Goal: Task Accomplishment & Management: Use online tool/utility

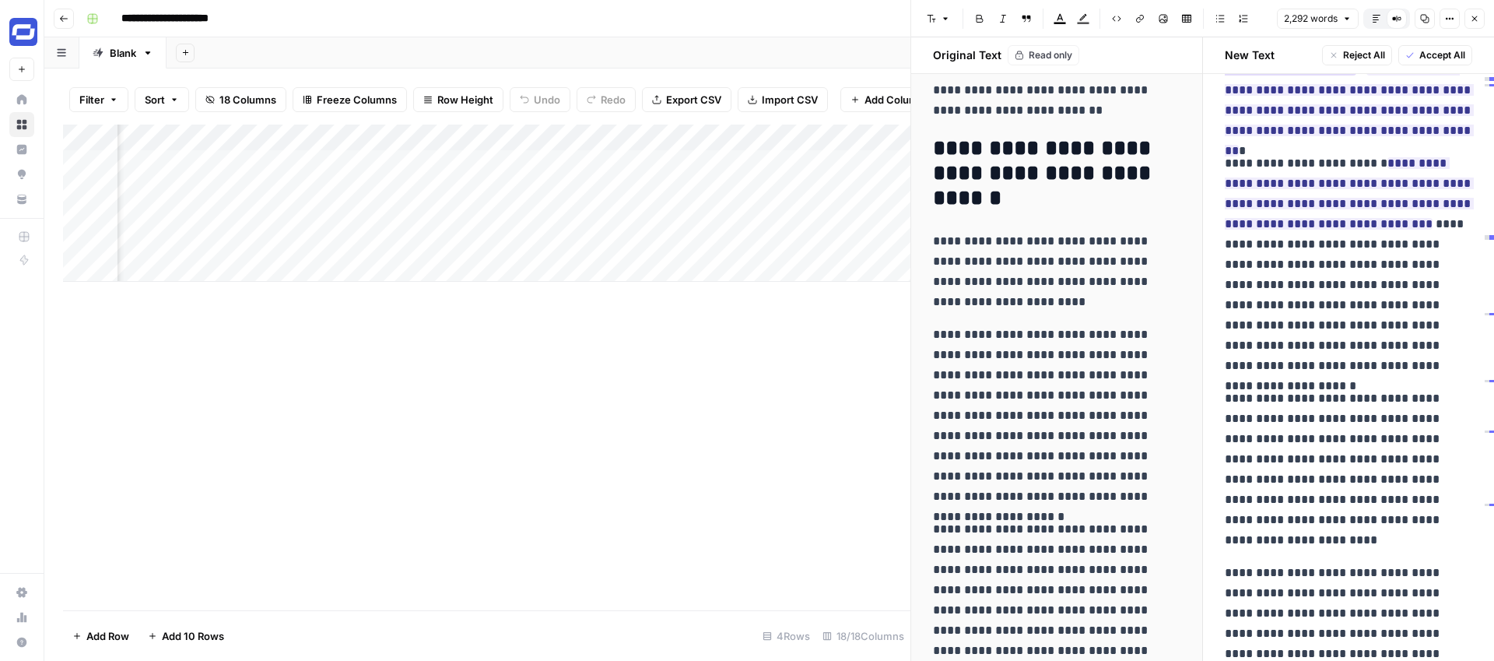
scroll to position [2020, 0]
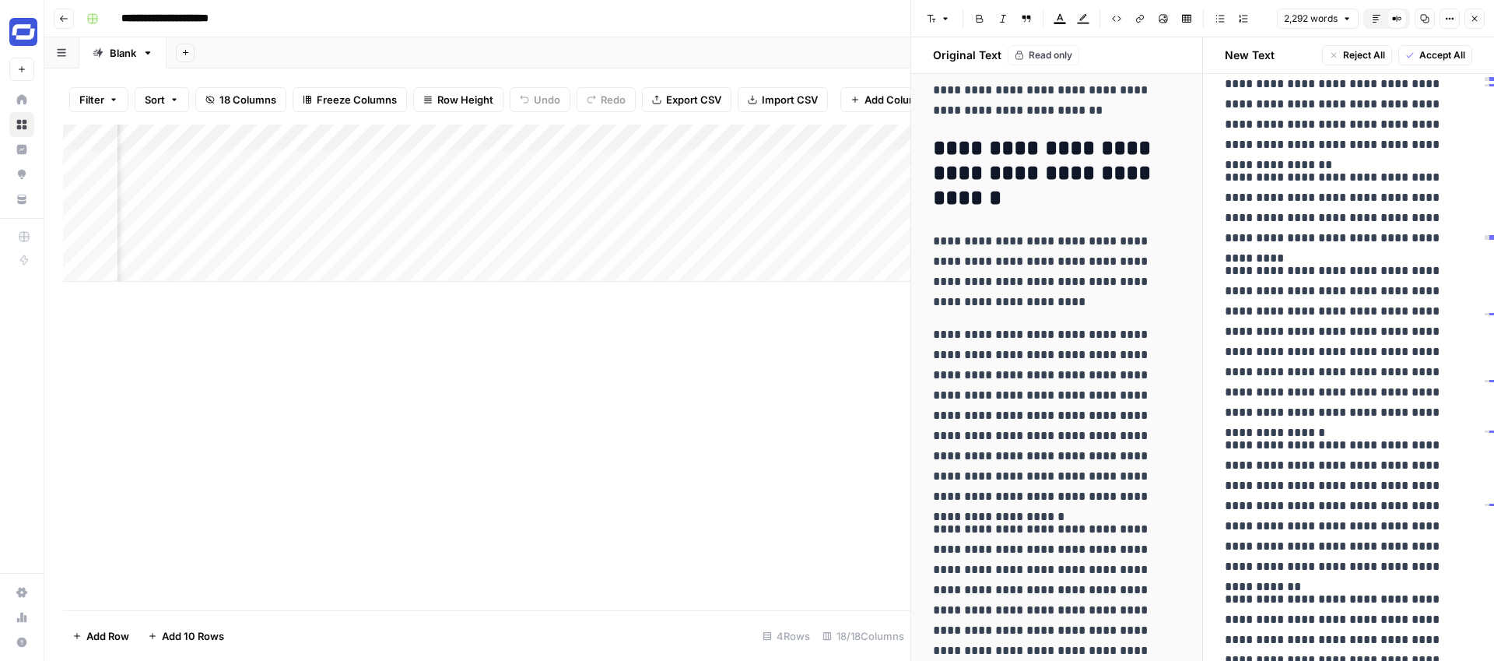
click at [1475, 14] on icon "button" at bounding box center [1474, 18] width 9 height 9
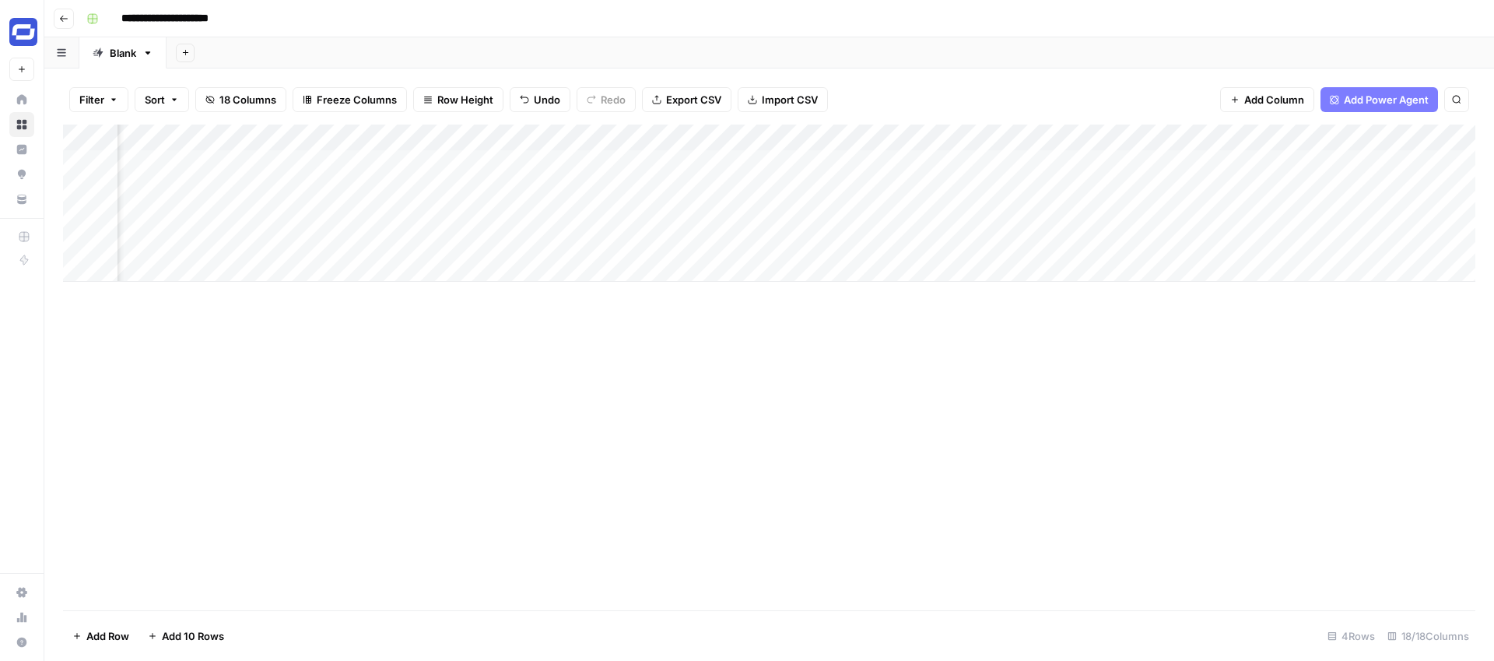
scroll to position [0, 615]
click at [881, 163] on div "Add Column" at bounding box center [769, 202] width 1412 height 157
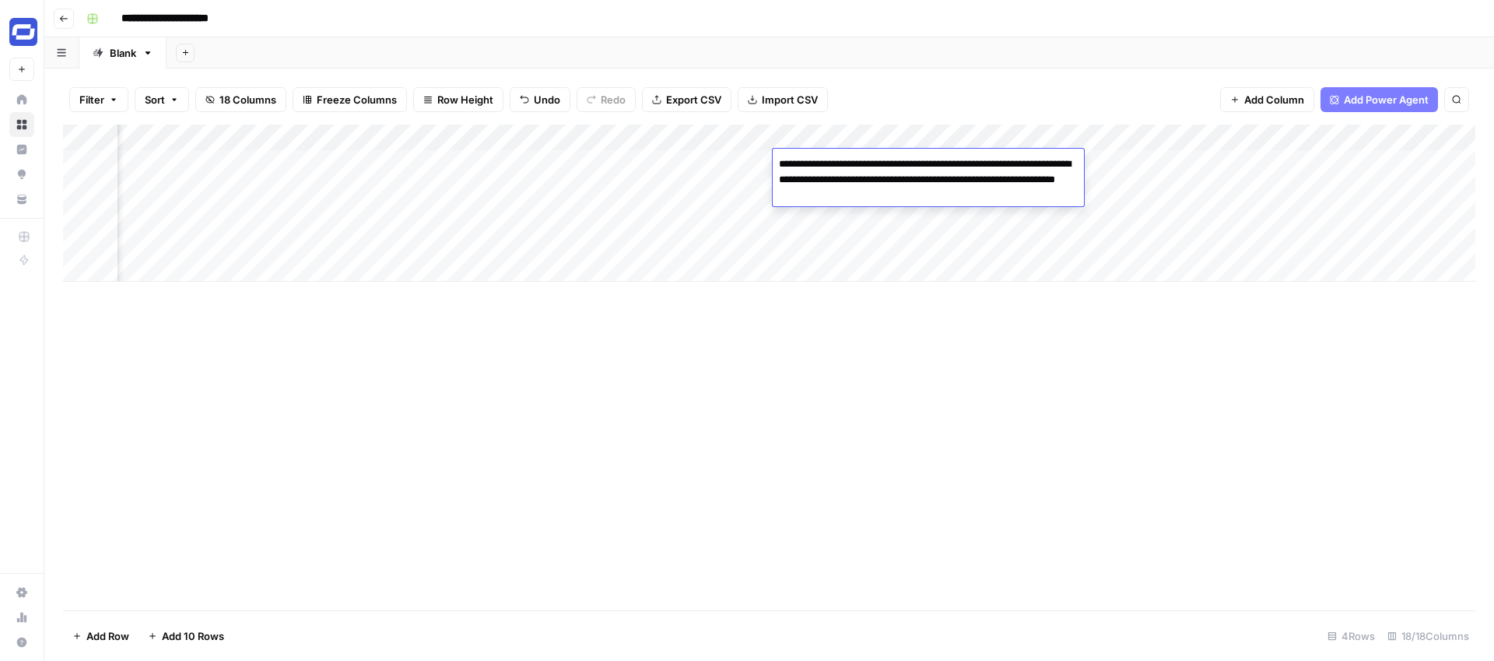
click at [881, 163] on textarea "**********" at bounding box center [928, 179] width 311 height 53
click at [1201, 246] on div "Add Column" at bounding box center [769, 202] width 1412 height 157
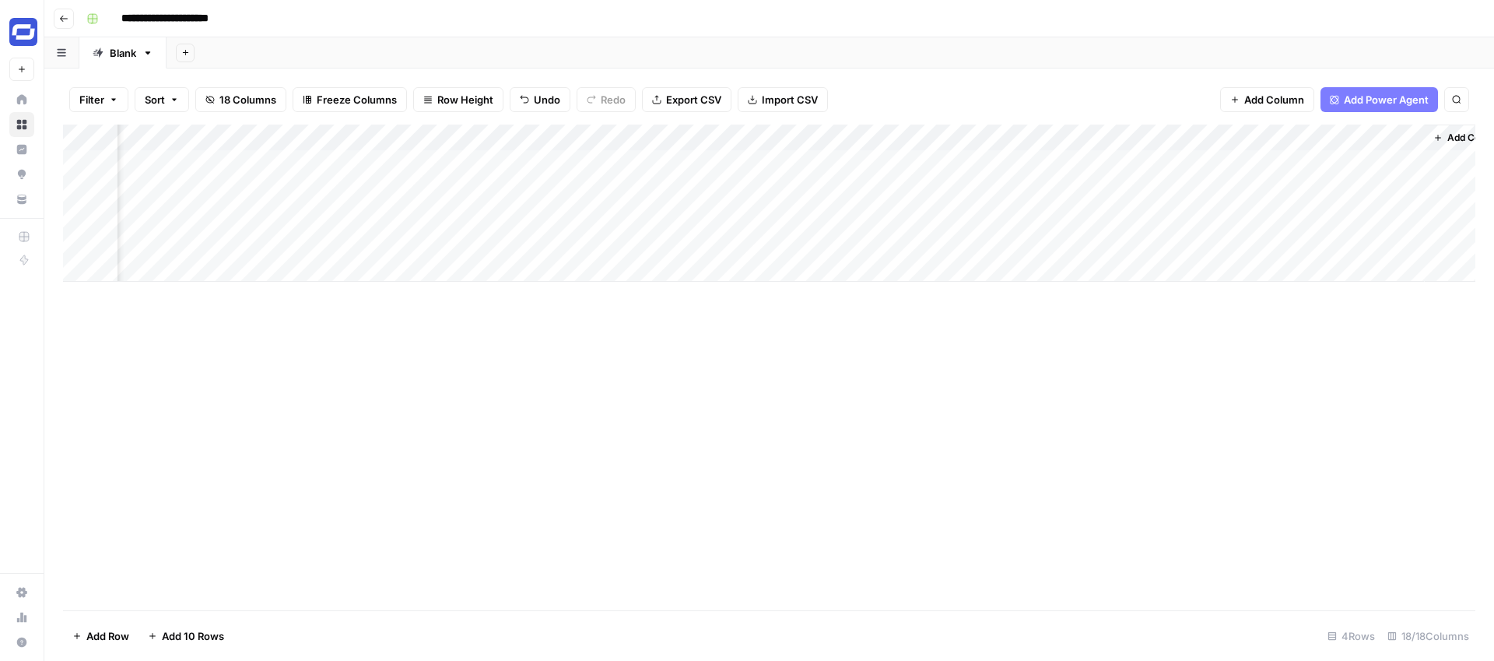
scroll to position [0, 1887]
click at [706, 187] on div "Add Column" at bounding box center [769, 202] width 1412 height 157
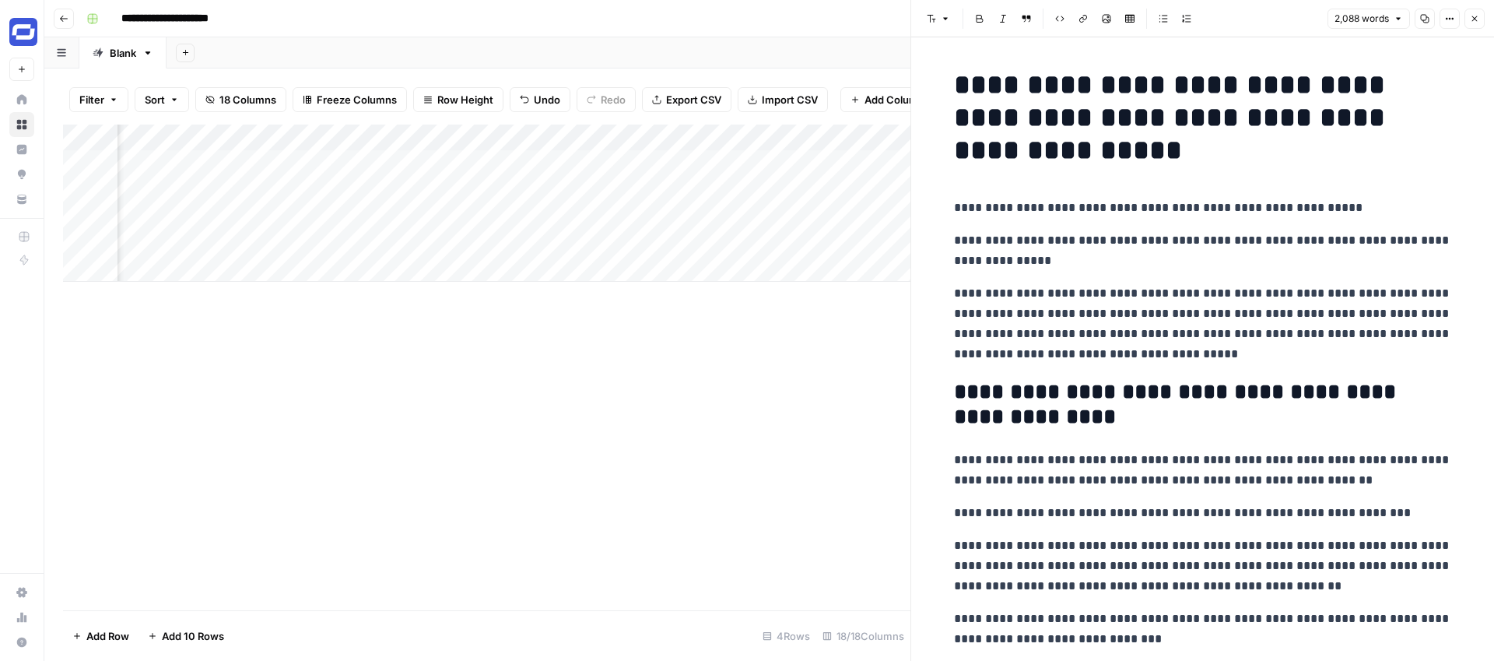
scroll to position [0, 1752]
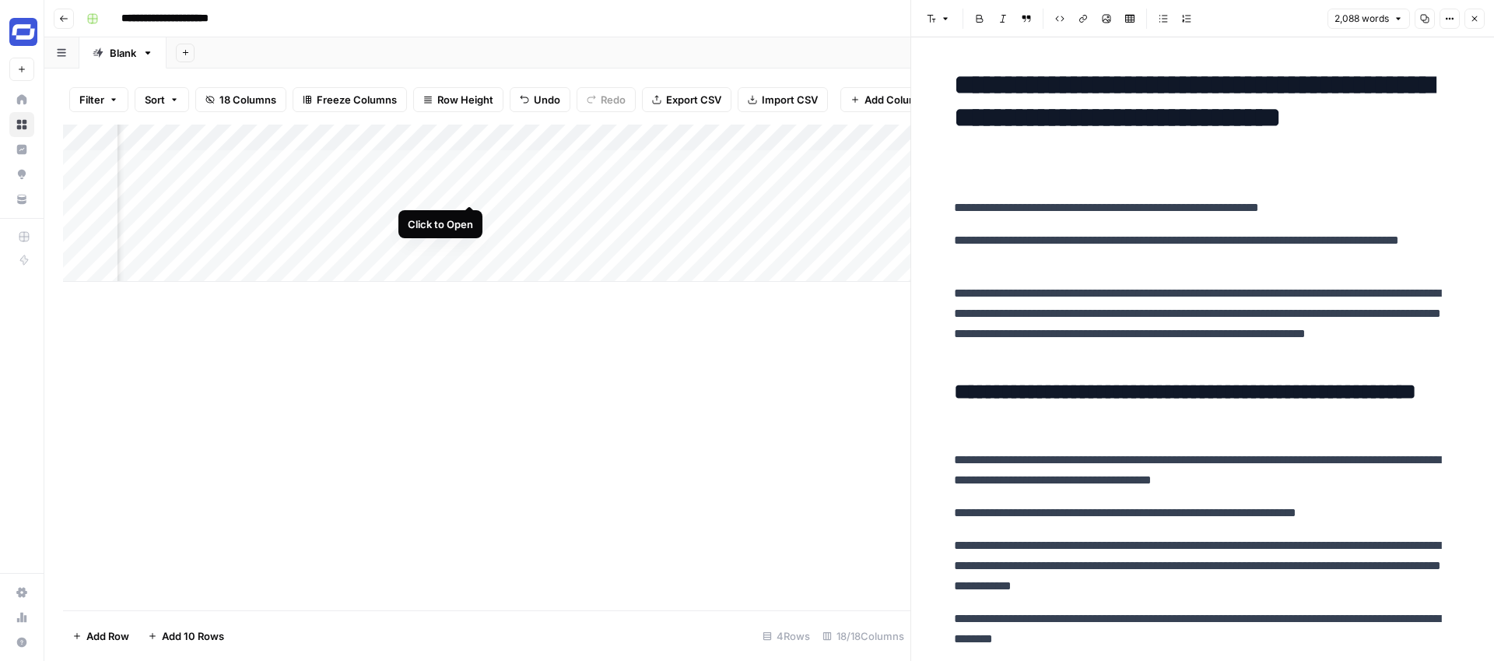
click at [470, 185] on div "Add Column" at bounding box center [486, 202] width 847 height 157
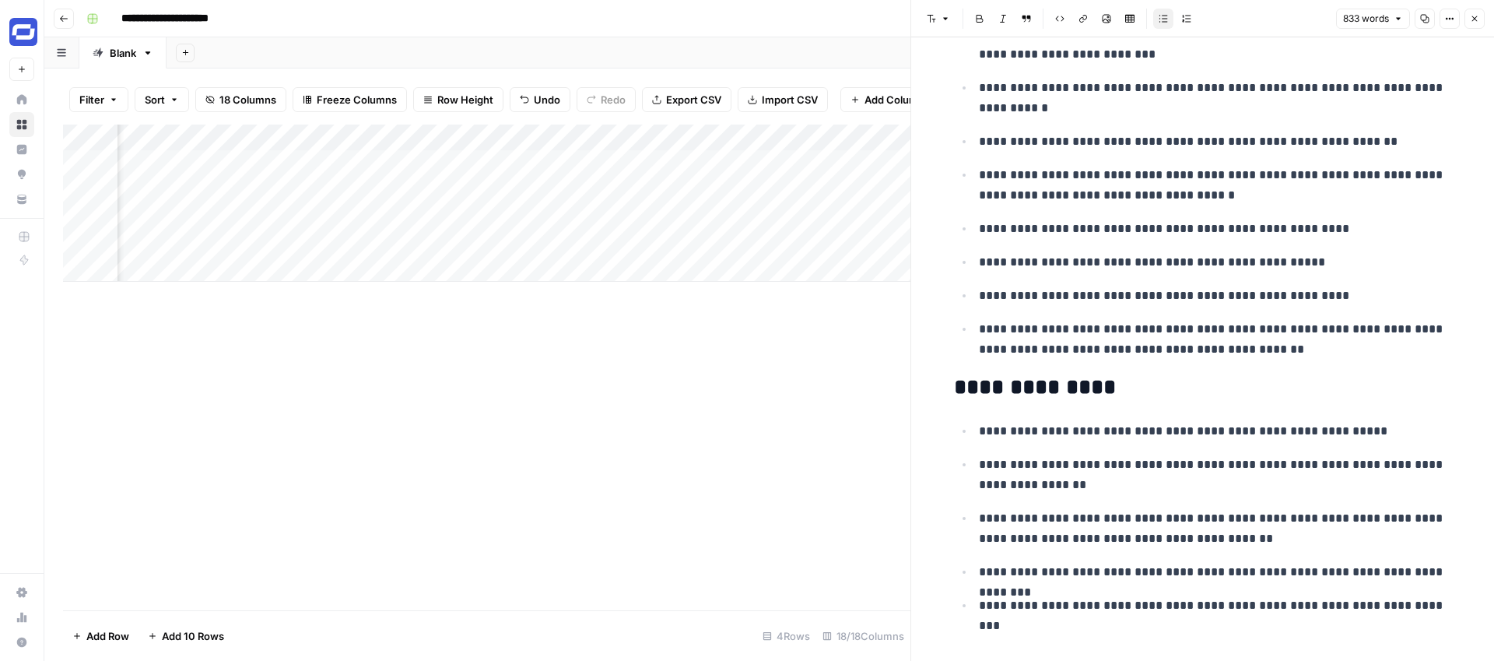
scroll to position [3009, 0]
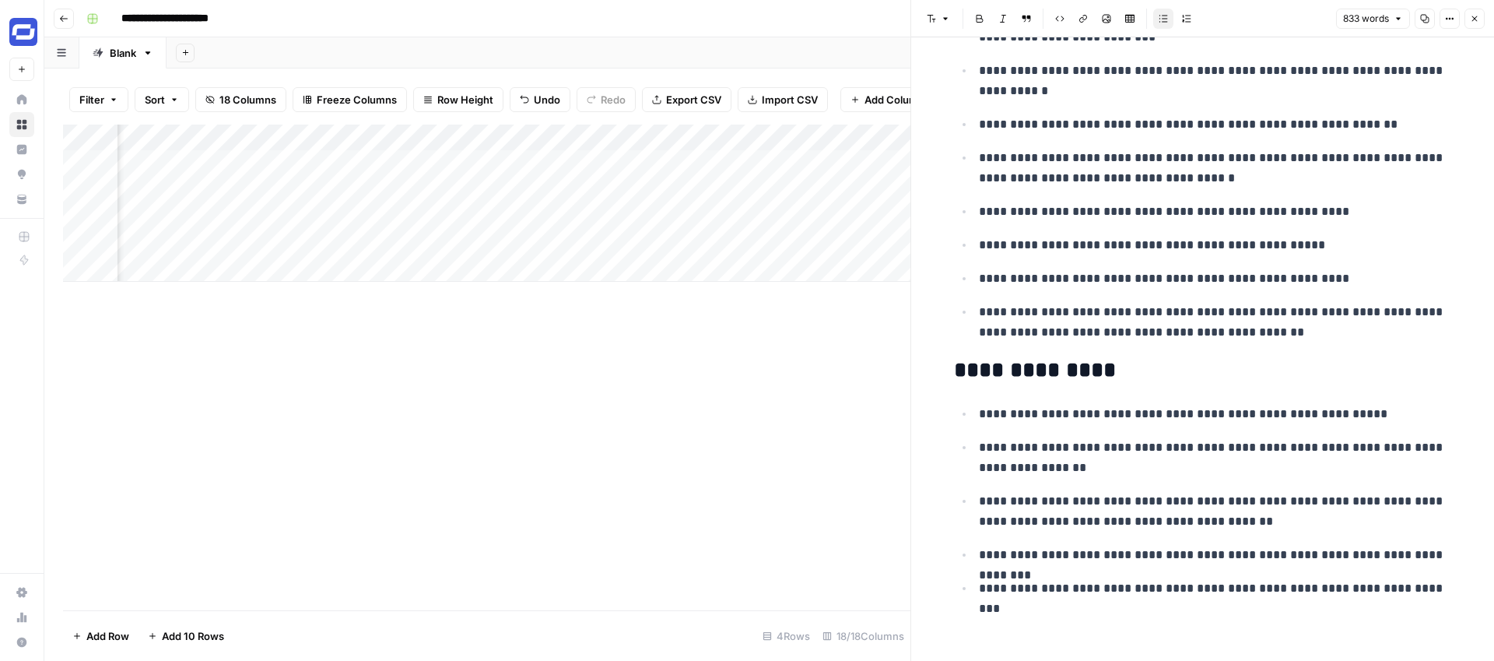
click at [1477, 14] on icon "button" at bounding box center [1474, 18] width 9 height 9
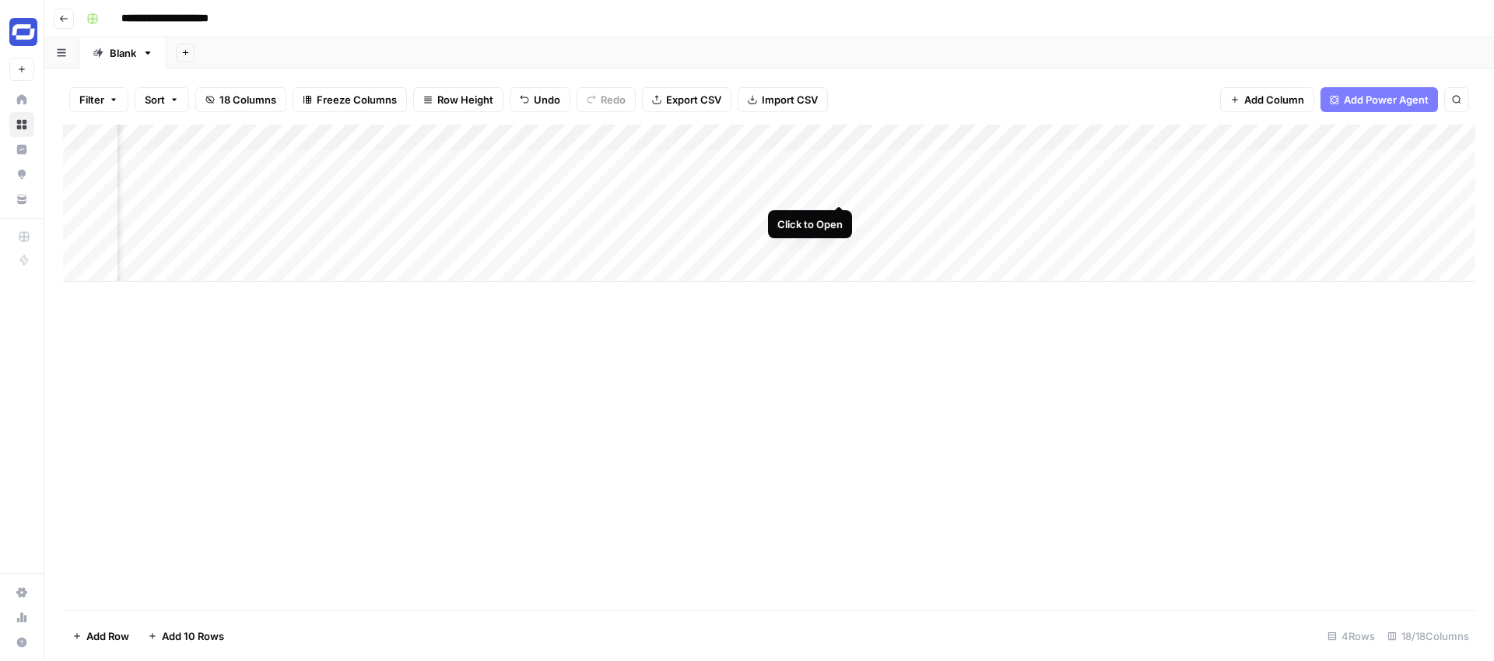
click at [838, 188] on div "Add Column" at bounding box center [769, 202] width 1412 height 157
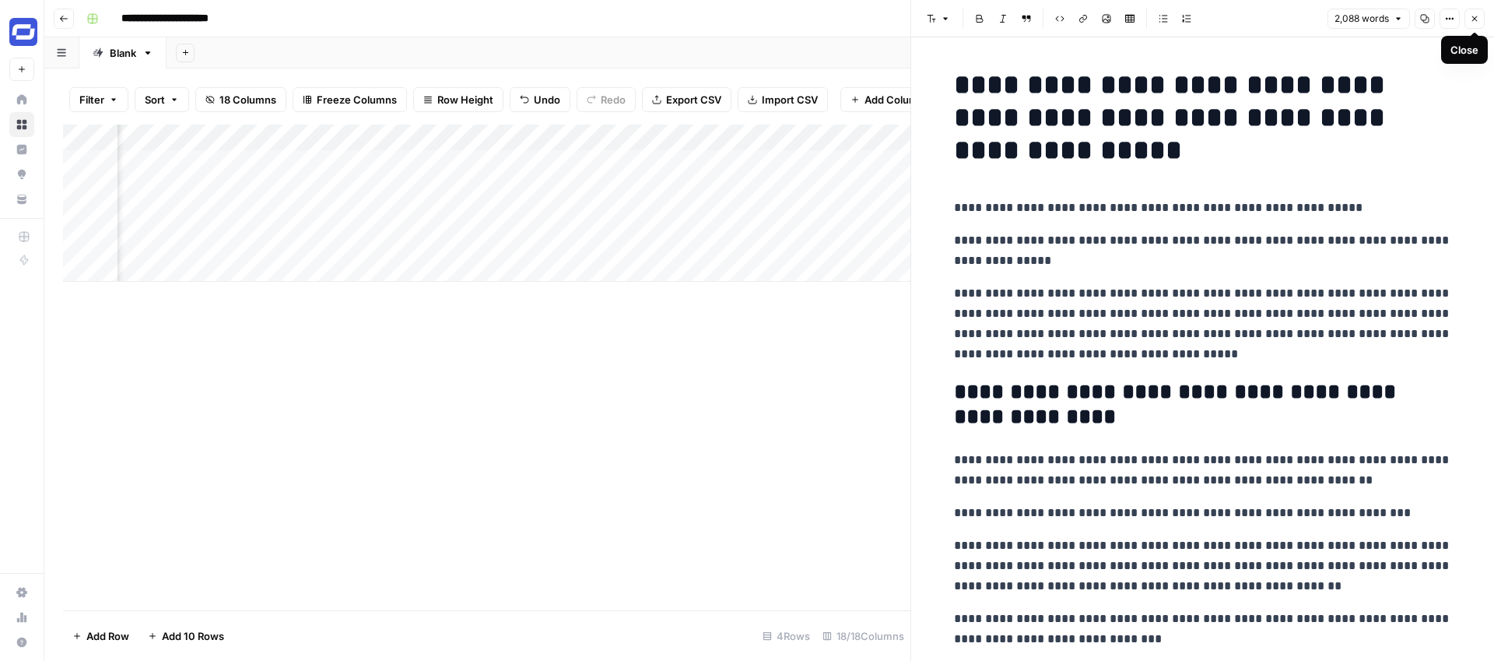
click at [1480, 13] on button "Close" at bounding box center [1474, 19] width 20 height 20
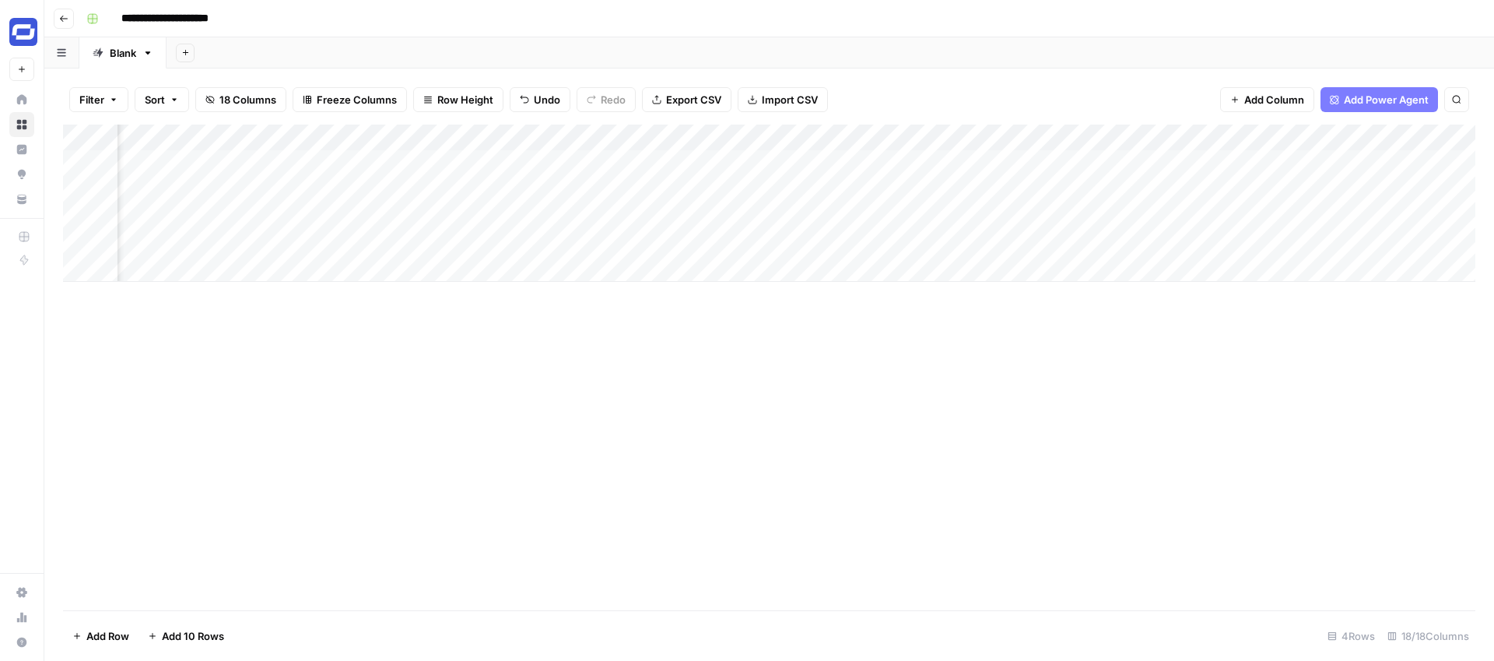
scroll to position [0, 1887]
click at [1095, 138] on div "Add Column" at bounding box center [769, 202] width 1412 height 157
click at [1095, 138] on div at bounding box center [1038, 139] width 141 height 31
click at [1052, 135] on div at bounding box center [1038, 139] width 141 height 31
click at [1098, 138] on div at bounding box center [1038, 139] width 141 height 31
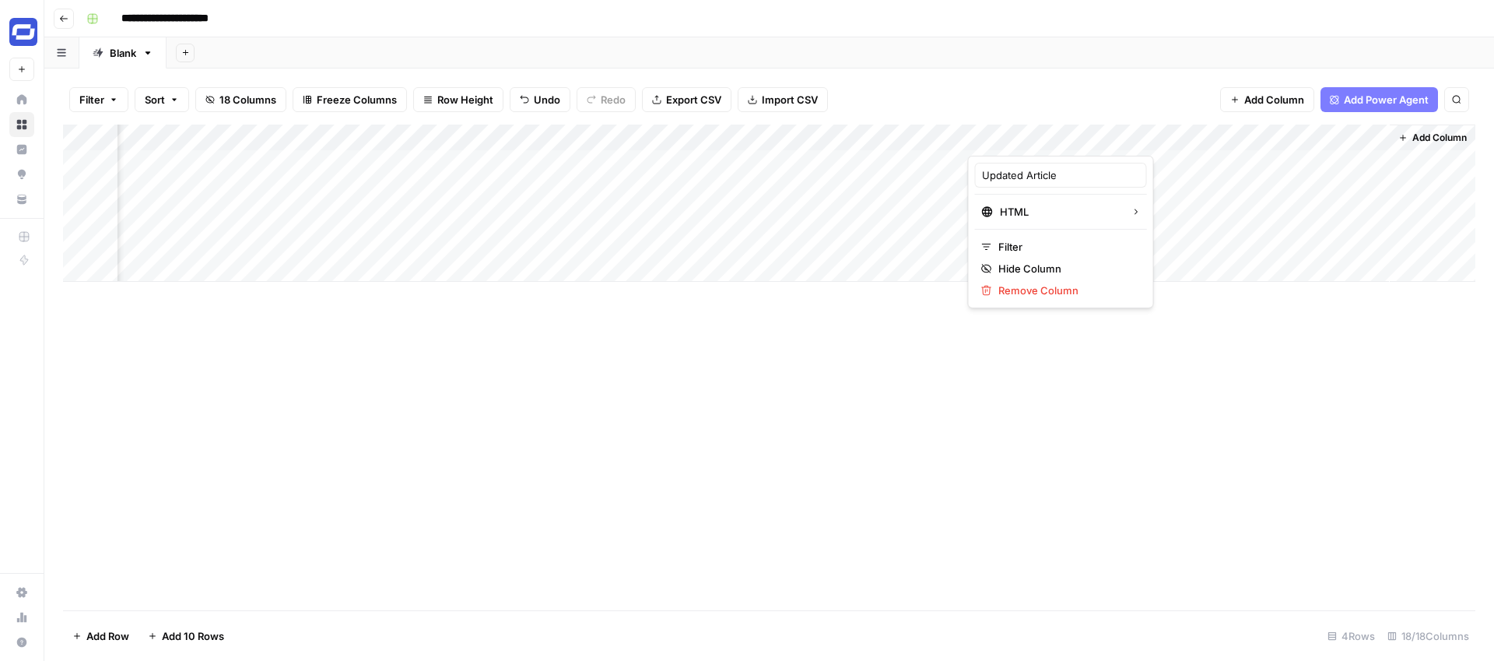
click at [1098, 138] on div at bounding box center [1038, 139] width 141 height 31
click at [1057, 50] on div "Add Sheet" at bounding box center [829, 52] width 1327 height 31
click at [898, 139] on div "Add Column" at bounding box center [769, 202] width 1412 height 157
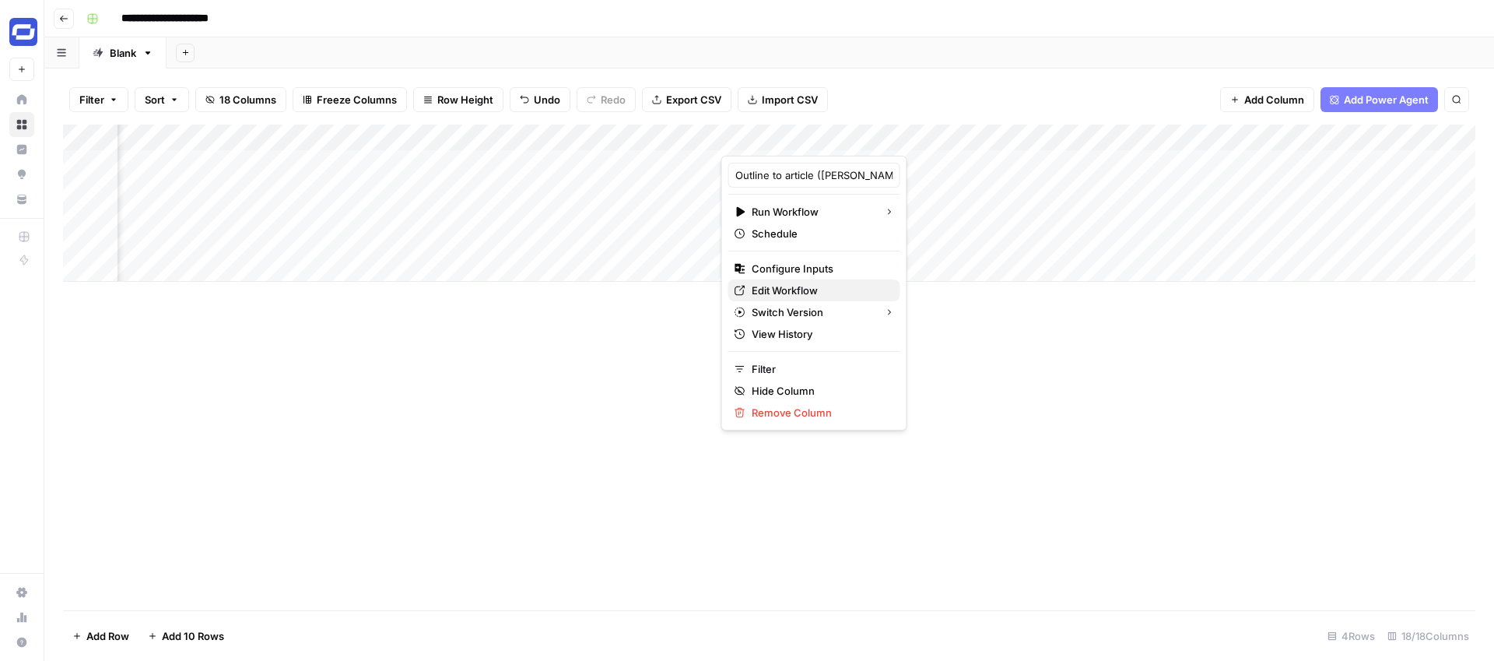
click at [785, 282] on span "Edit Workflow" at bounding box center [820, 290] width 136 height 16
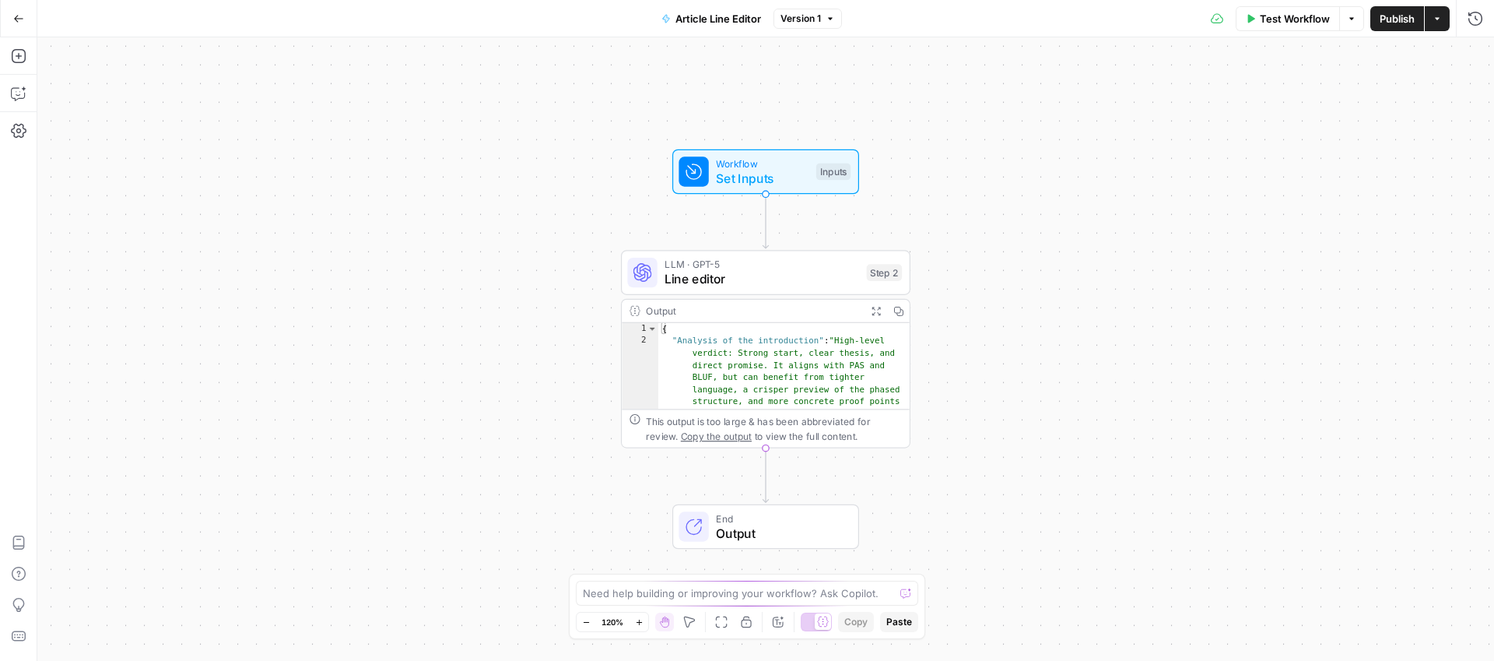
click at [869, 308] on button "Expand Output" at bounding box center [875, 311] width 23 height 23
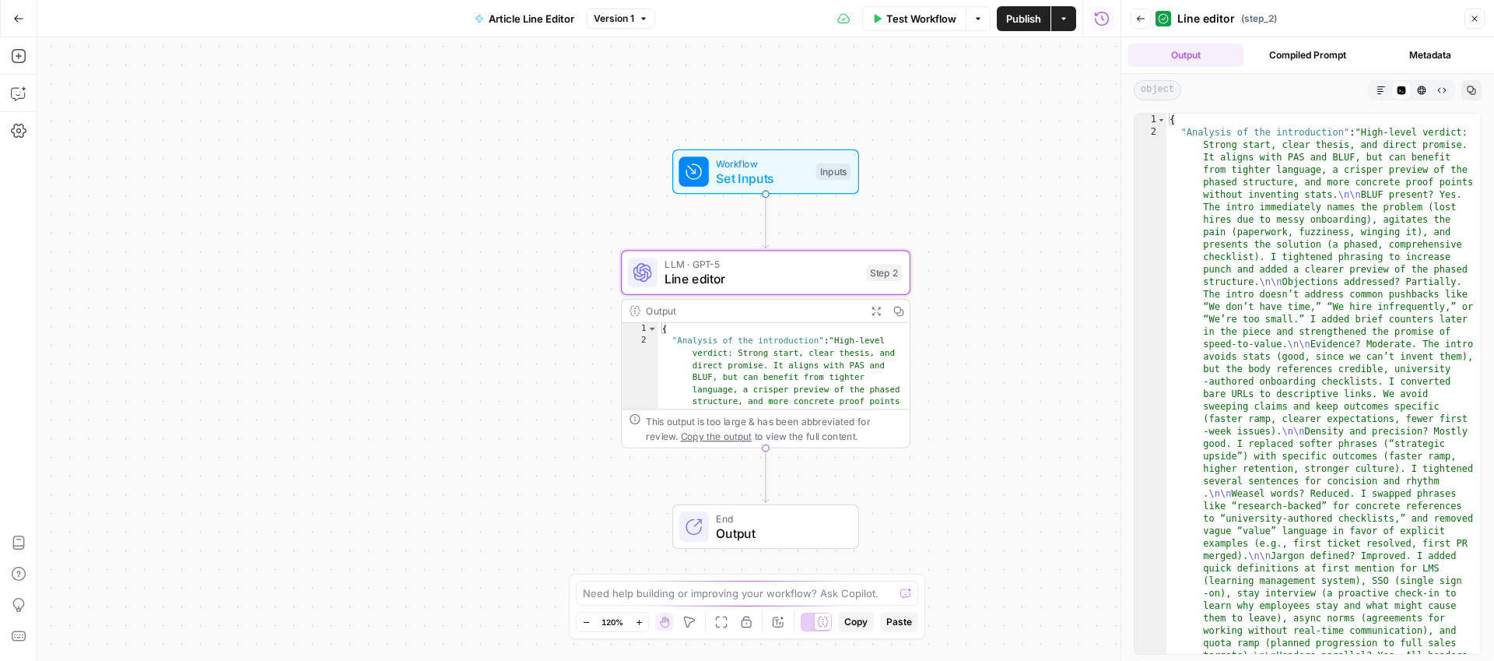
click at [1379, 80] on button "Markdown" at bounding box center [1381, 90] width 20 height 20
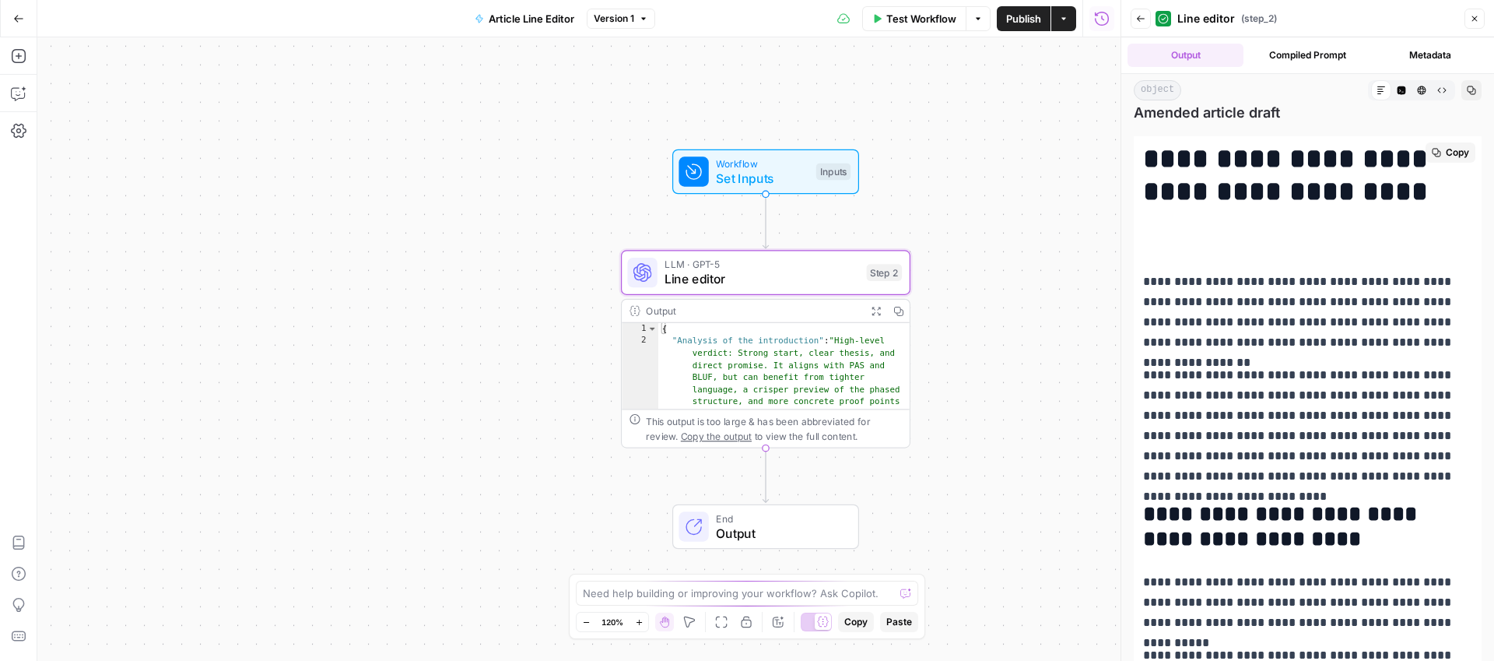
scroll to position [1400, 0]
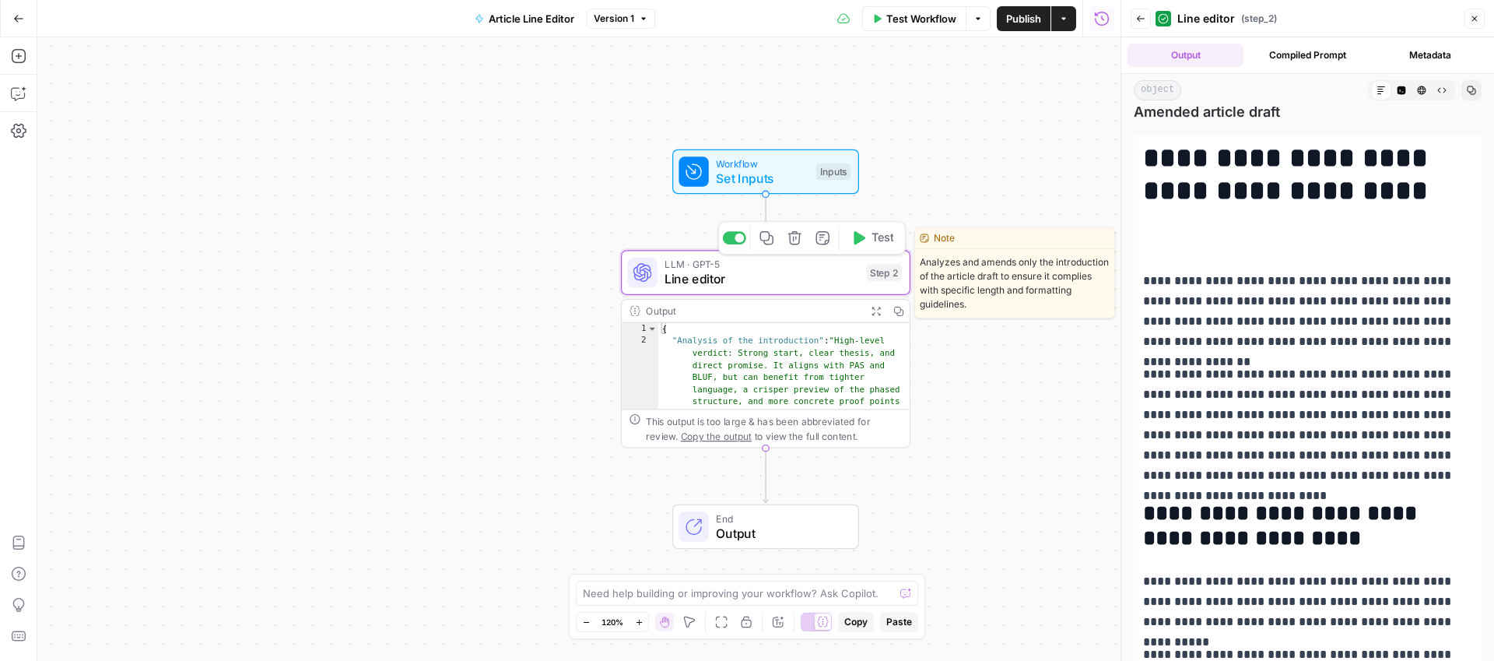
click at [762, 265] on span "LLM · GPT-5" at bounding box center [761, 264] width 194 height 15
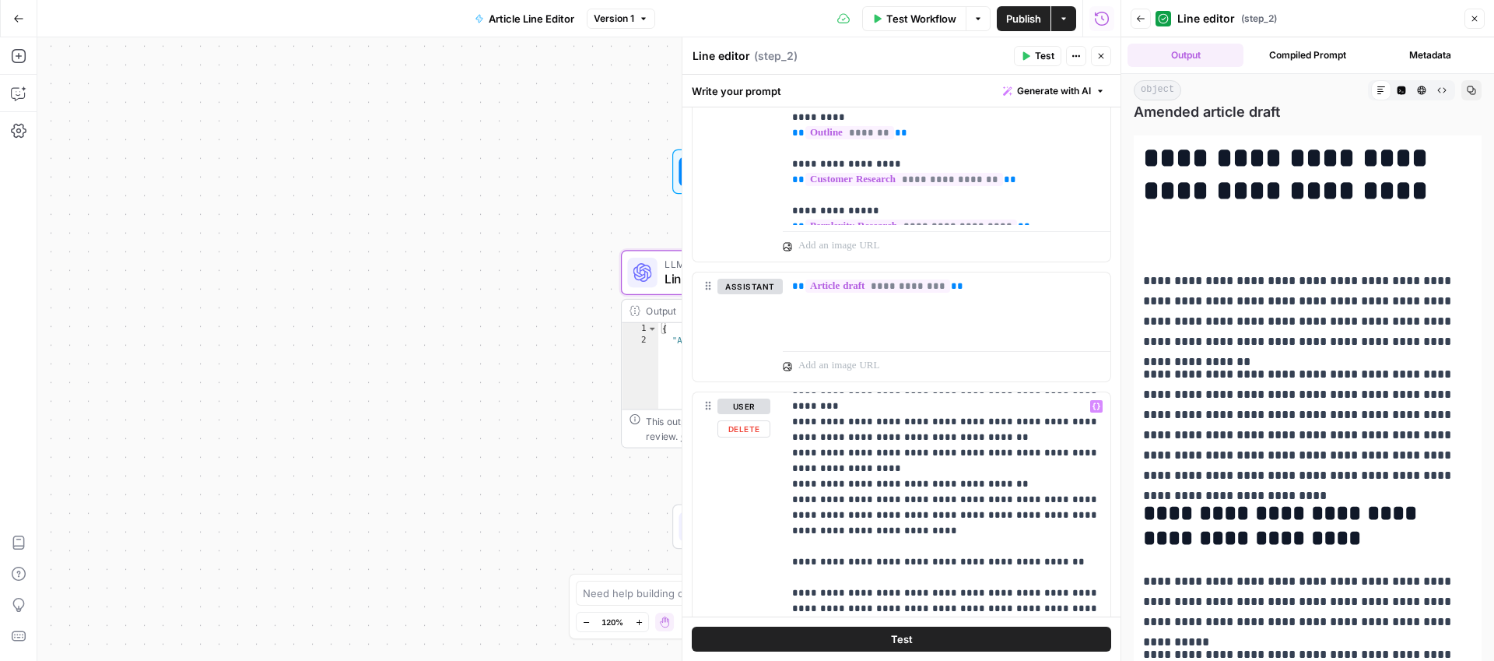
scroll to position [328, 0]
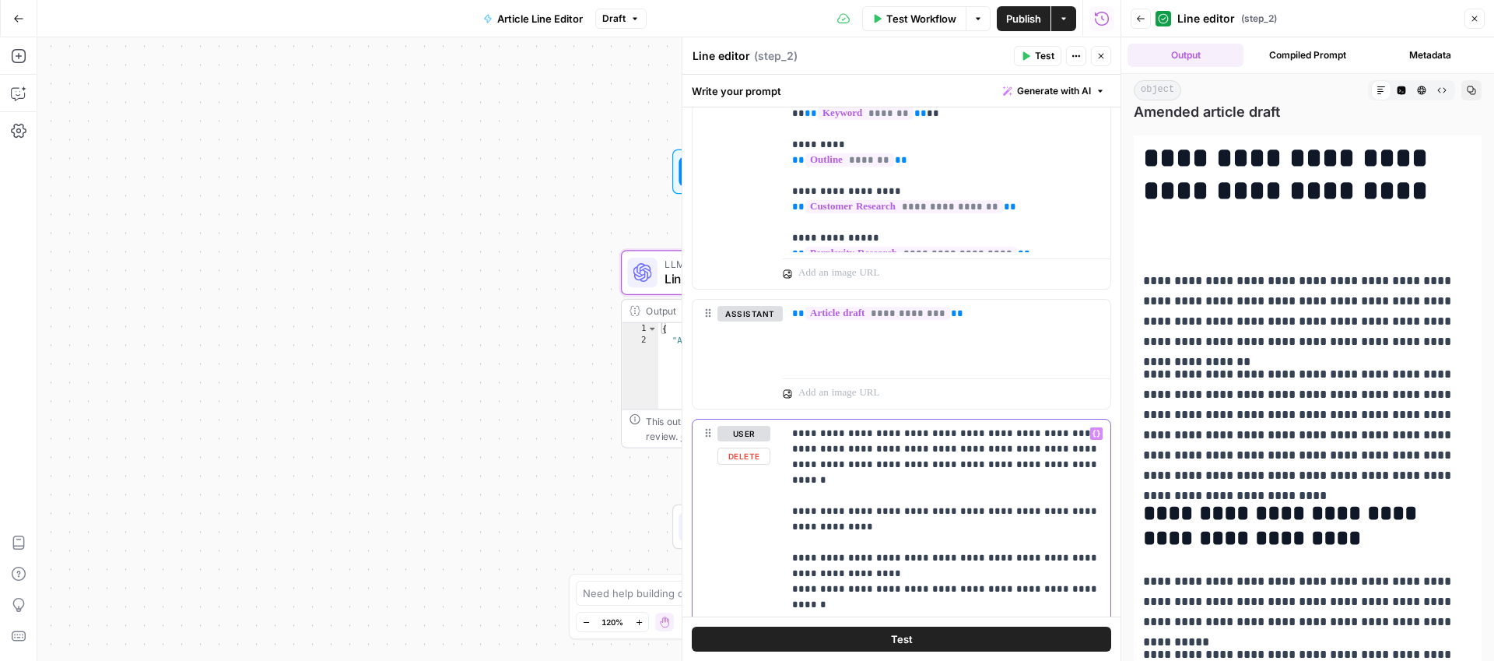
scroll to position [0, 0]
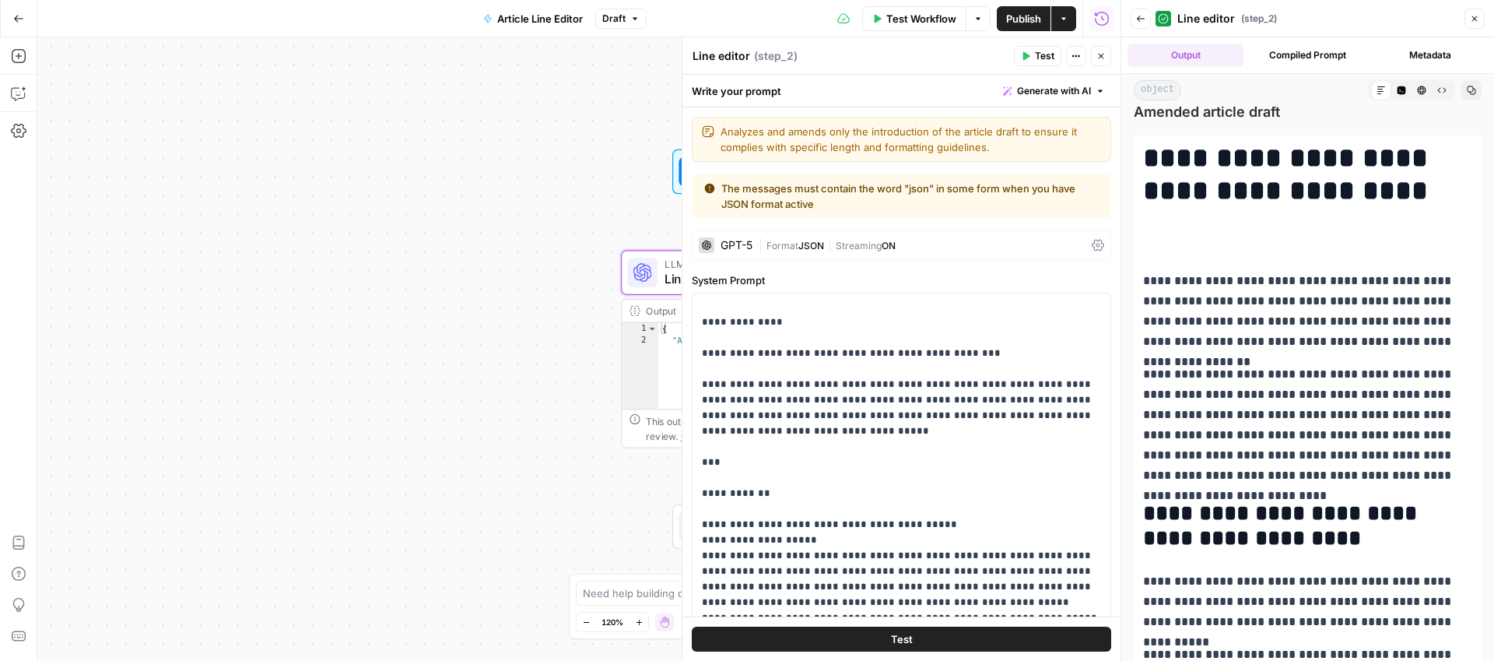
click at [1011, 16] on span "Publish" at bounding box center [1023, 19] width 35 height 16
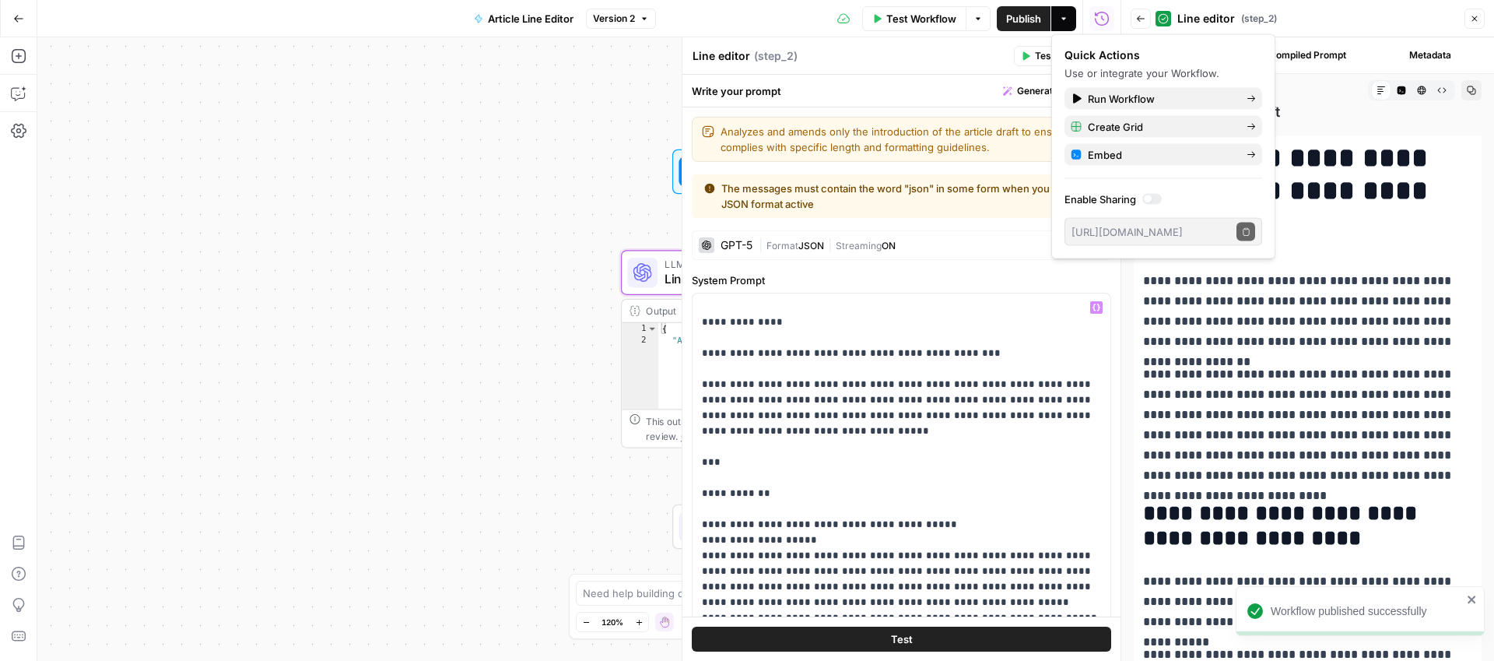
click at [906, 636] on span "Test" at bounding box center [902, 639] width 22 height 16
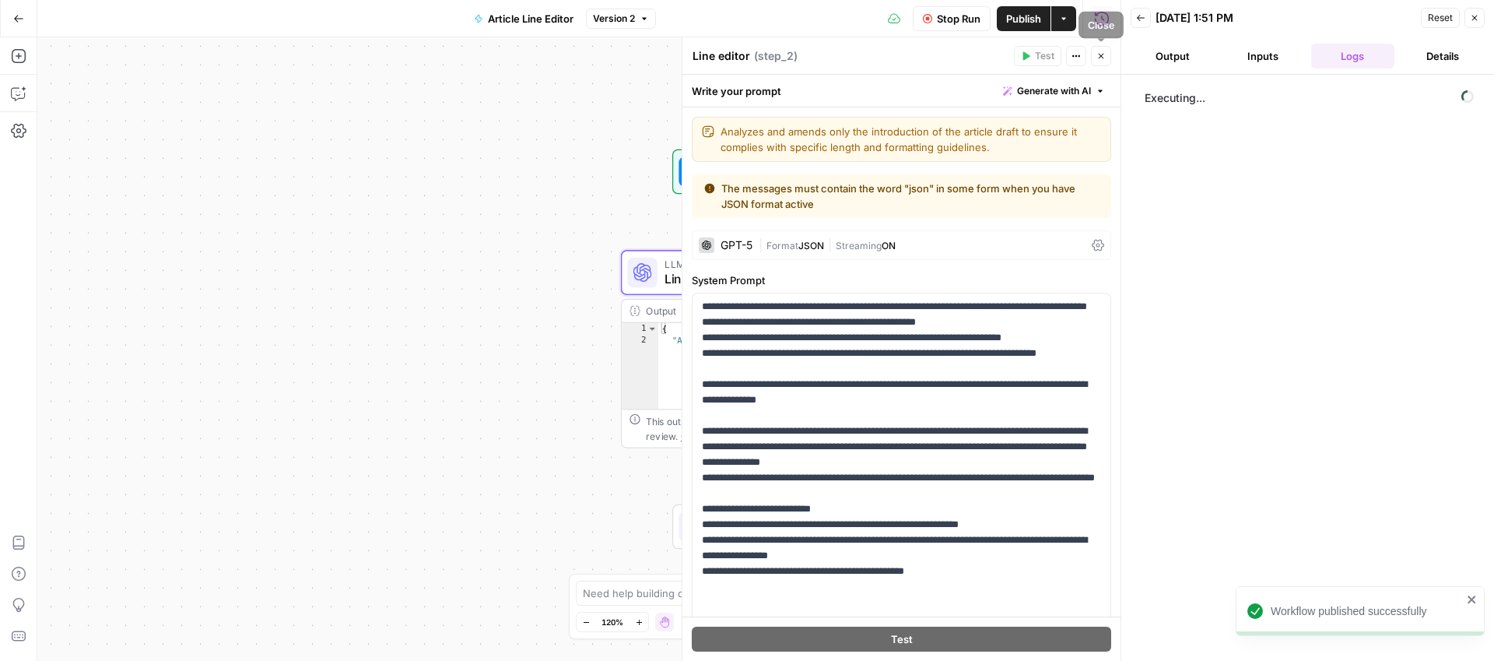
click at [1106, 58] on button "Close" at bounding box center [1101, 56] width 20 height 20
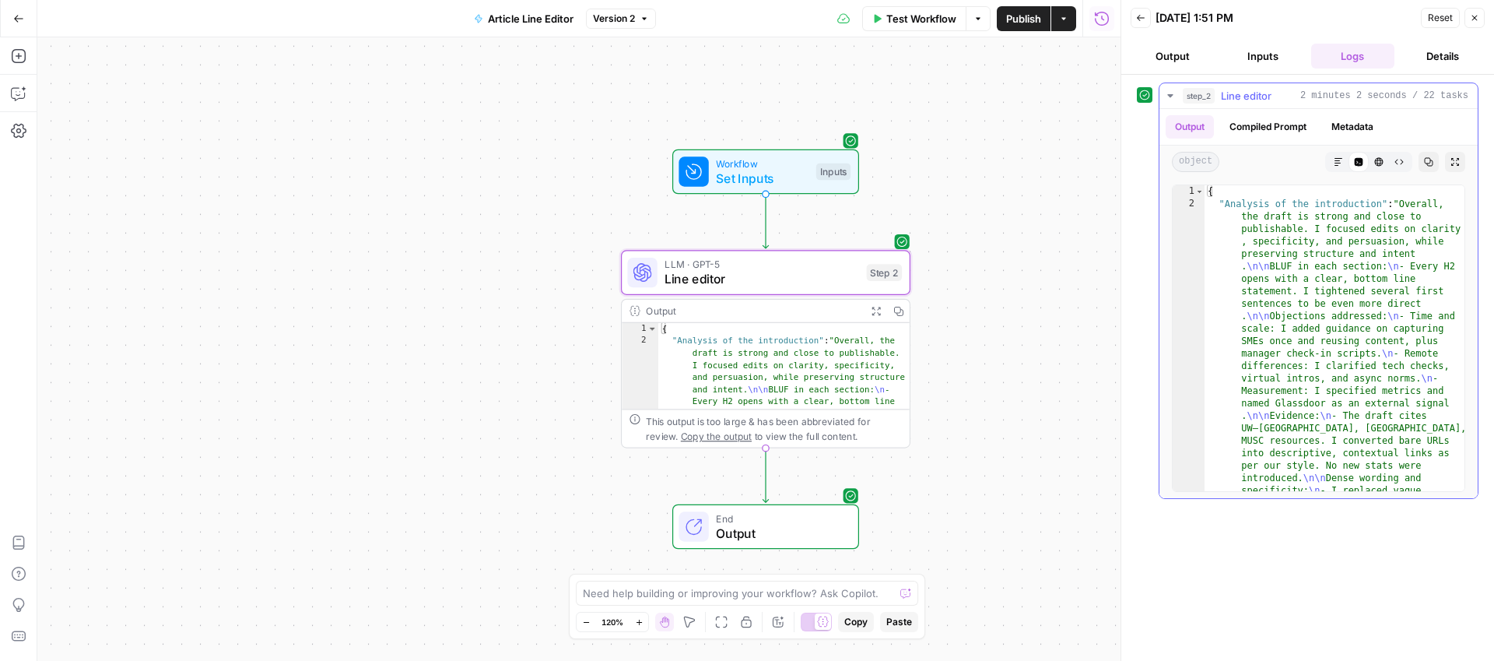
click at [1333, 160] on icon "button" at bounding box center [1337, 161] width 9 height 9
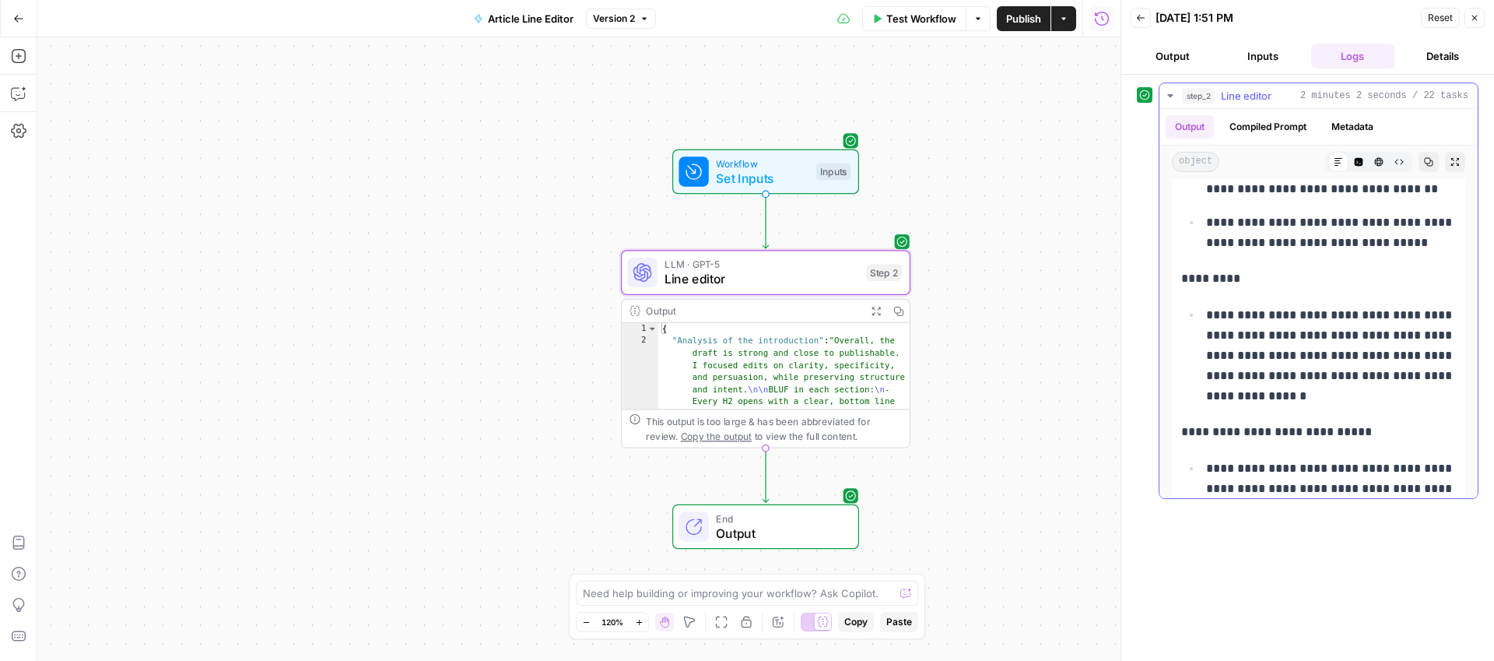
scroll to position [508, 0]
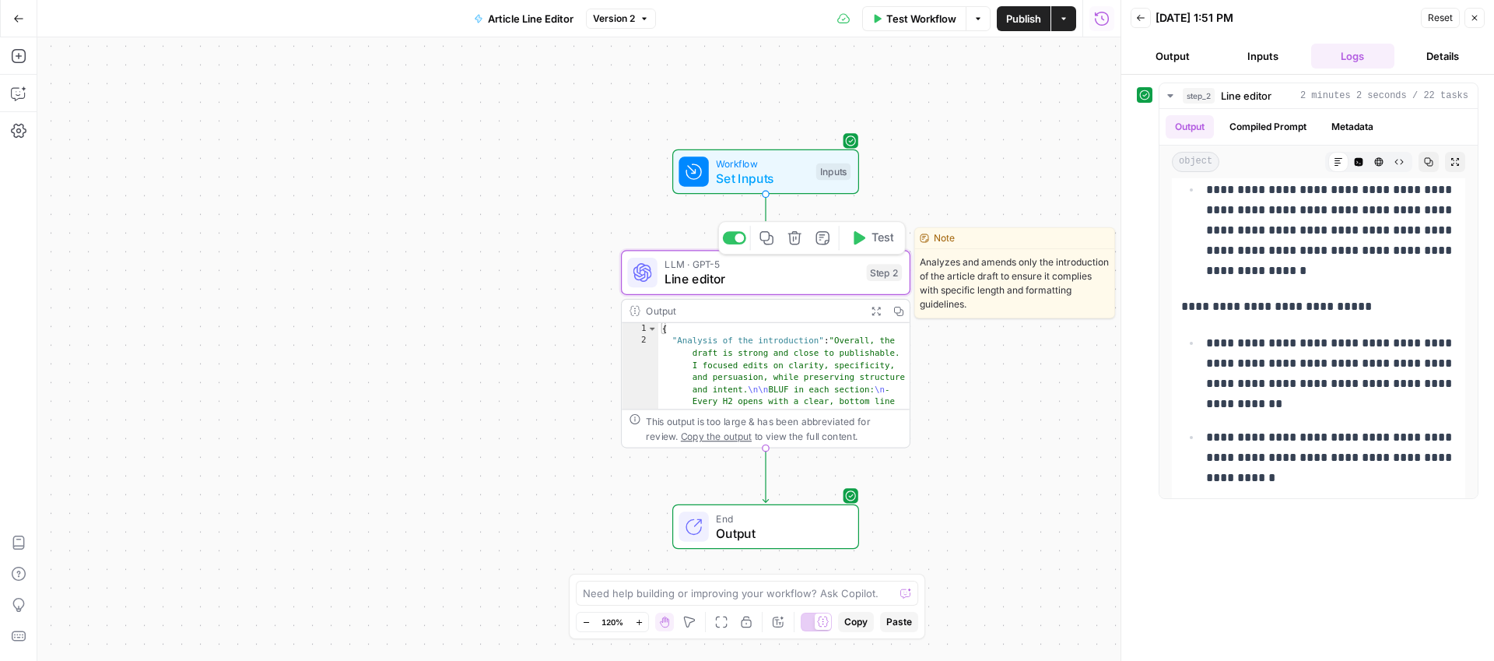
click at [827, 278] on span "Line editor" at bounding box center [761, 279] width 194 height 19
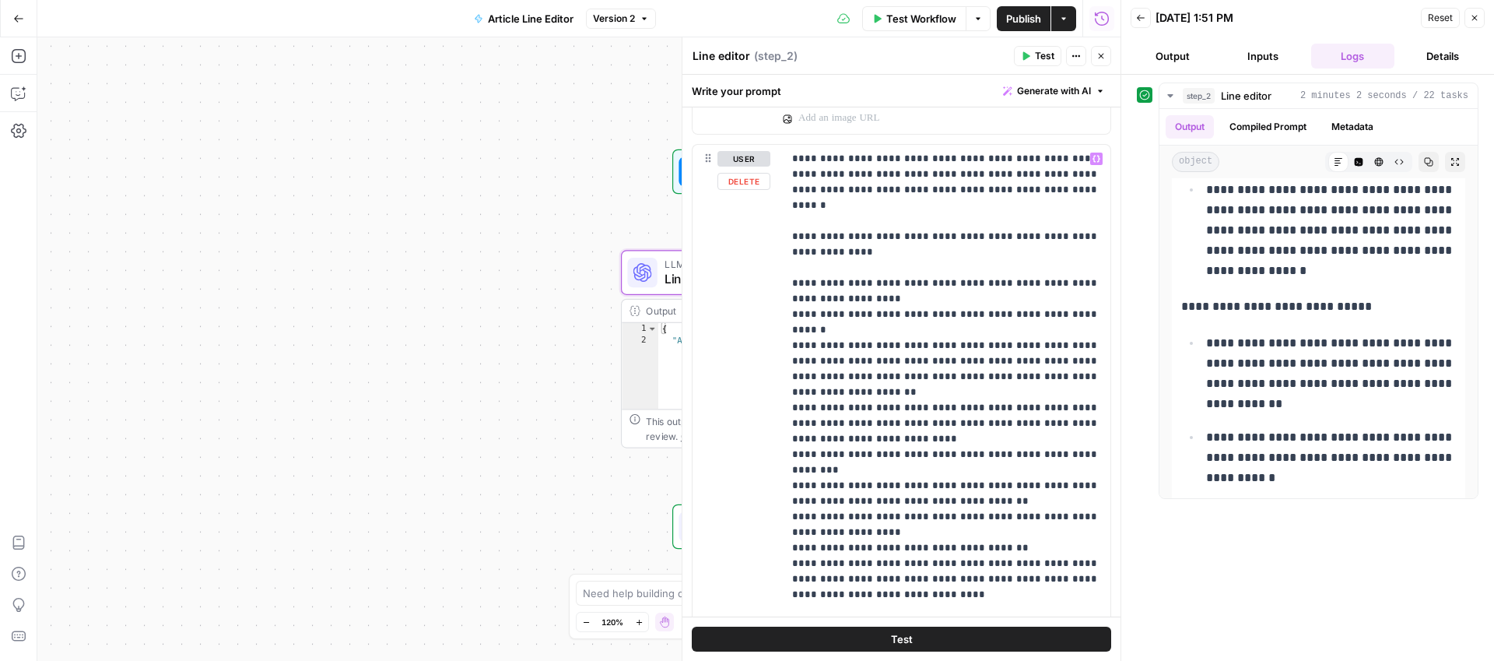
scroll to position [1166, 0]
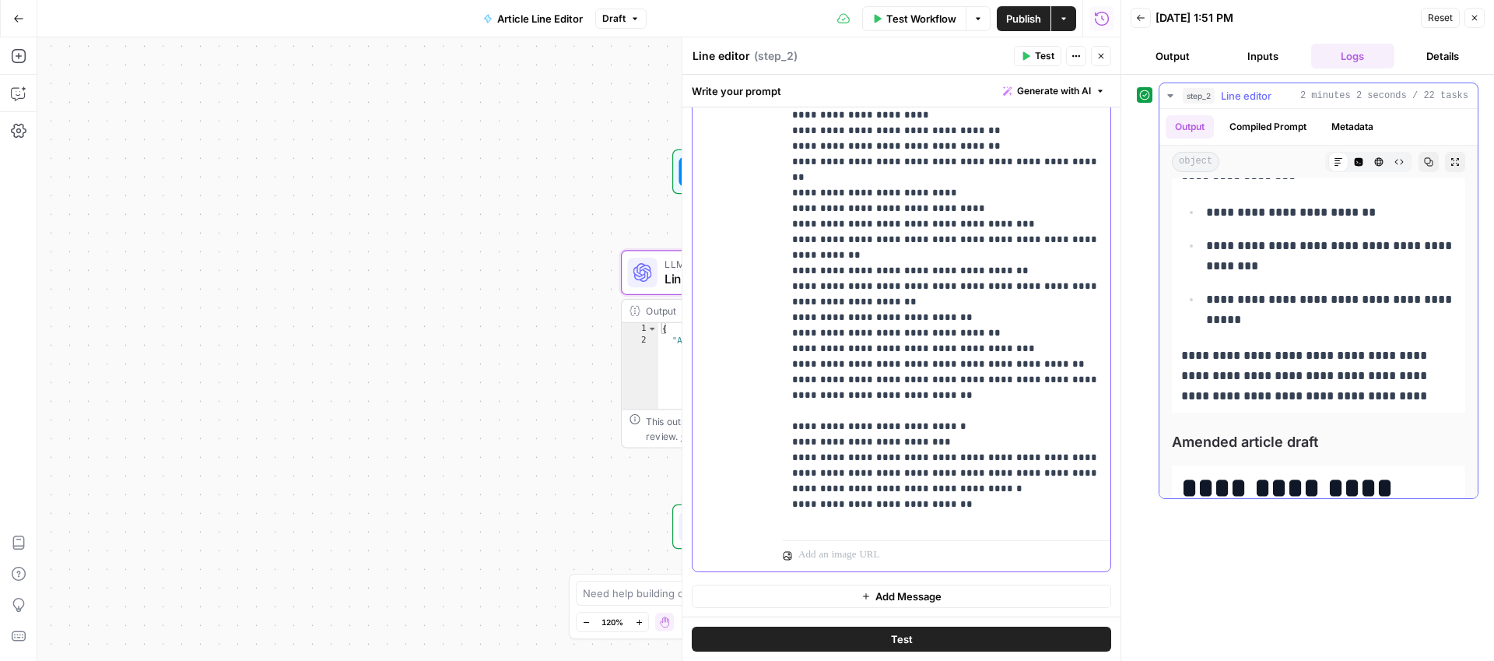
scroll to position [1427, 0]
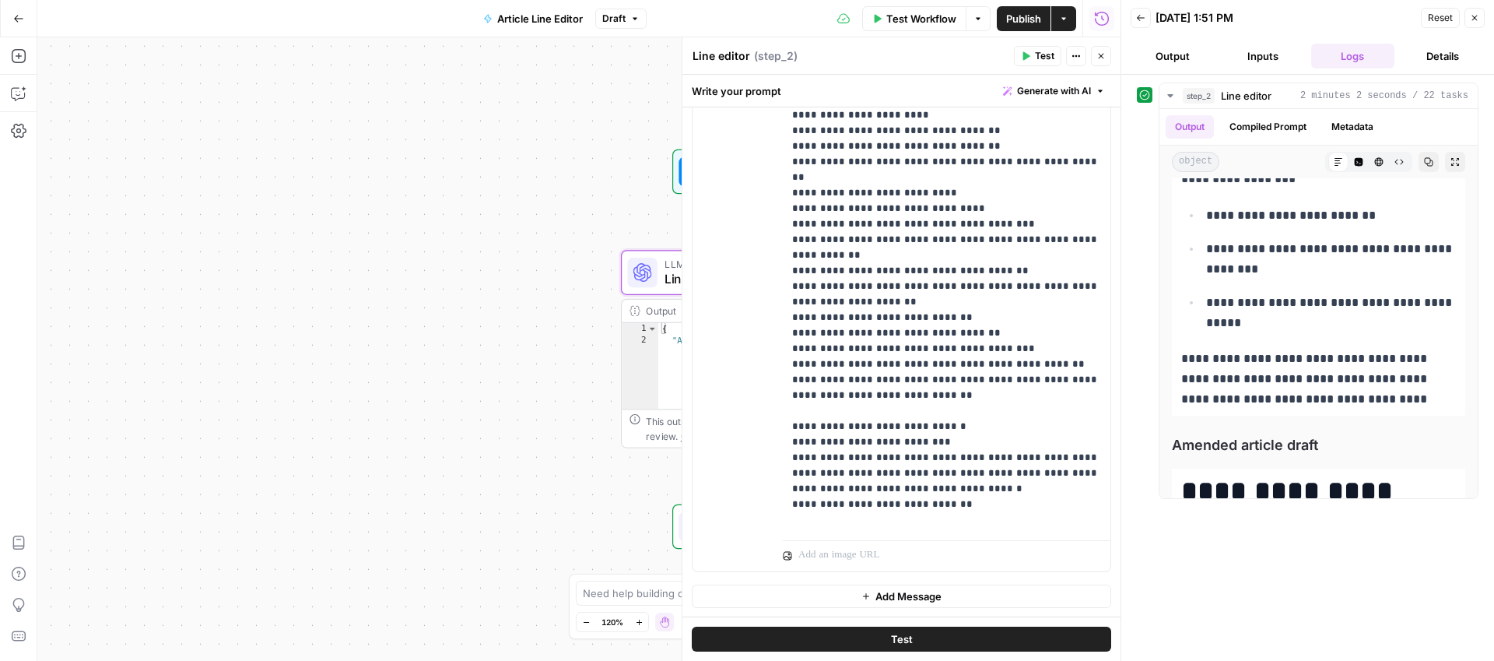
click at [958, 643] on button "Test" at bounding box center [901, 638] width 419 height 25
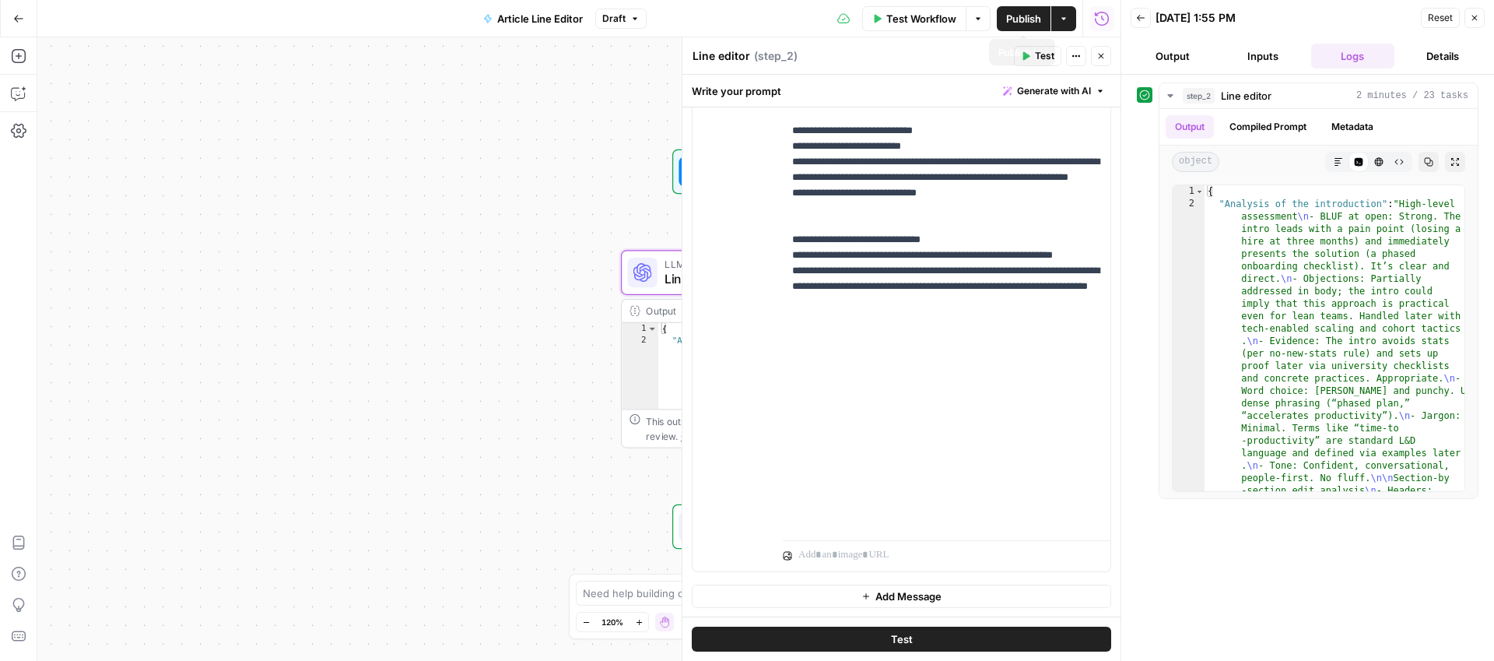
click at [1016, 18] on span "Publish" at bounding box center [1023, 19] width 35 height 16
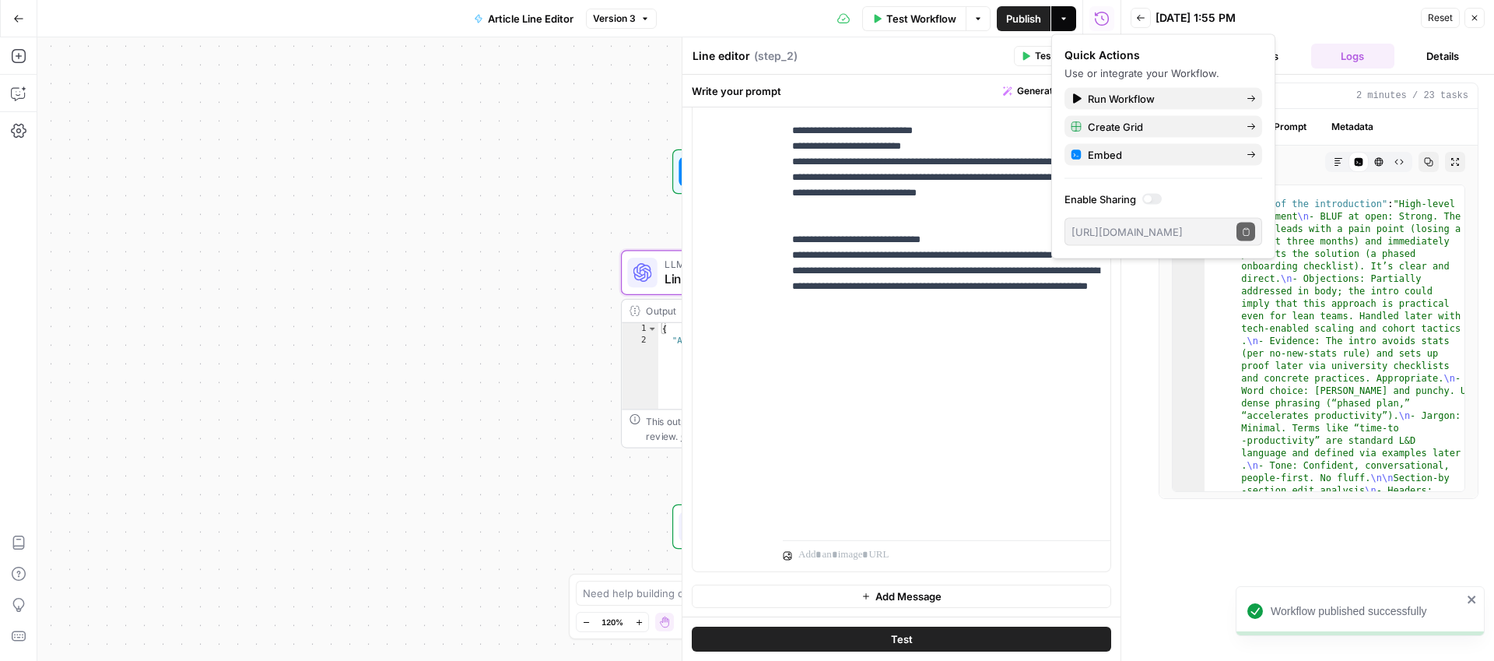
click at [1481, 56] on button "Details" at bounding box center [1442, 56] width 84 height 25
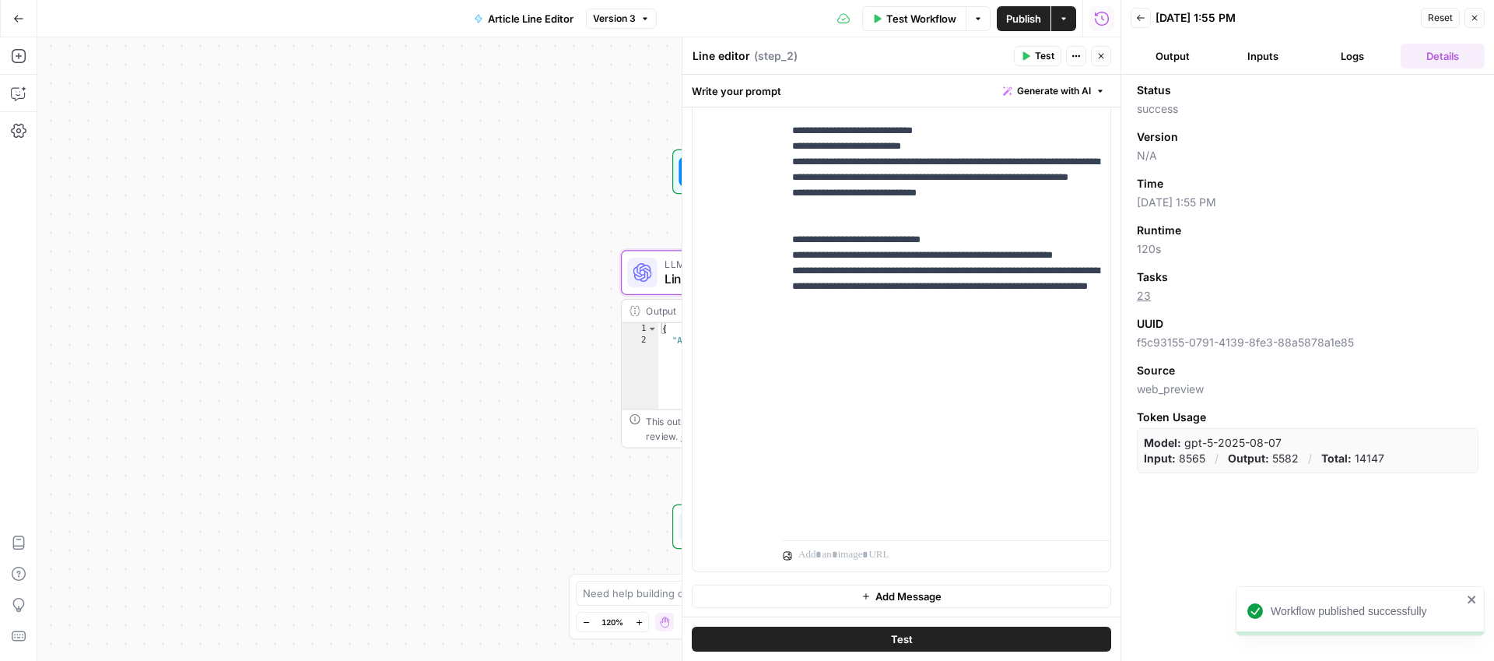
click at [1479, 23] on button "Close" at bounding box center [1474, 18] width 20 height 20
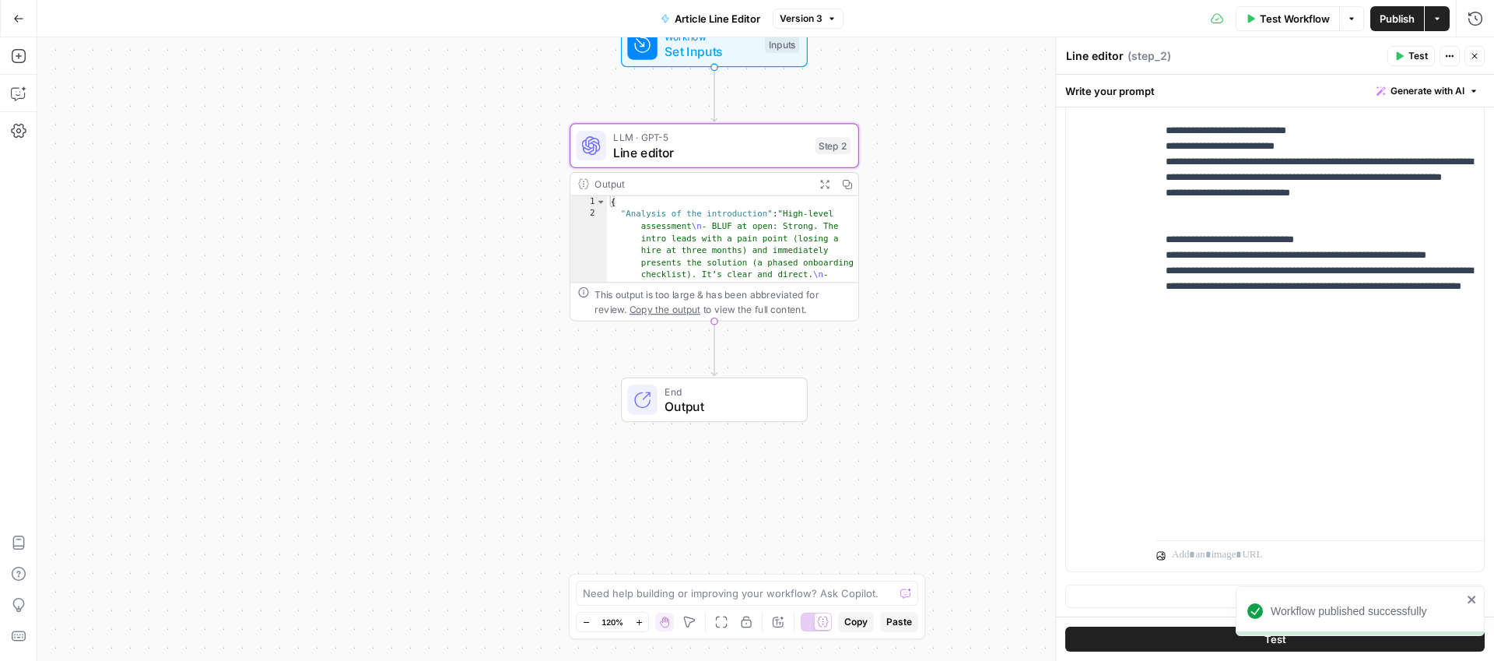
drag, startPoint x: 969, startPoint y: 392, endPoint x: 918, endPoint y: 265, distance: 136.8
click at [918, 265] on div "Workflow Set Inputs Inputs LLM · GPT-5 Line editor Step 2 Output Expand Output …" at bounding box center [765, 348] width 1456 height 623
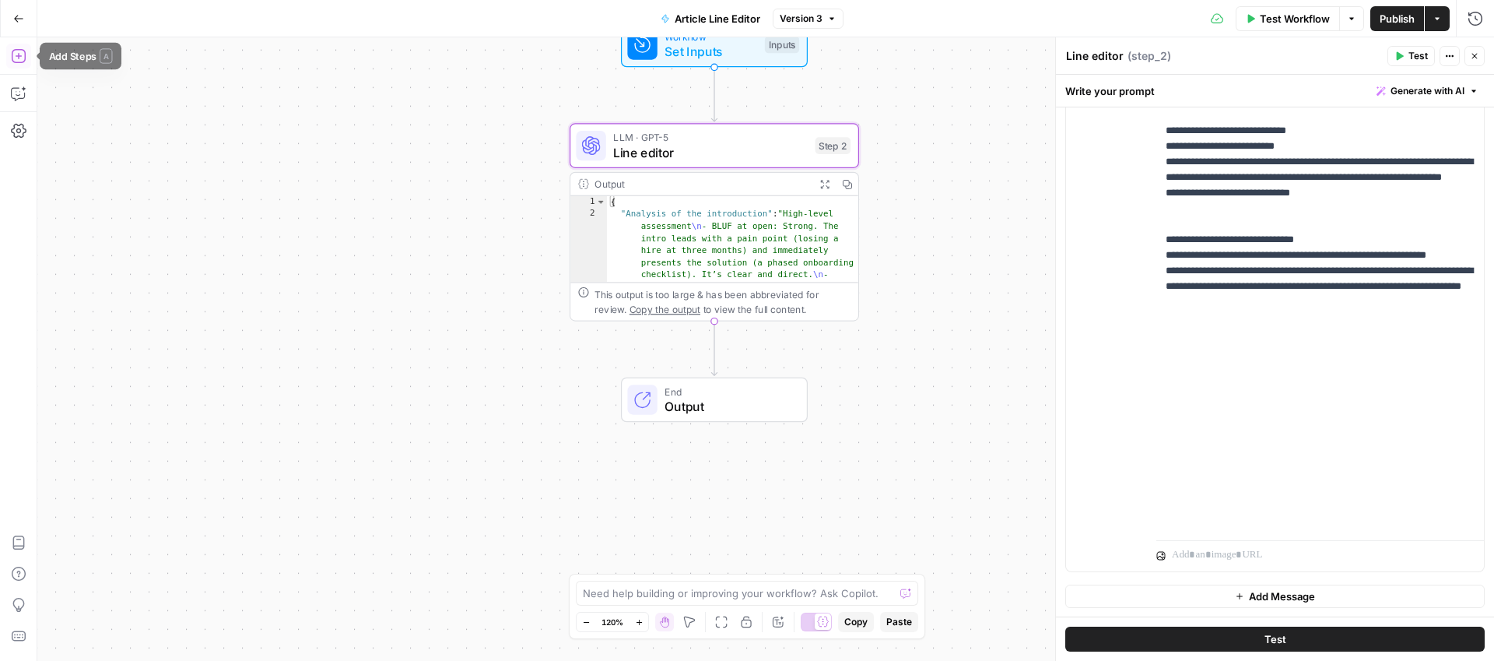
click at [18, 50] on icon "button" at bounding box center [19, 56] width 16 height 16
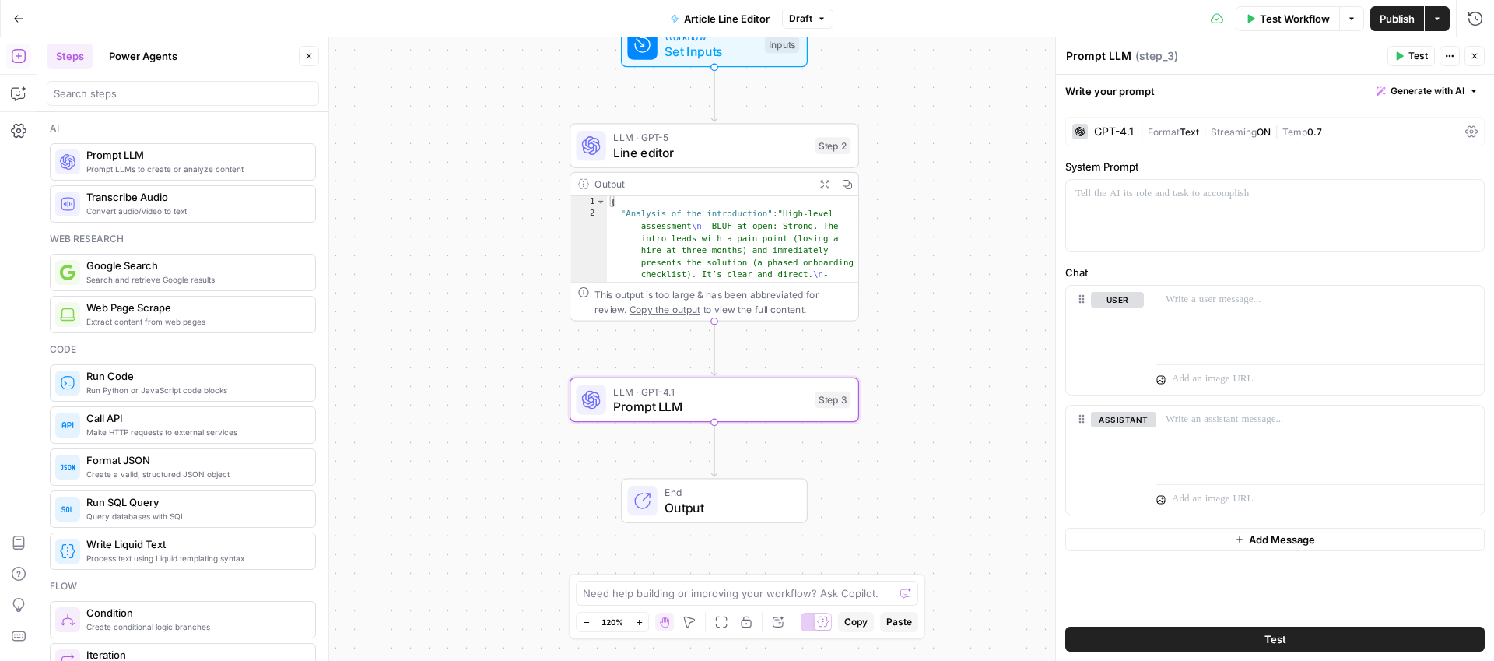
click at [1088, 51] on textarea "Prompt LLM" at bounding box center [1098, 56] width 65 height 16
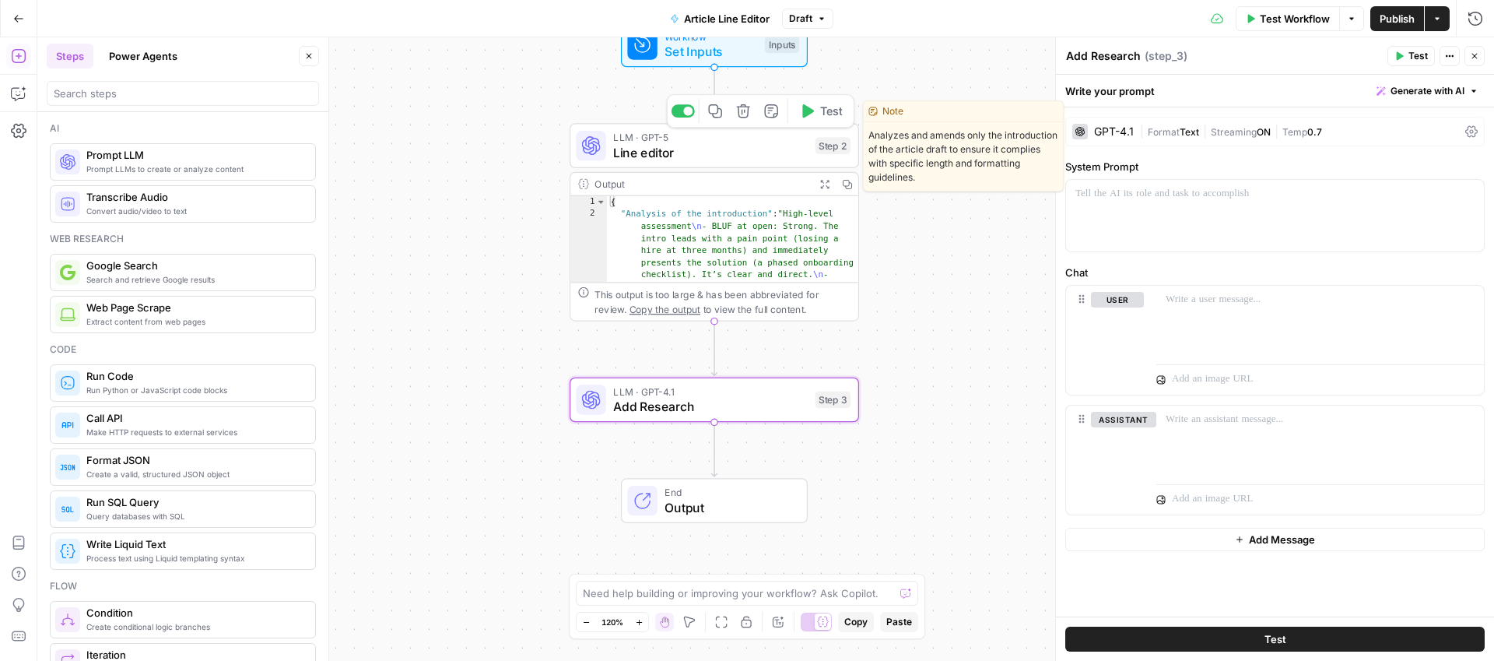
type textarea "Add Research"
click at [720, 113] on icon "button" at bounding box center [715, 110] width 15 height 15
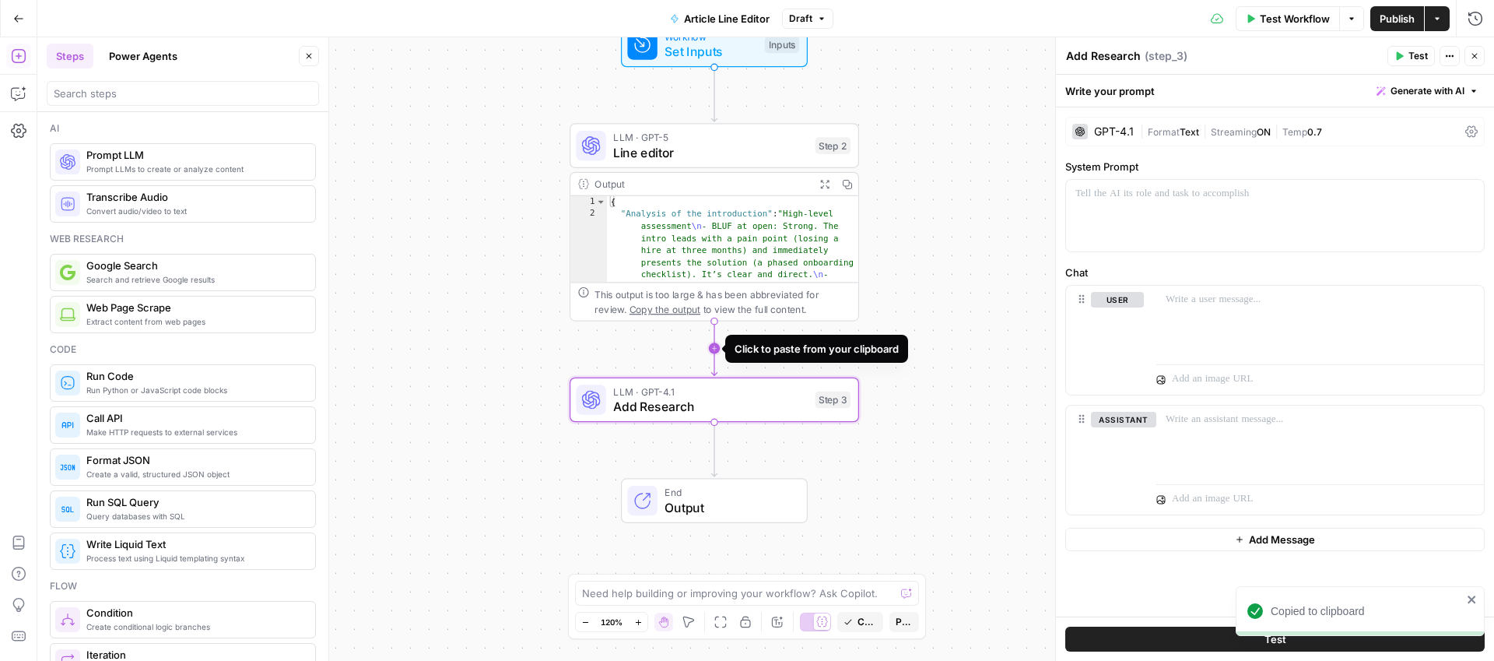
click at [713, 350] on icon "Edge from step_2 to step_3" at bounding box center [713, 348] width 5 height 54
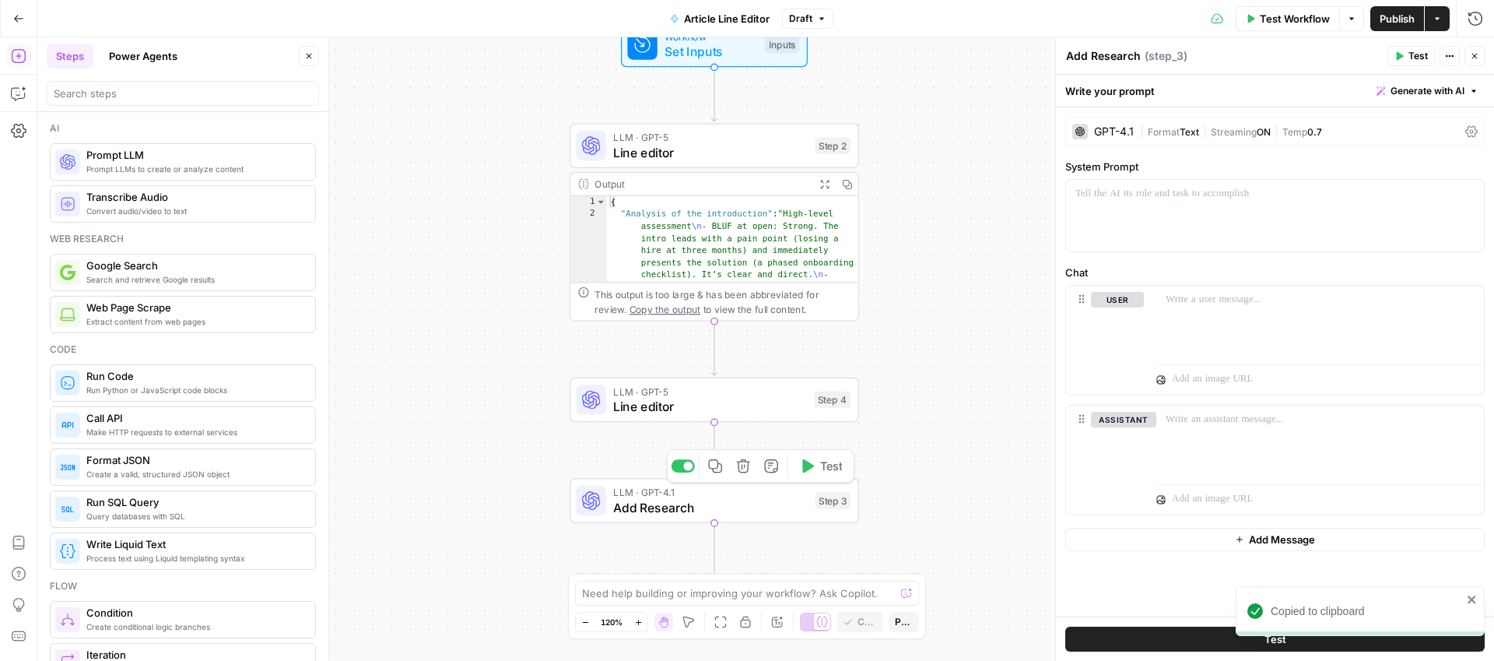
click at [757, 485] on span "LLM · GPT-4.1" at bounding box center [710, 492] width 194 height 15
click at [741, 462] on icon "button" at bounding box center [743, 465] width 15 height 15
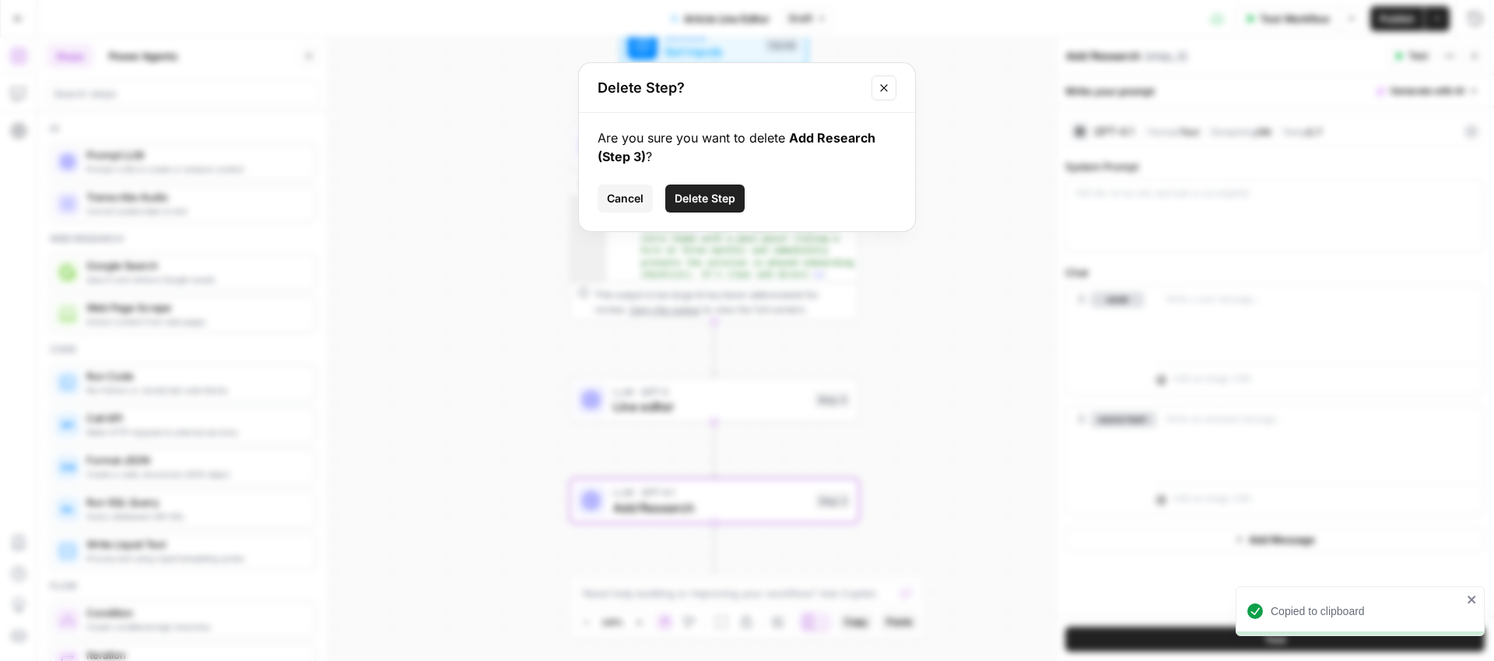
click at [716, 206] on button "Delete Step" at bounding box center [704, 198] width 79 height 28
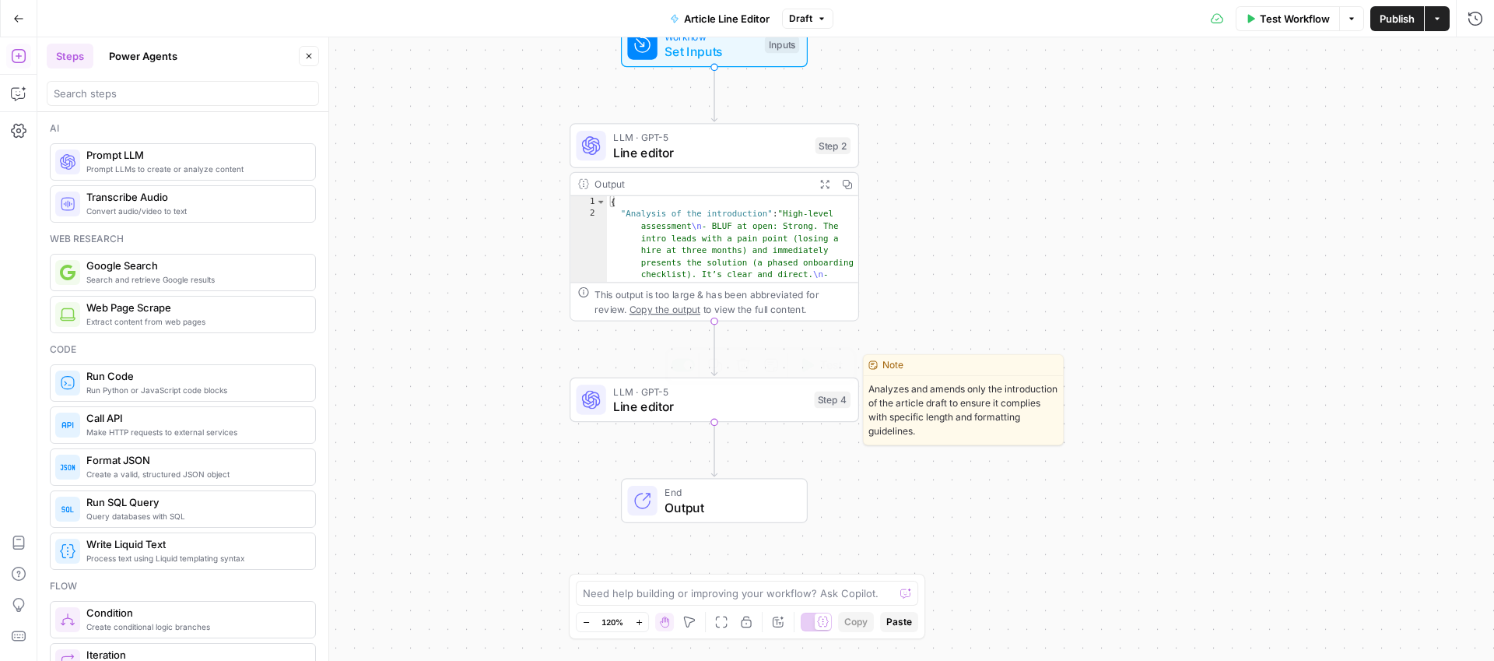
click at [663, 411] on span "Line editor" at bounding box center [709, 406] width 193 height 19
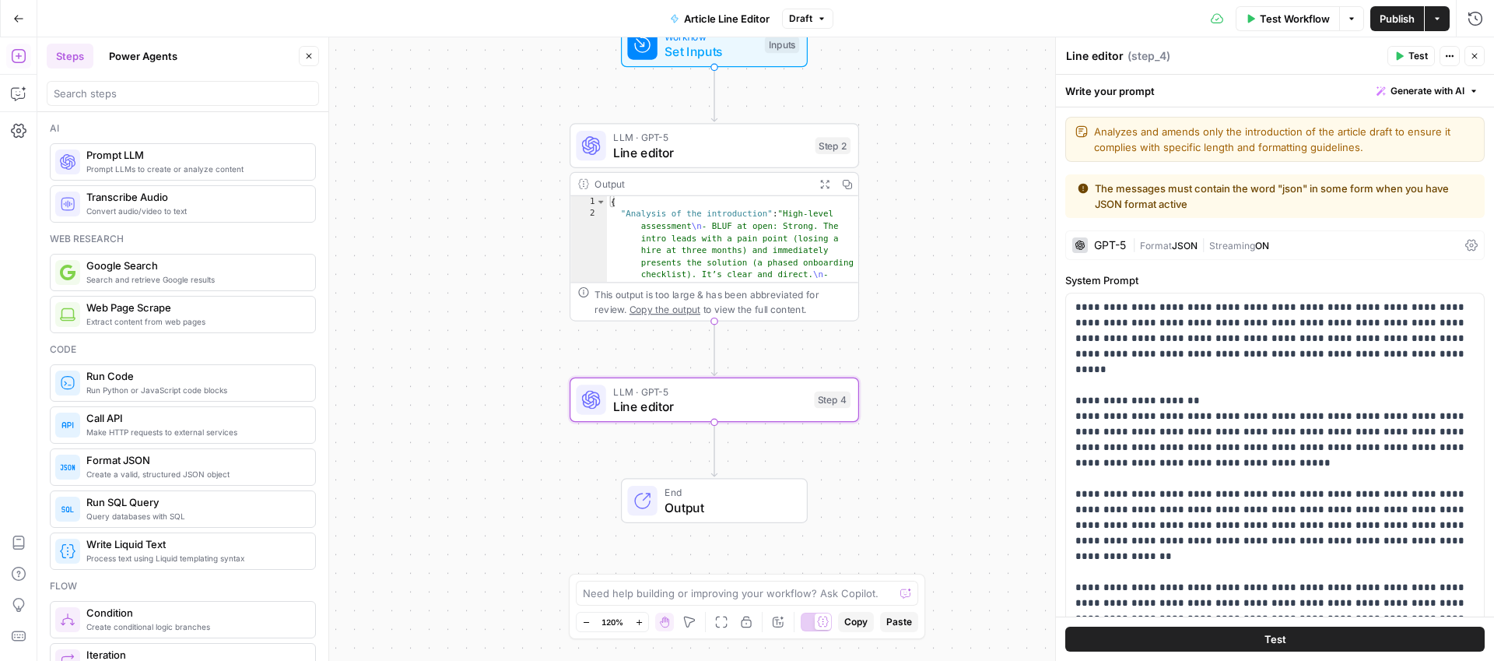
click at [1087, 59] on textarea "Line editor" at bounding box center [1095, 56] width 58 height 16
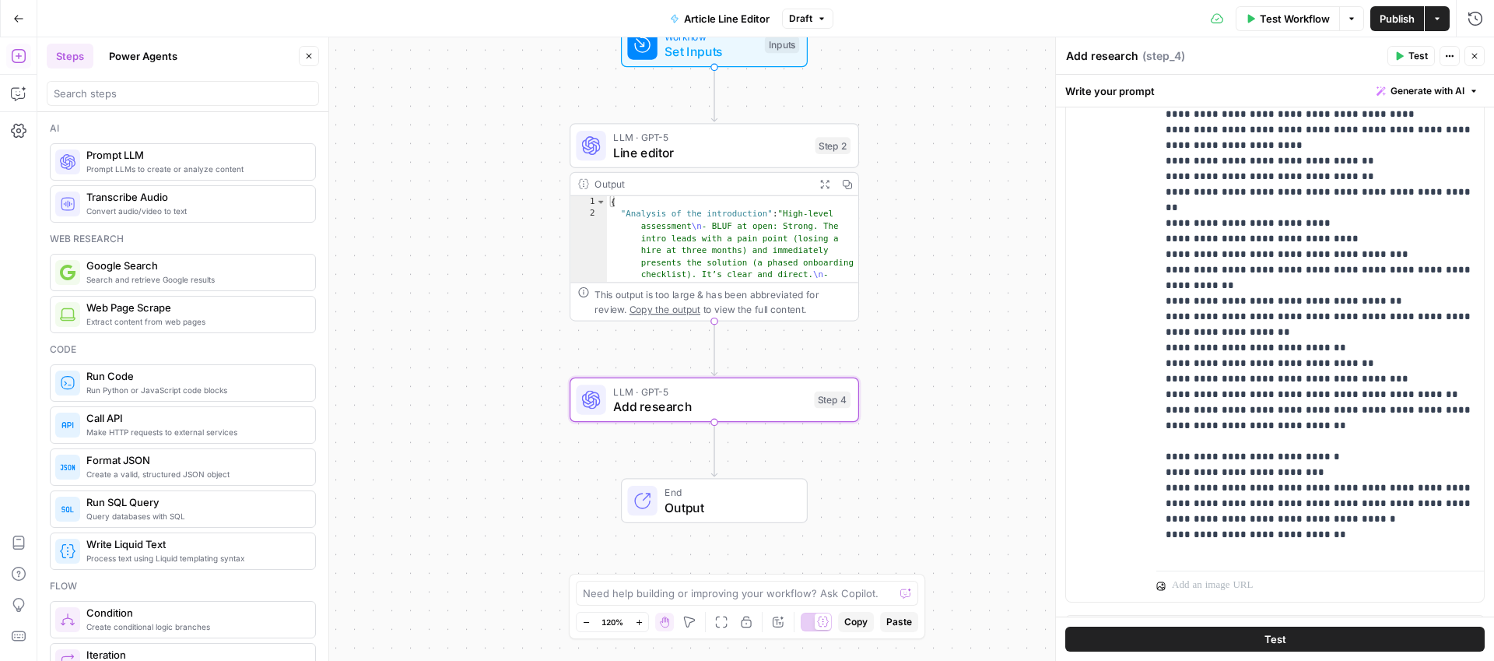
scroll to position [1413, 0]
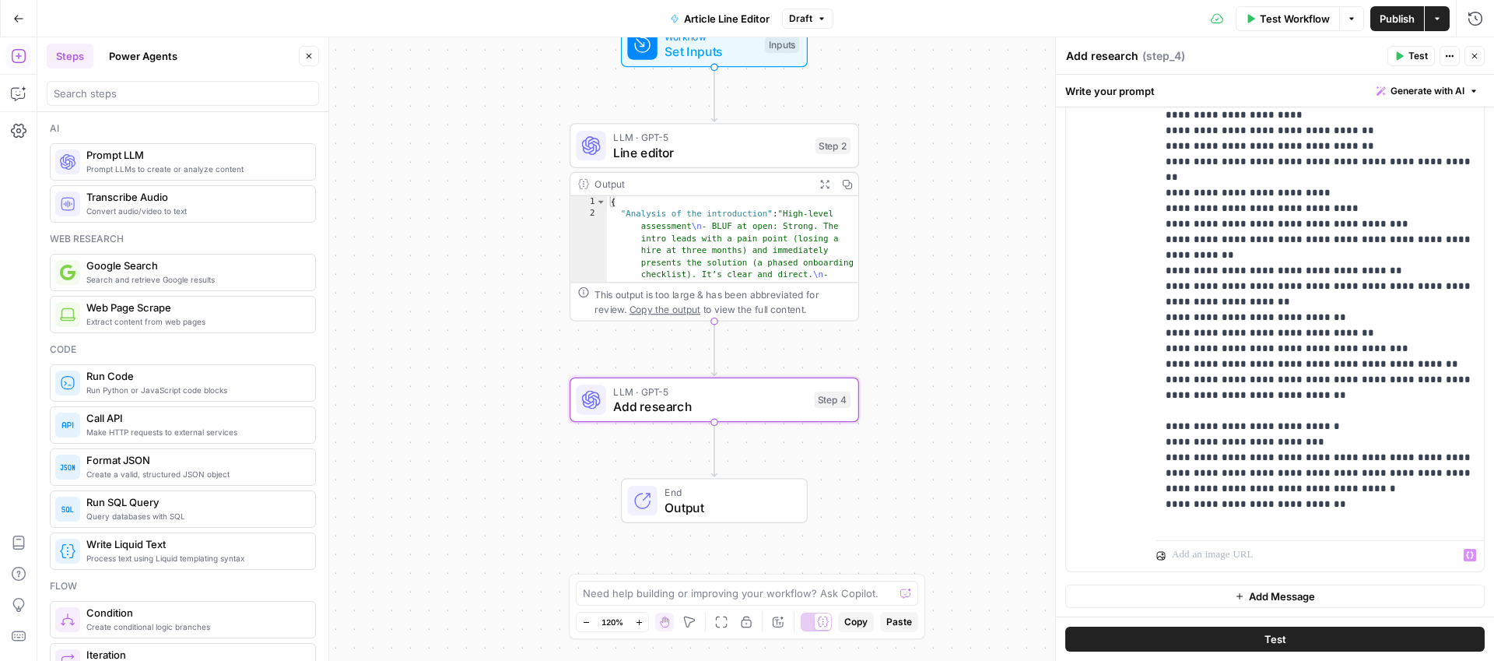
type textarea "Add research"
click at [1295, 599] on span "Add Message" at bounding box center [1282, 596] width 66 height 16
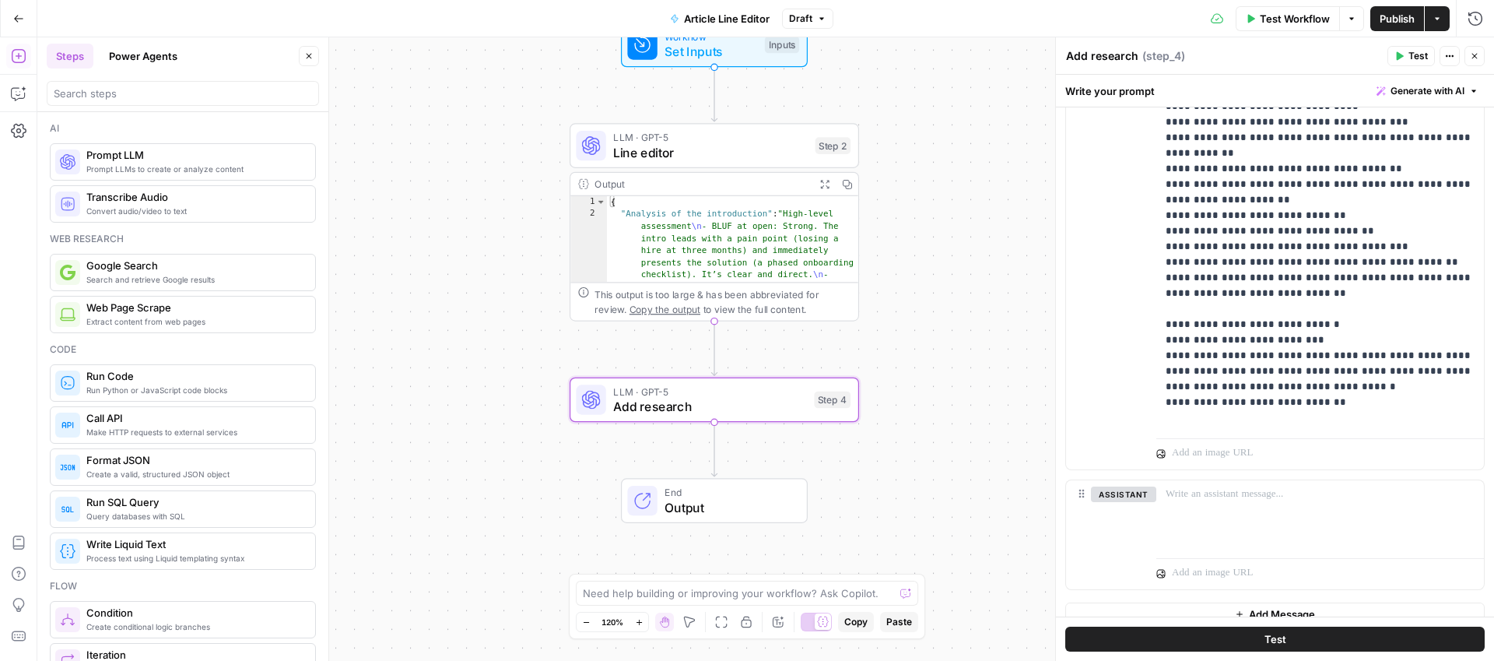
scroll to position [1533, 0]
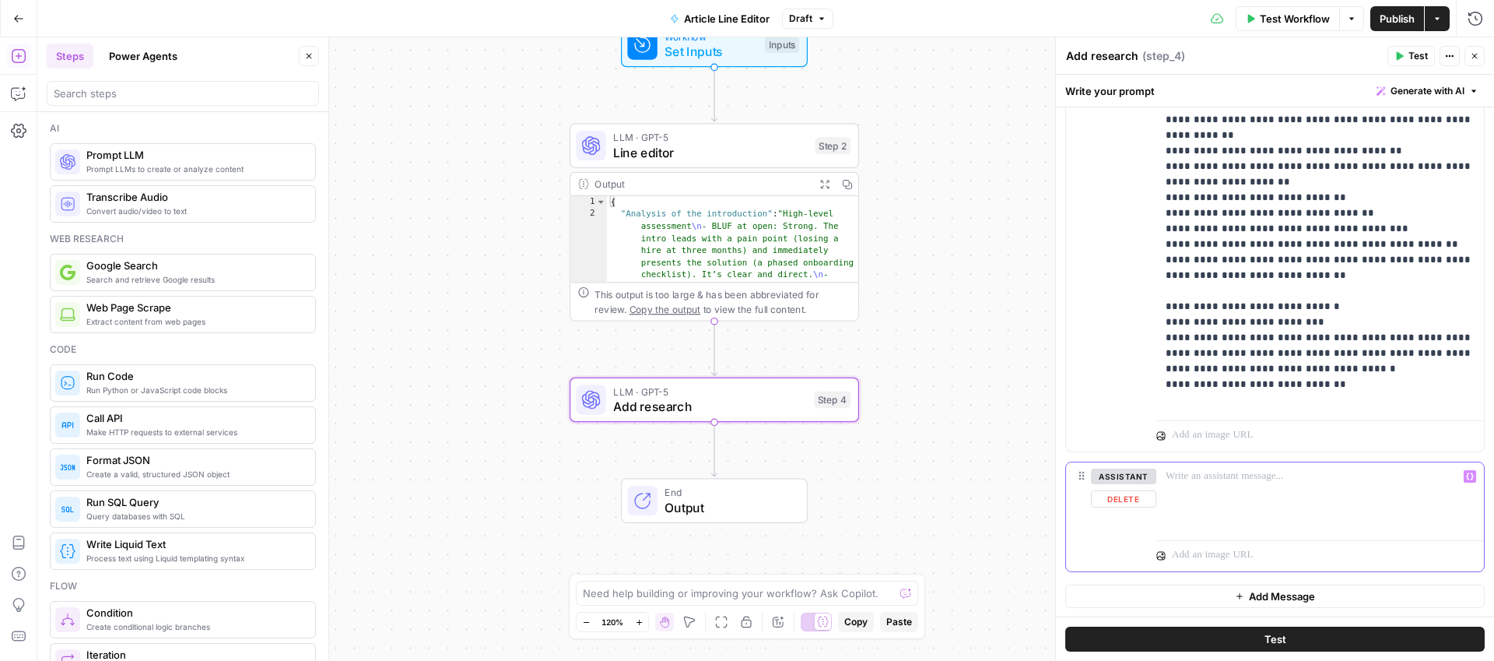
click at [1229, 482] on p at bounding box center [1319, 476] width 309 height 16
click at [1472, 478] on icon "button" at bounding box center [1470, 475] width 8 height 7
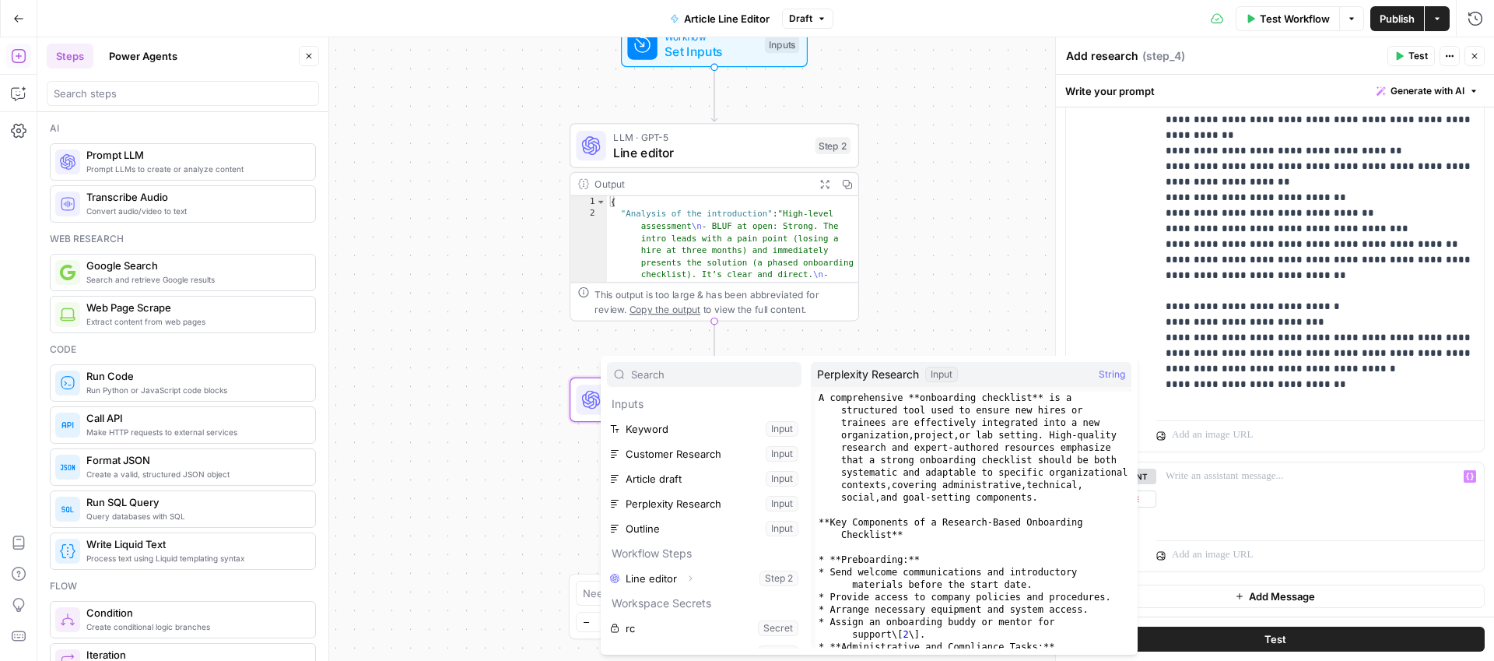
scroll to position [23, 0]
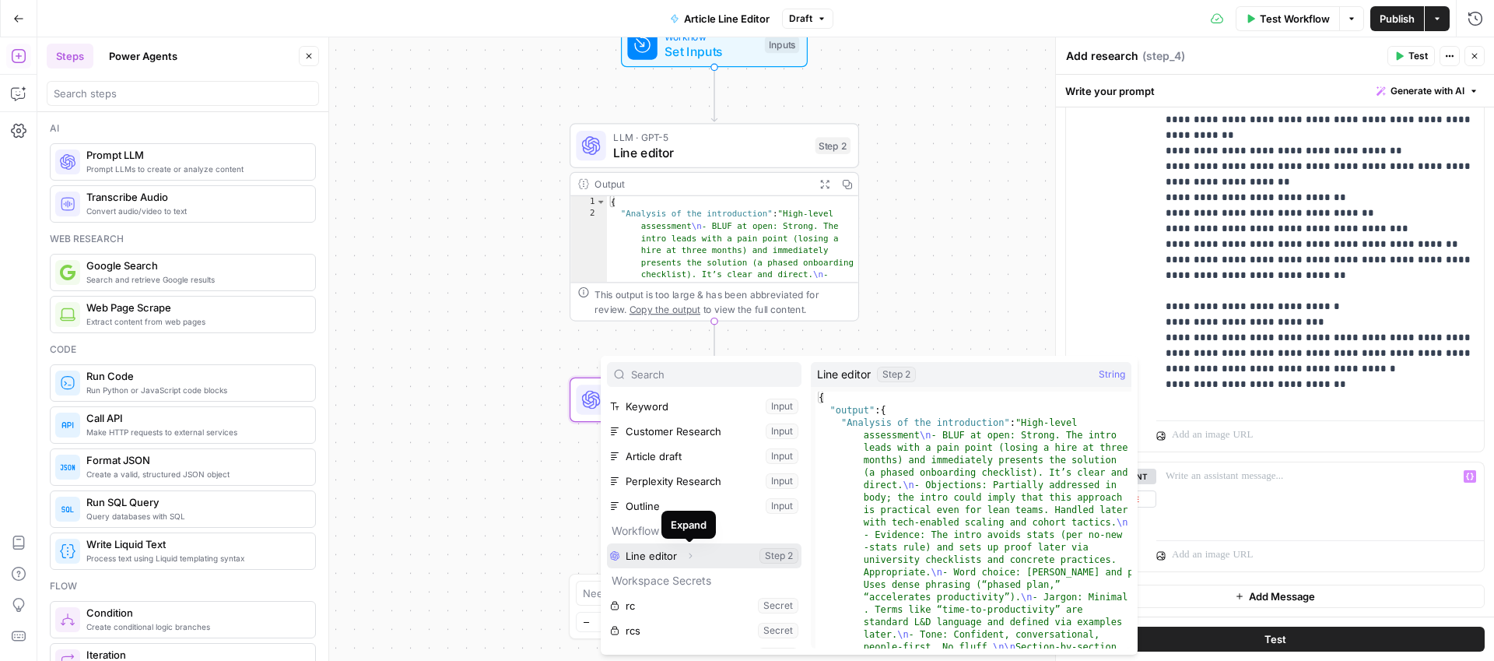
click at [691, 555] on icon "button" at bounding box center [689, 555] width 9 height 9
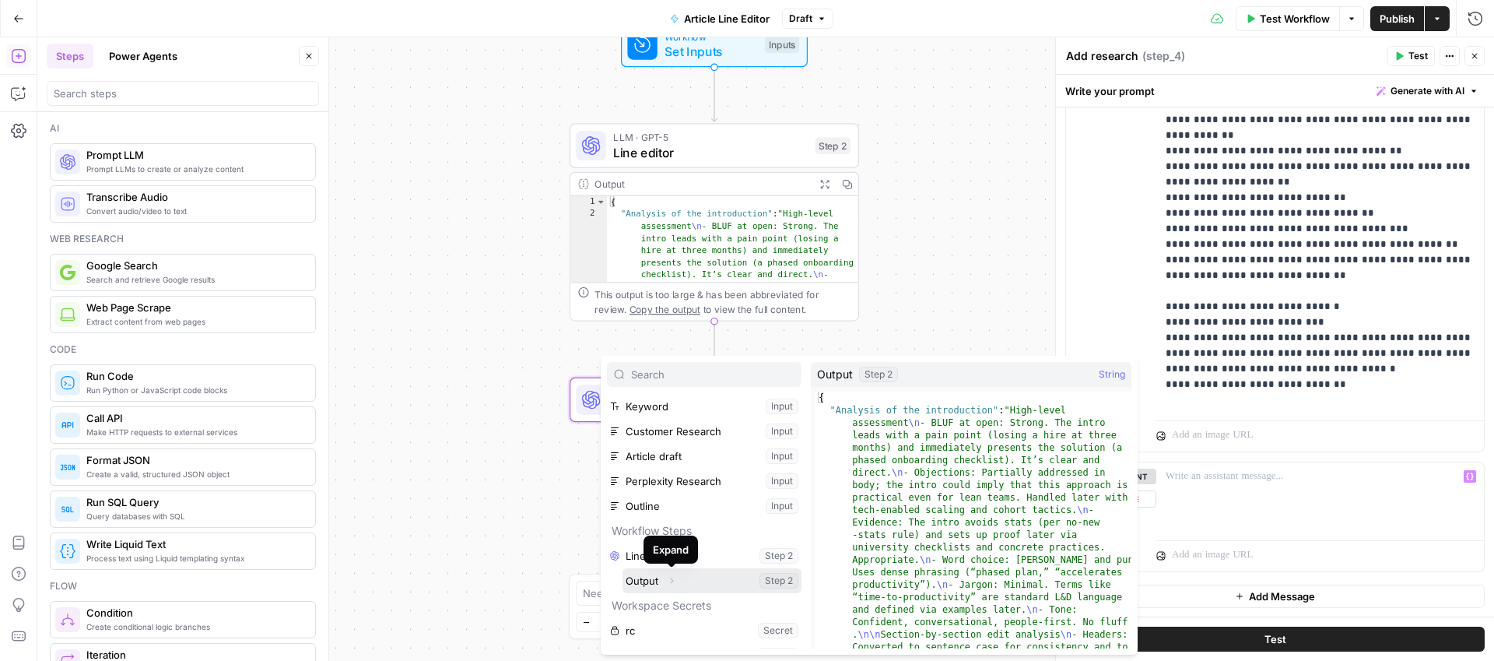
click at [670, 580] on icon "button" at bounding box center [671, 580] width 9 height 9
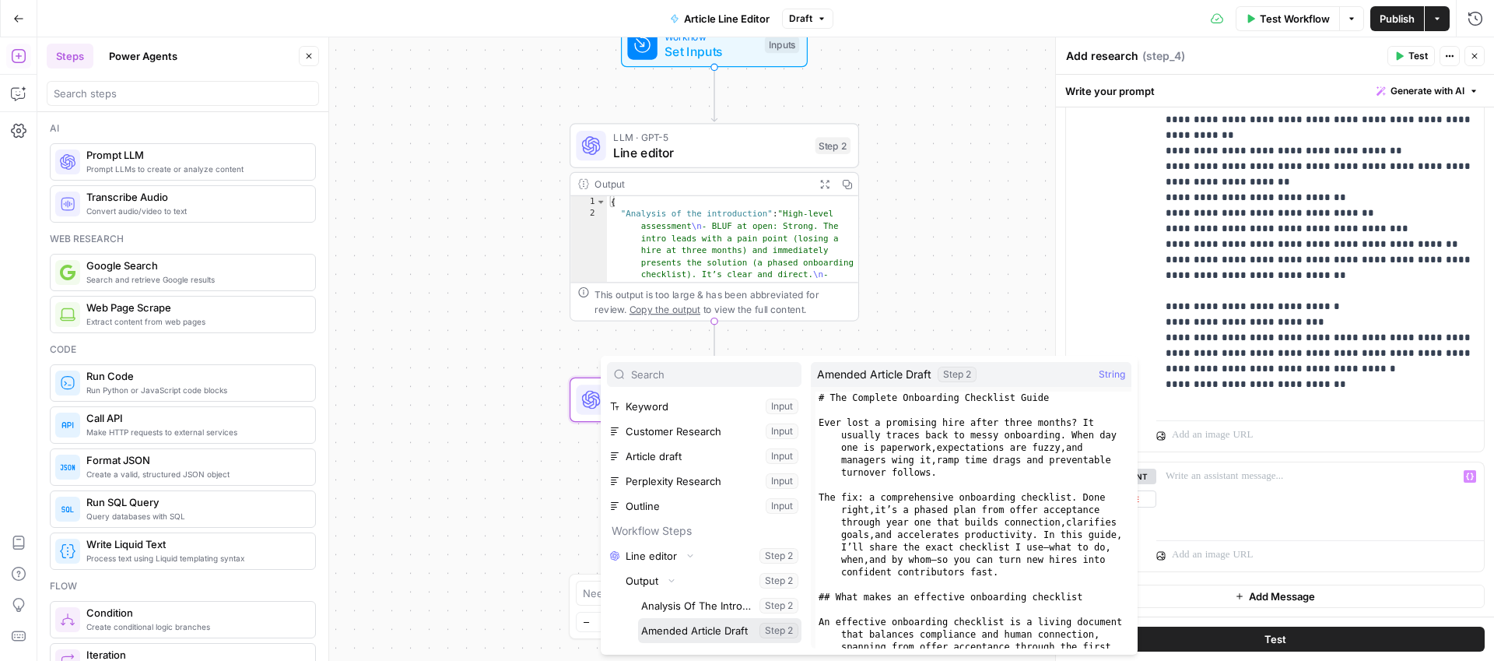
click at [714, 632] on button "Select variable Amended Article Draft" at bounding box center [719, 630] width 163 height 25
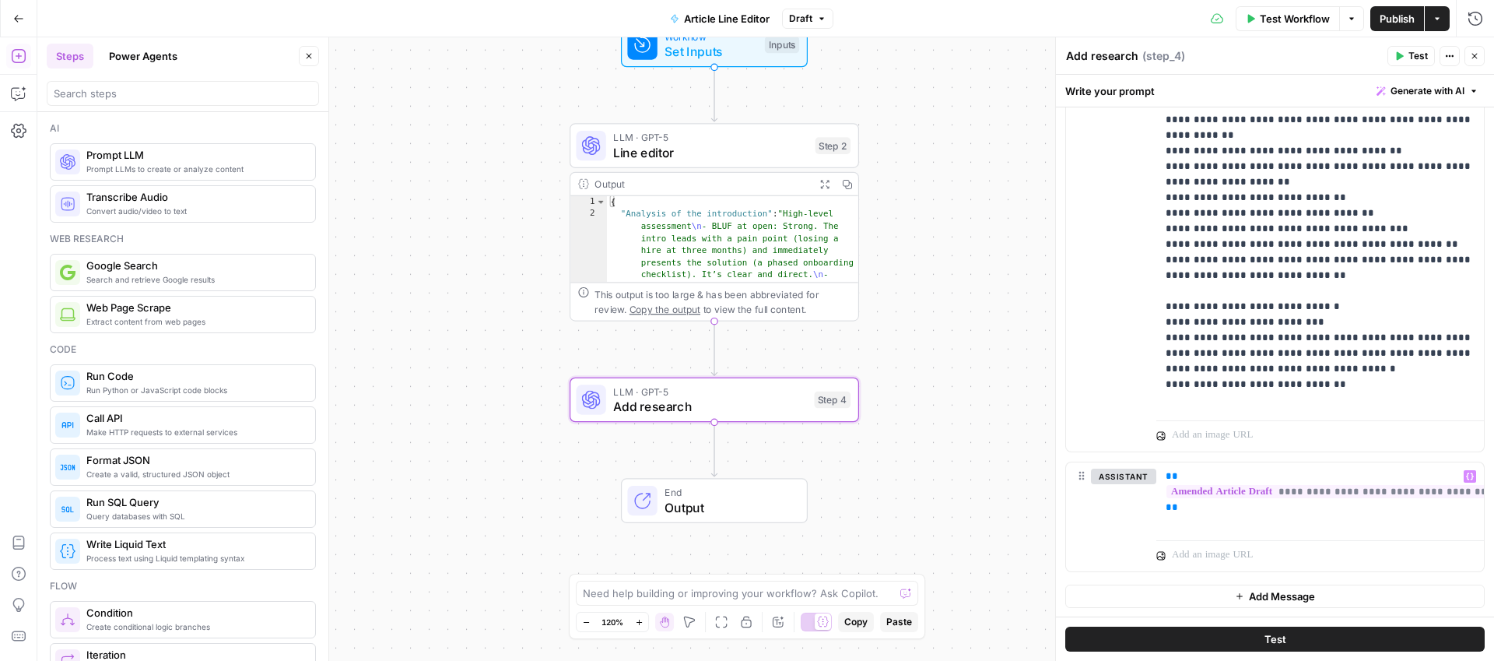
click at [1284, 595] on span "Add Message" at bounding box center [1282, 596] width 66 height 16
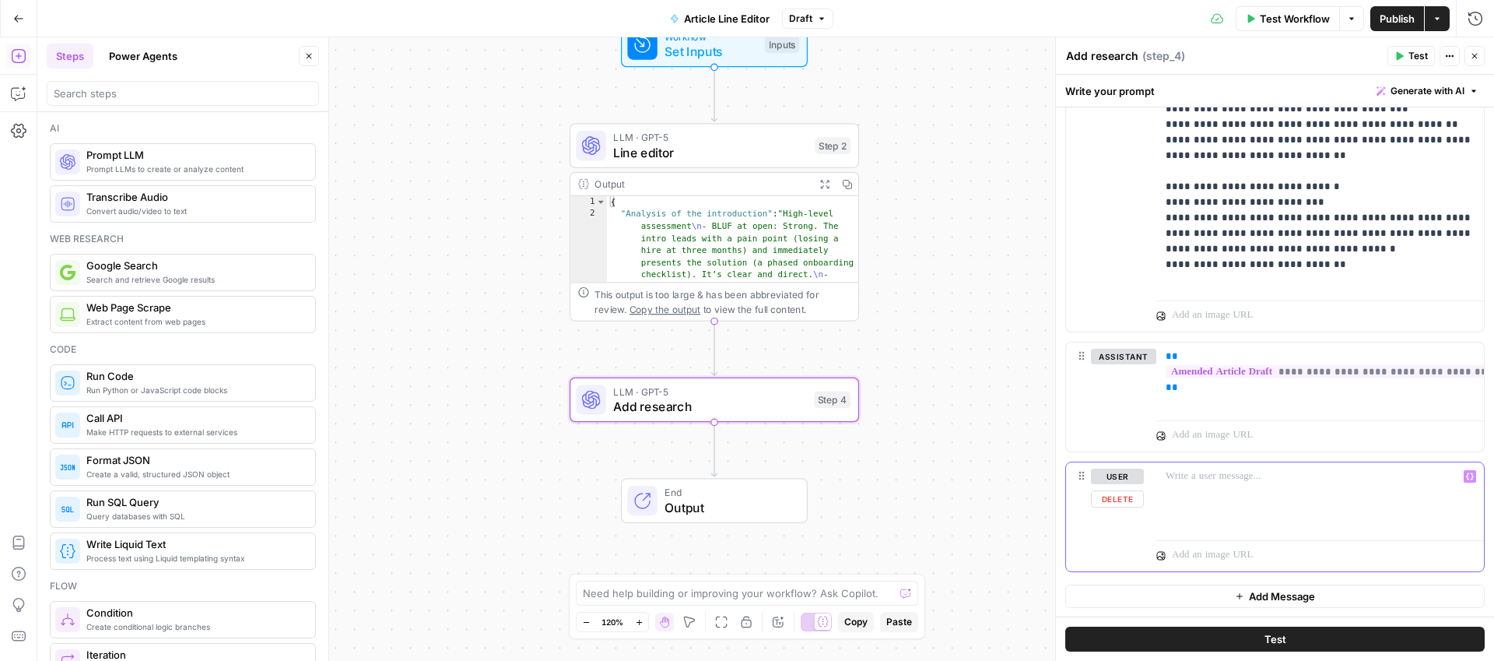
click at [1216, 482] on p at bounding box center [1319, 476] width 309 height 16
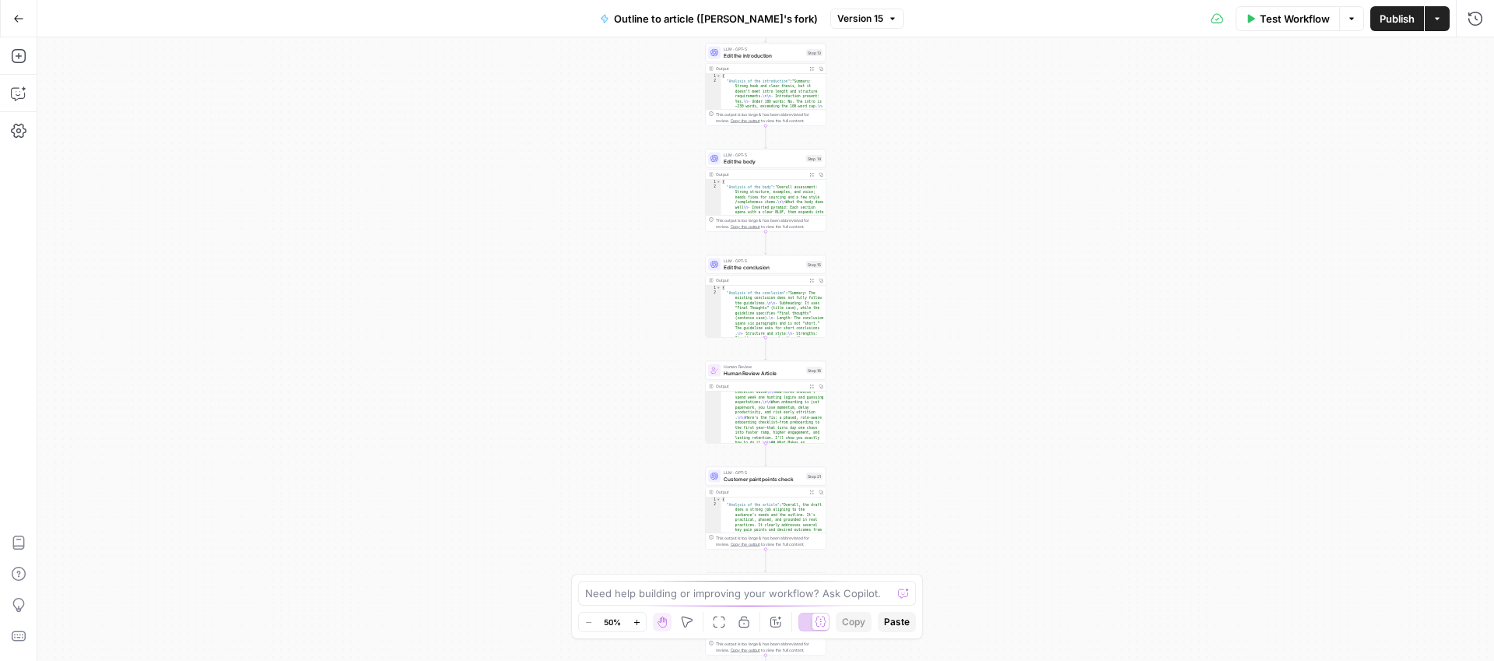
scroll to position [28, 0]
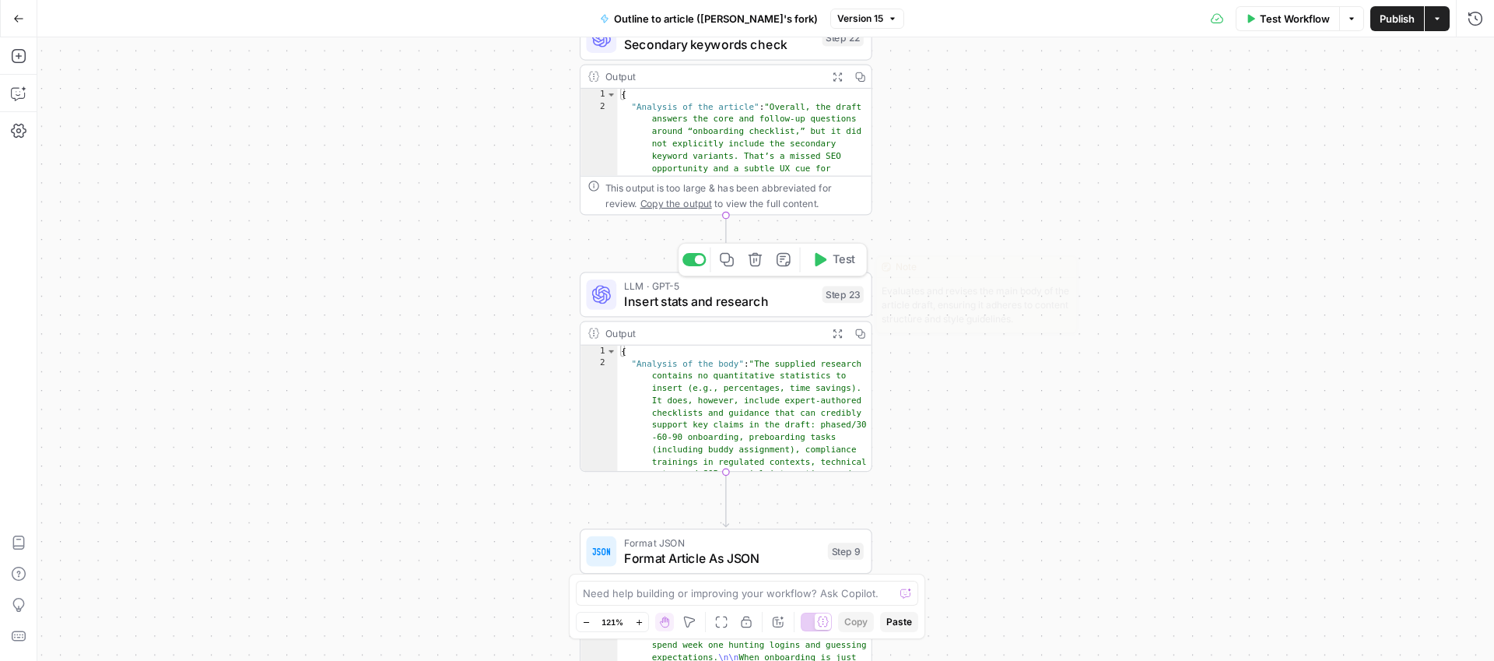
click at [808, 296] on span "Insert stats and research" at bounding box center [719, 301] width 191 height 19
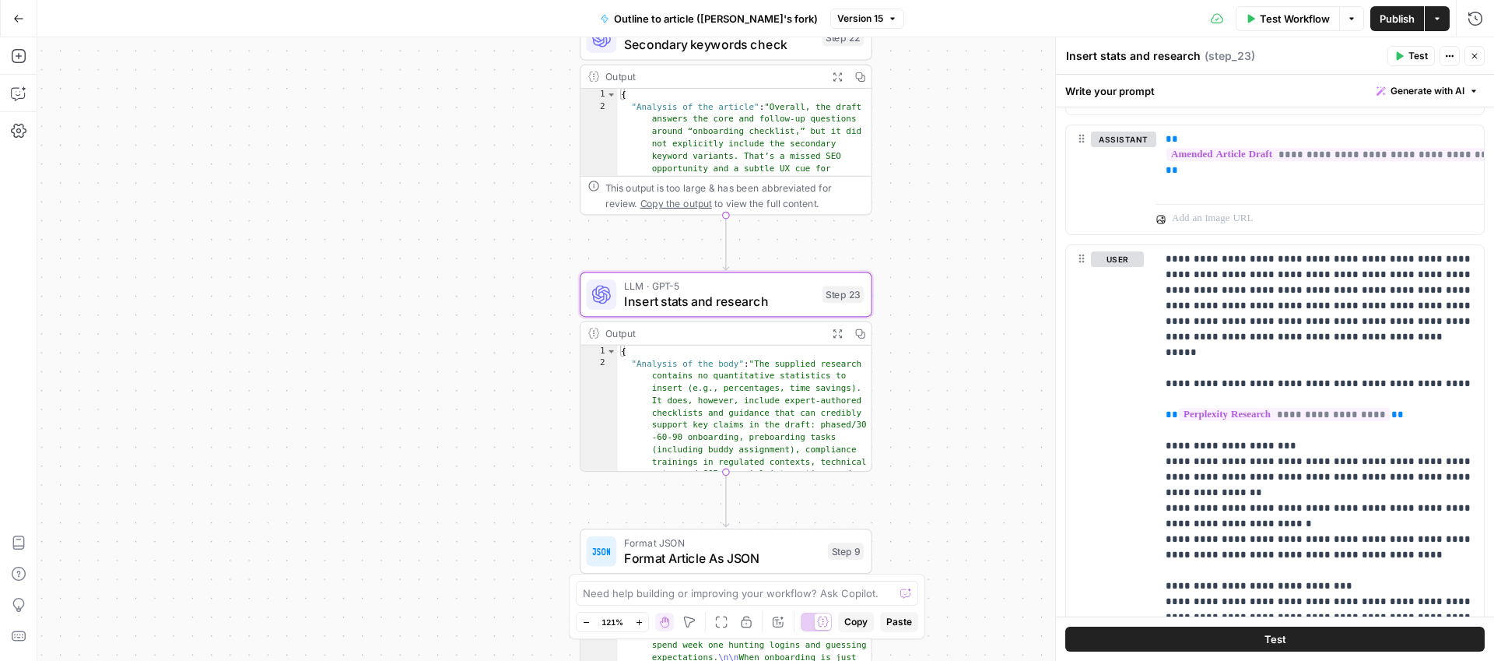
scroll to position [1165, 0]
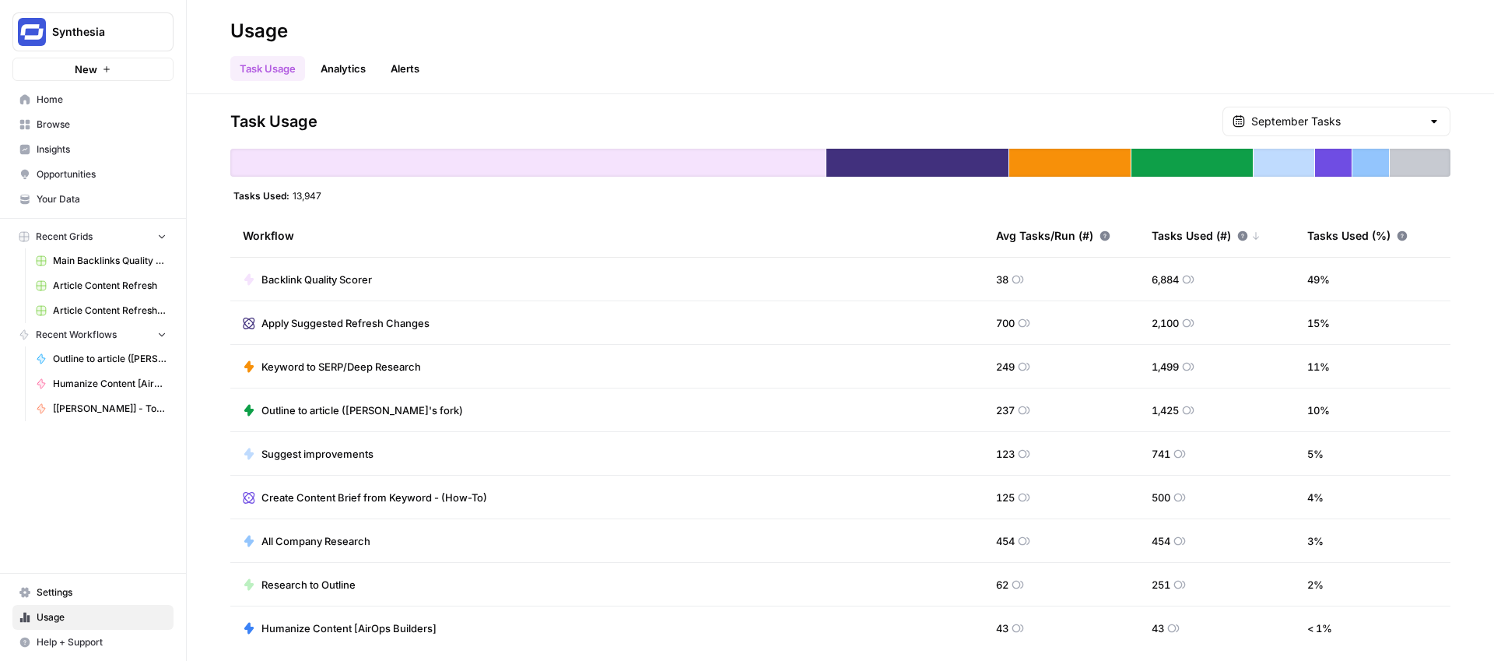
click at [73, 121] on span "Browse" at bounding box center [102, 124] width 130 height 14
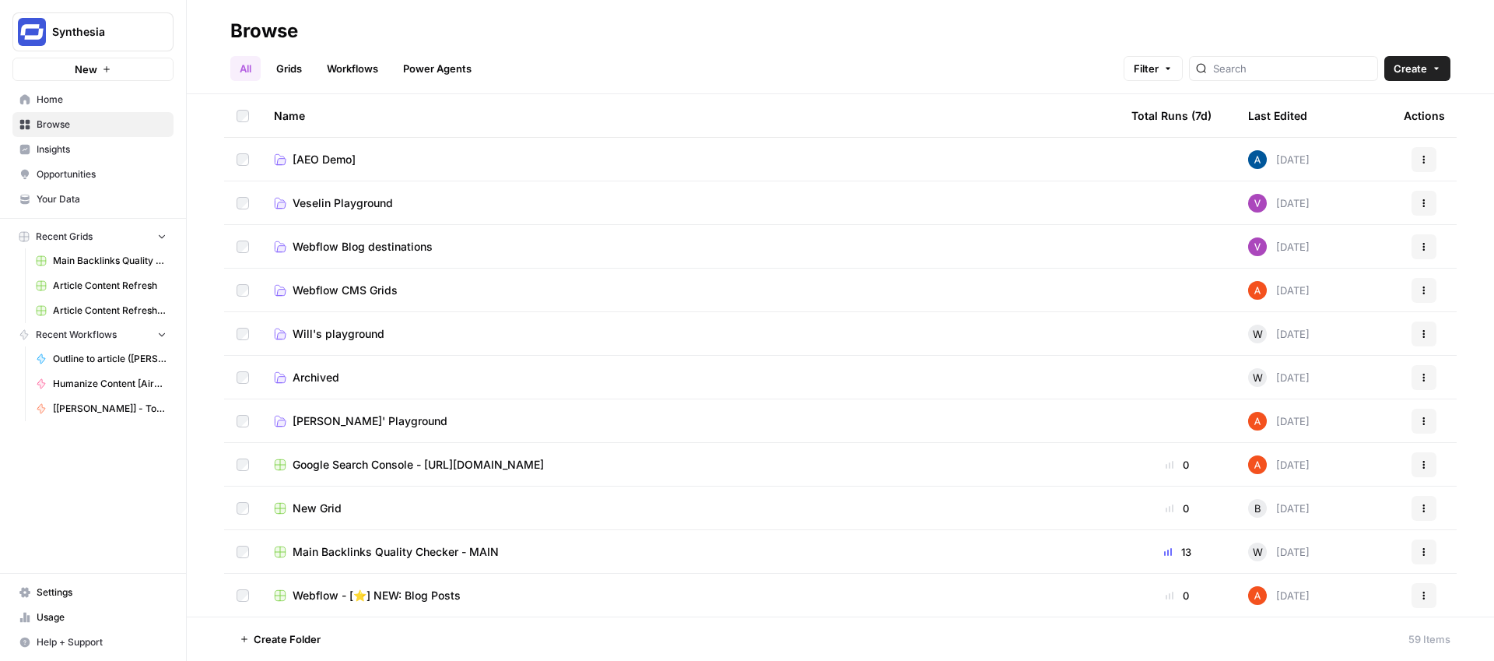
click at [326, 415] on span "[PERSON_NAME]' Playground" at bounding box center [370, 421] width 155 height 16
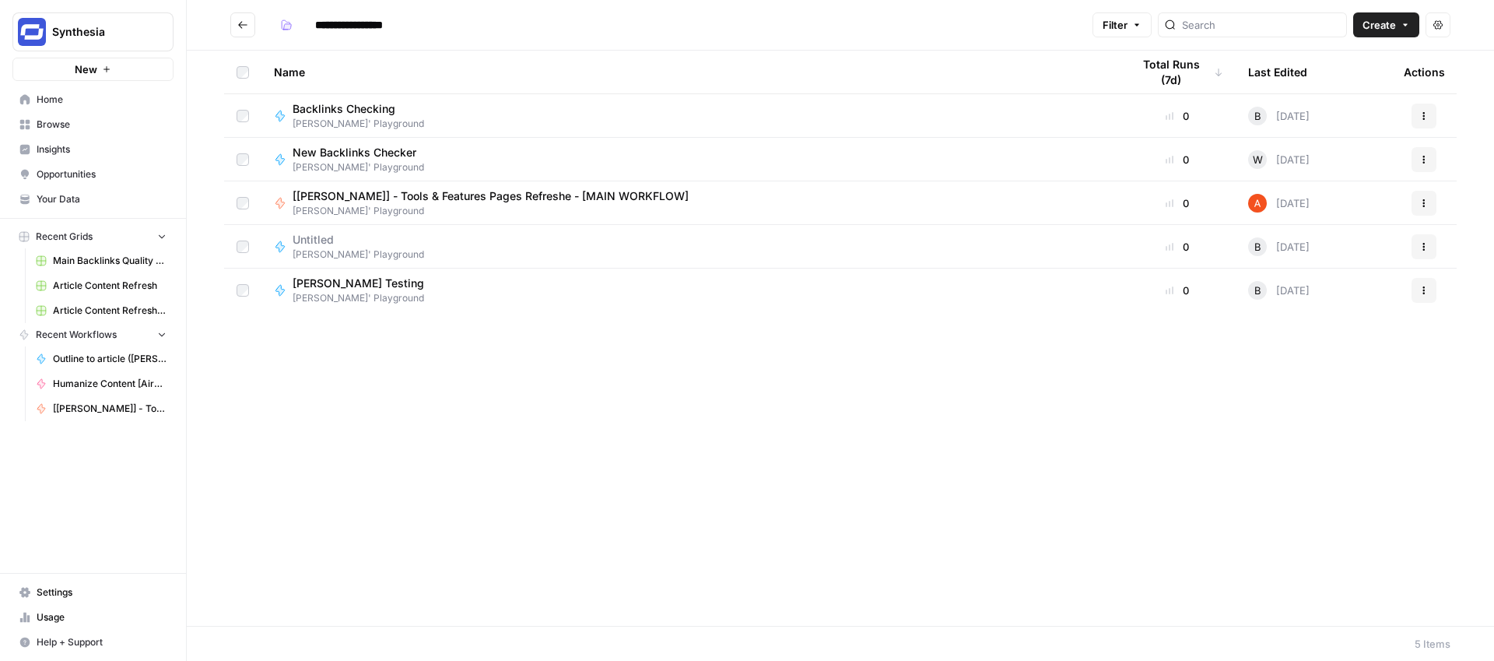
click at [572, 198] on span "[[PERSON_NAME]] - Tools & Features Pages Refreshe - [MAIN WORKFLOW]" at bounding box center [491, 196] width 396 height 16
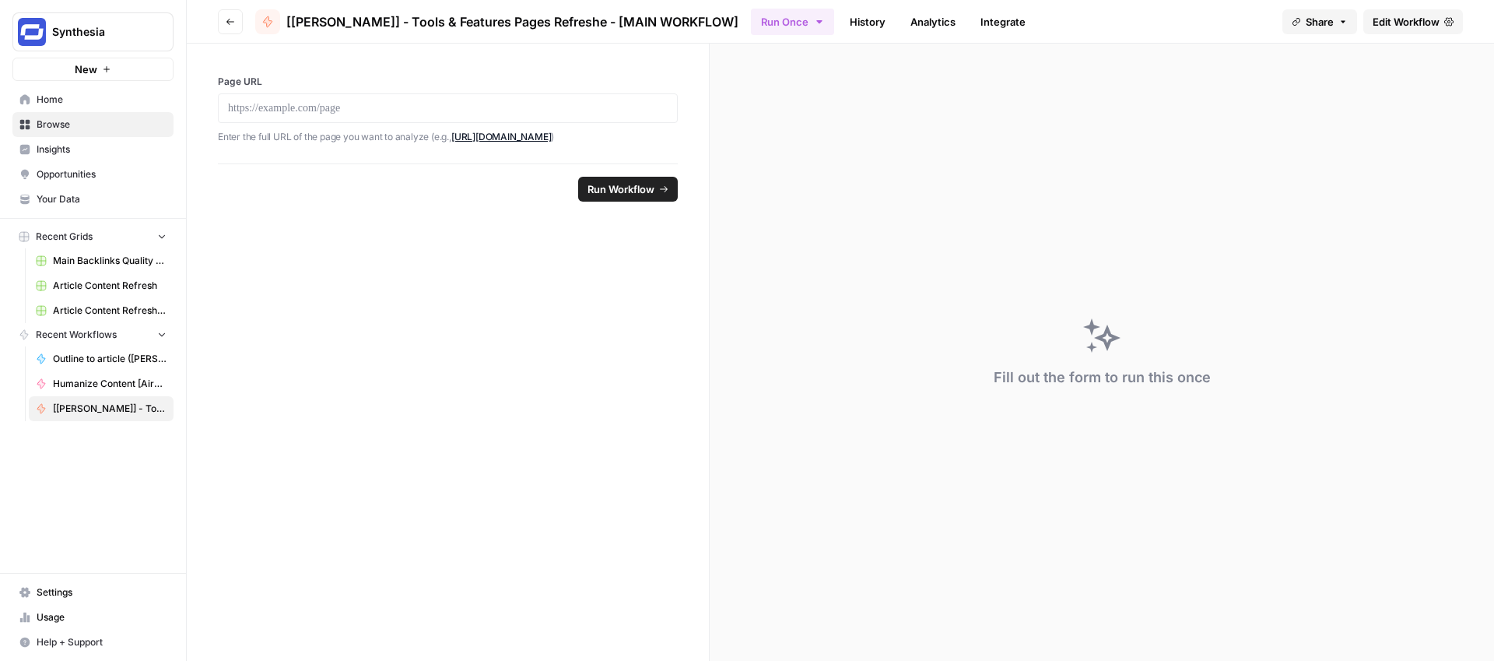
click at [1422, 26] on span "Edit Workflow" at bounding box center [1405, 22] width 67 height 16
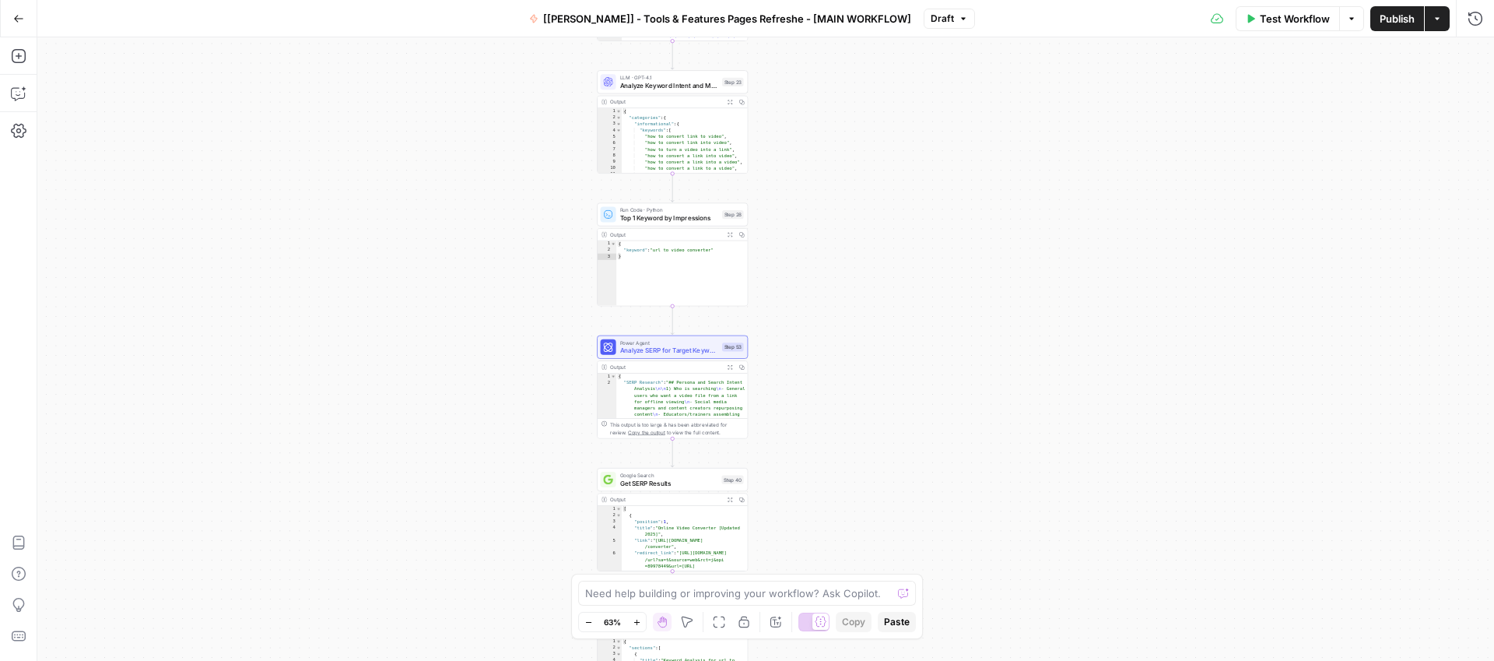
drag, startPoint x: 874, startPoint y: 389, endPoint x: 874, endPoint y: 187, distance: 202.3
click at [874, 187] on div "**********" at bounding box center [765, 348] width 1456 height 623
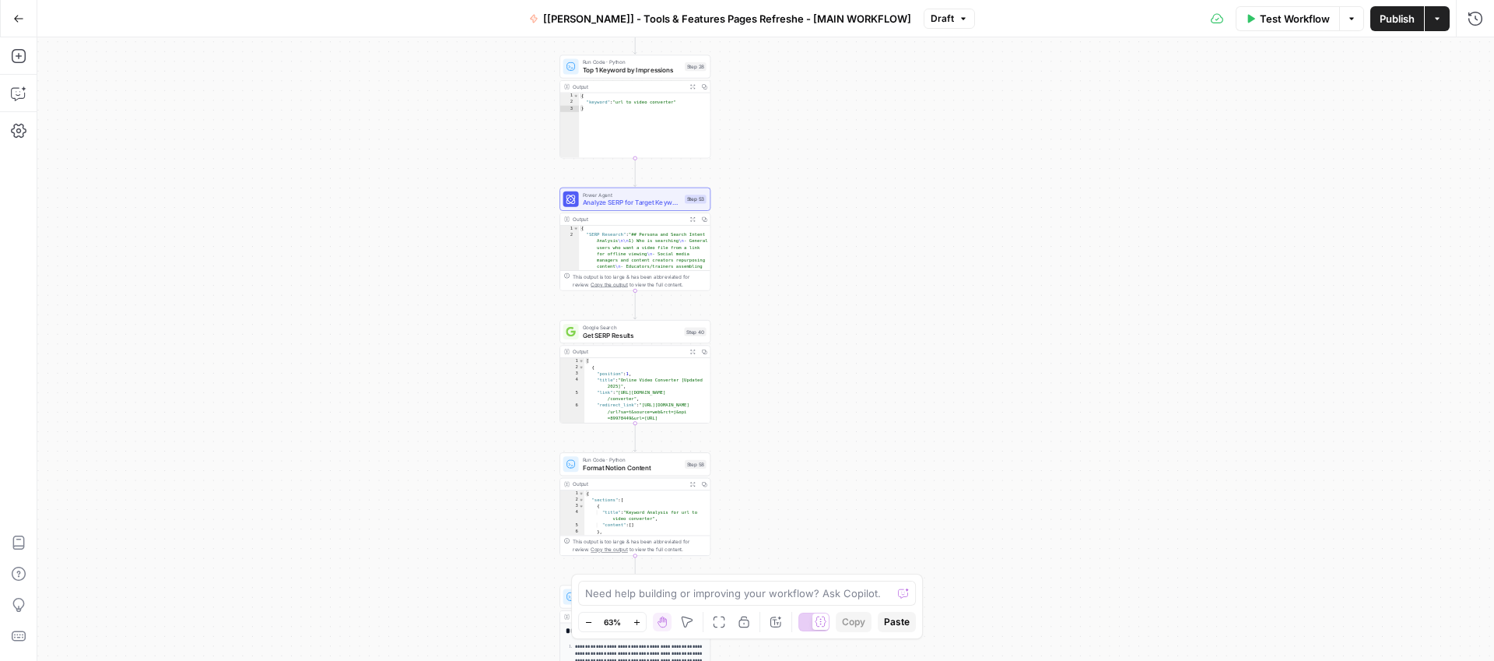
drag, startPoint x: 897, startPoint y: 425, endPoint x: 860, endPoint y: 277, distance: 152.5
click at [860, 277] on div "**********" at bounding box center [765, 348] width 1456 height 623
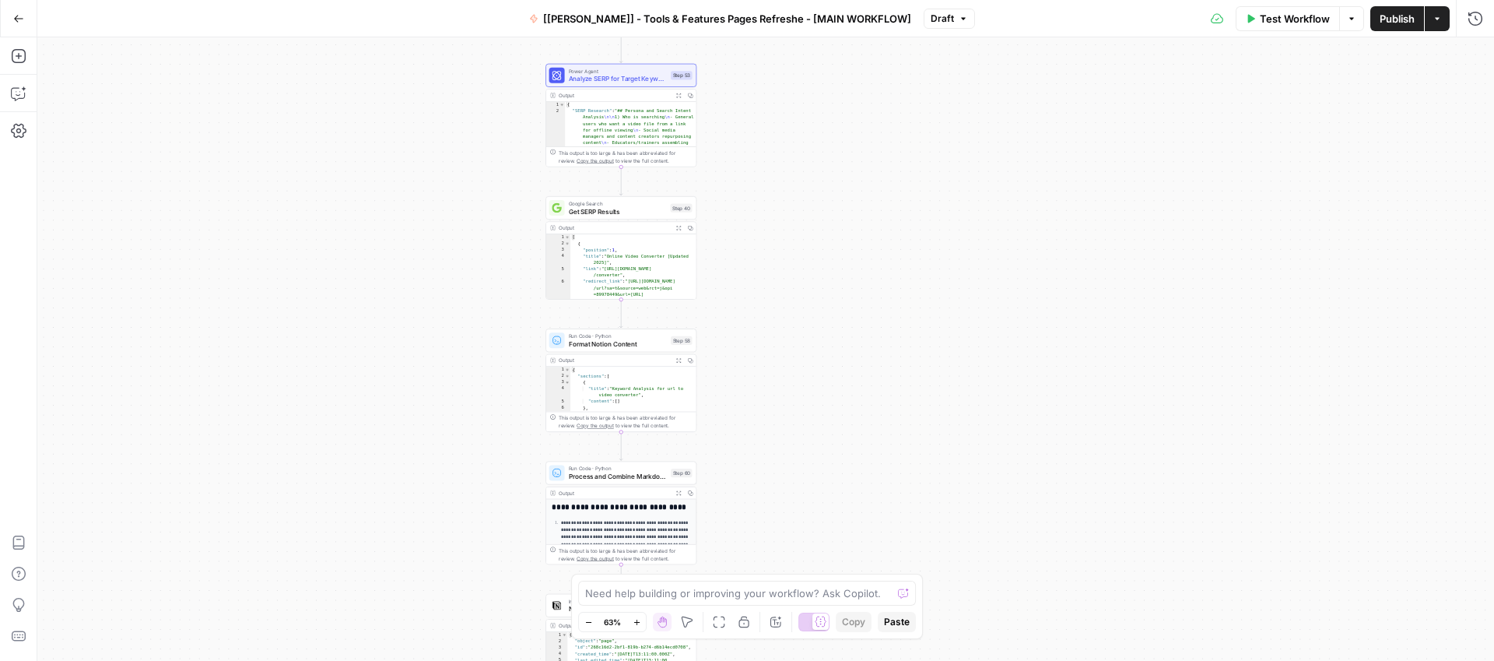
drag, startPoint x: 858, startPoint y: 381, endPoint x: 841, endPoint y: 254, distance: 128.0
click at [841, 254] on div "**********" at bounding box center [765, 348] width 1456 height 623
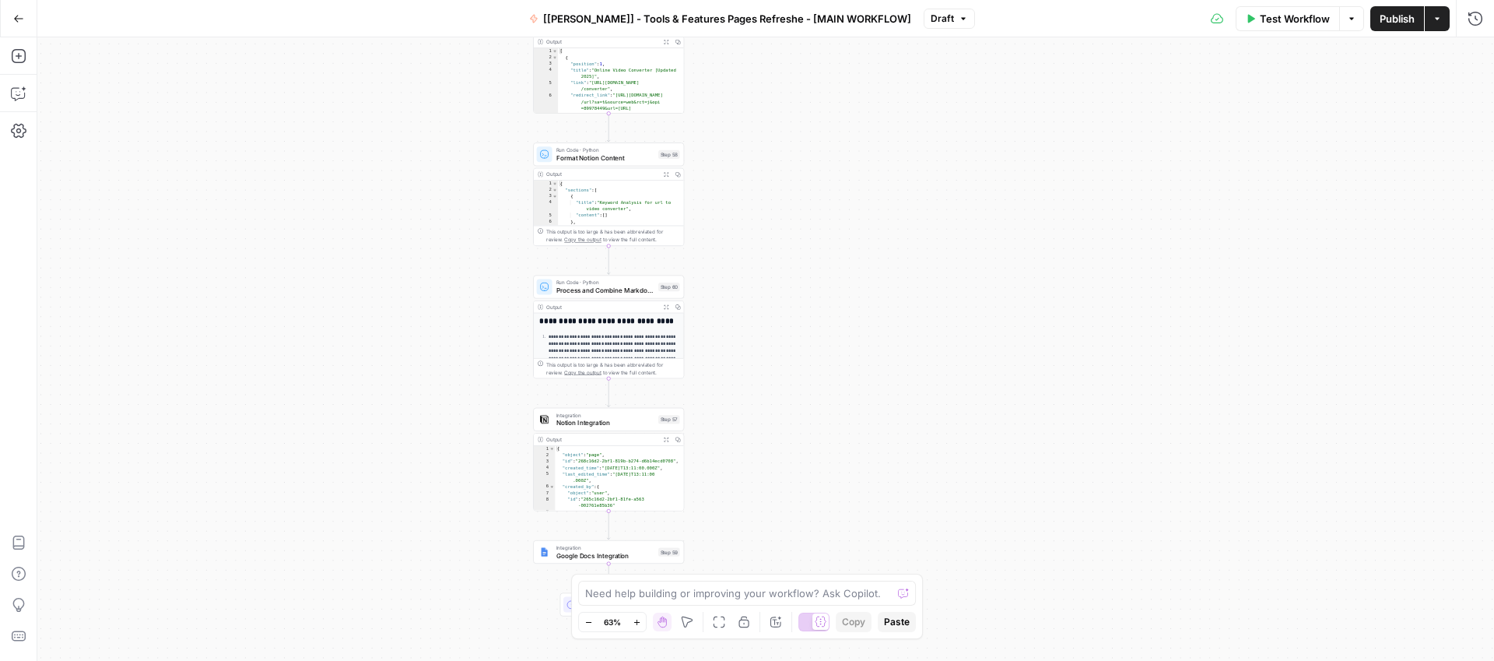
drag, startPoint x: 887, startPoint y: 477, endPoint x: 878, endPoint y: 295, distance: 182.3
click at [878, 295] on div "**********" at bounding box center [765, 348] width 1456 height 623
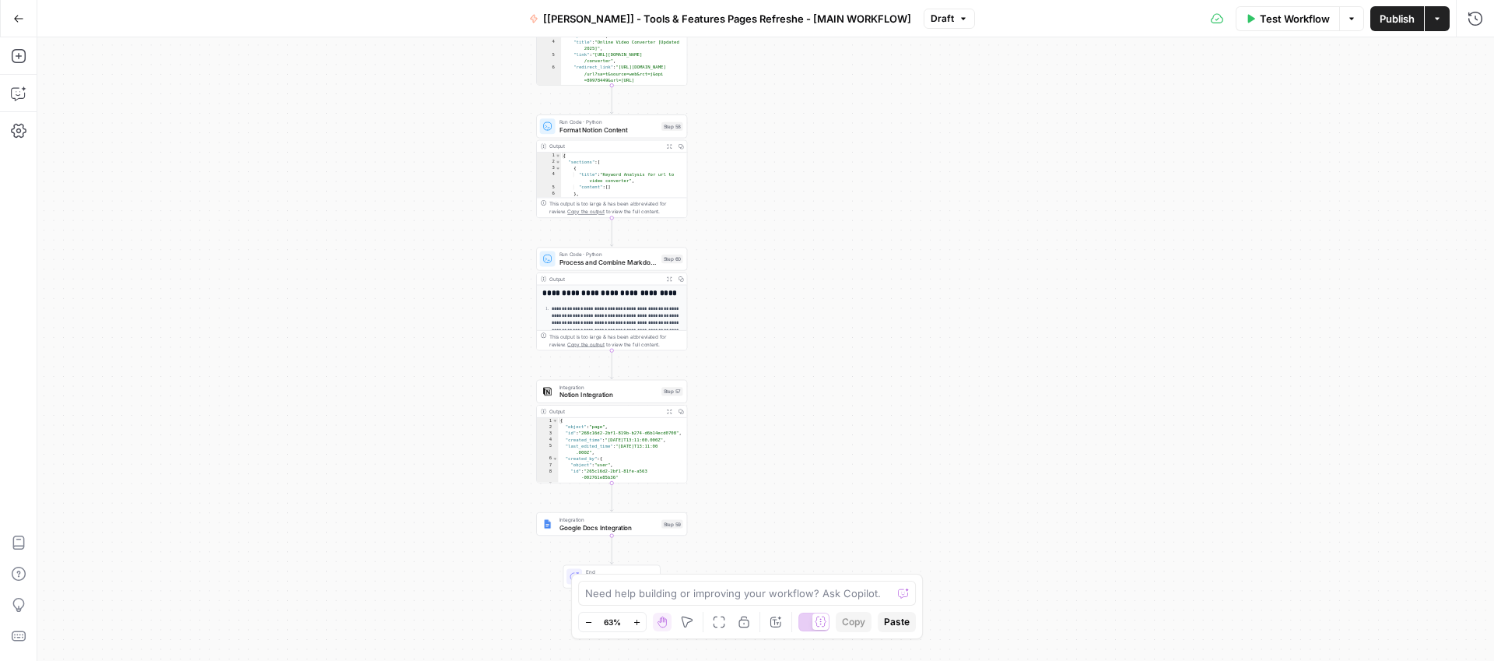
drag, startPoint x: 878, startPoint y: 295, endPoint x: 881, endPoint y: 268, distance: 27.4
click at [881, 268] on div "**********" at bounding box center [765, 348] width 1456 height 623
click at [573, 268] on div "Run Code · Python Process and Combine Markdown Paragraphs Step 60 Copy step Del…" at bounding box center [611, 258] width 151 height 23
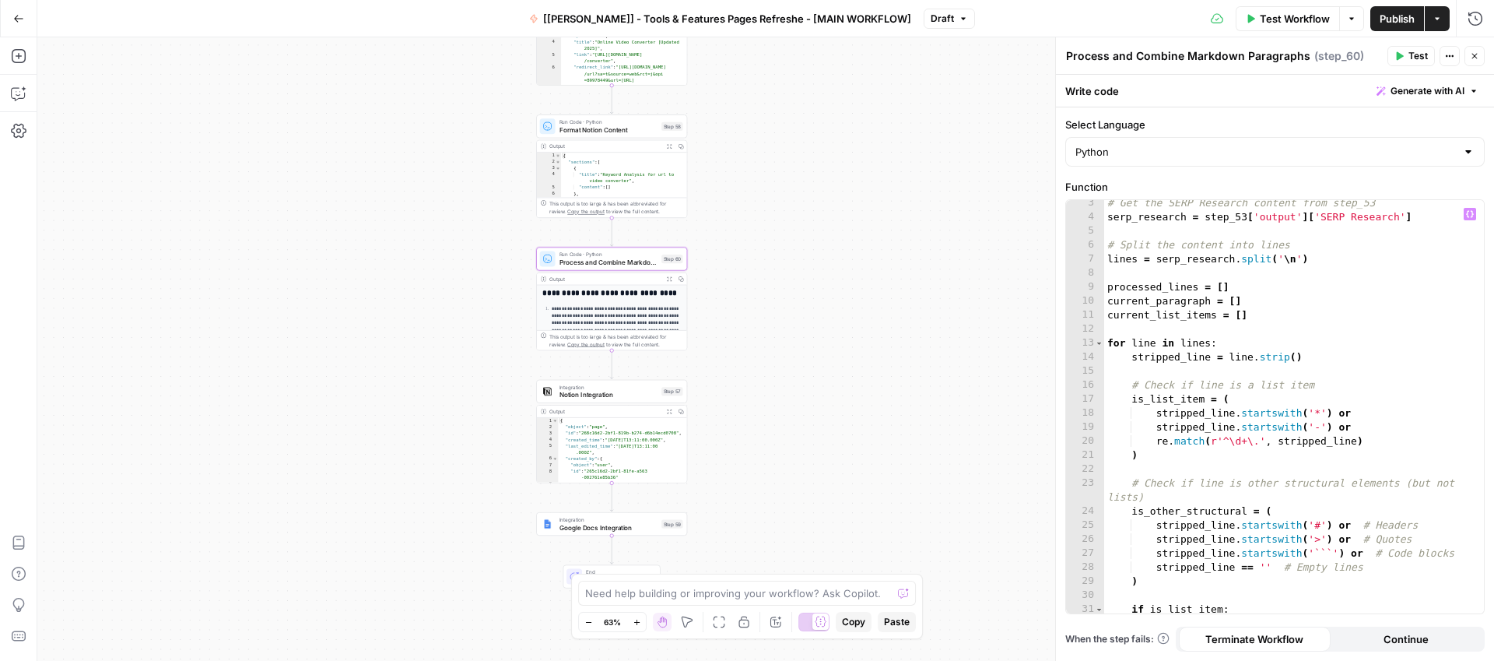
scroll to position [32, 0]
click at [1477, 49] on button "Close" at bounding box center [1474, 56] width 20 height 20
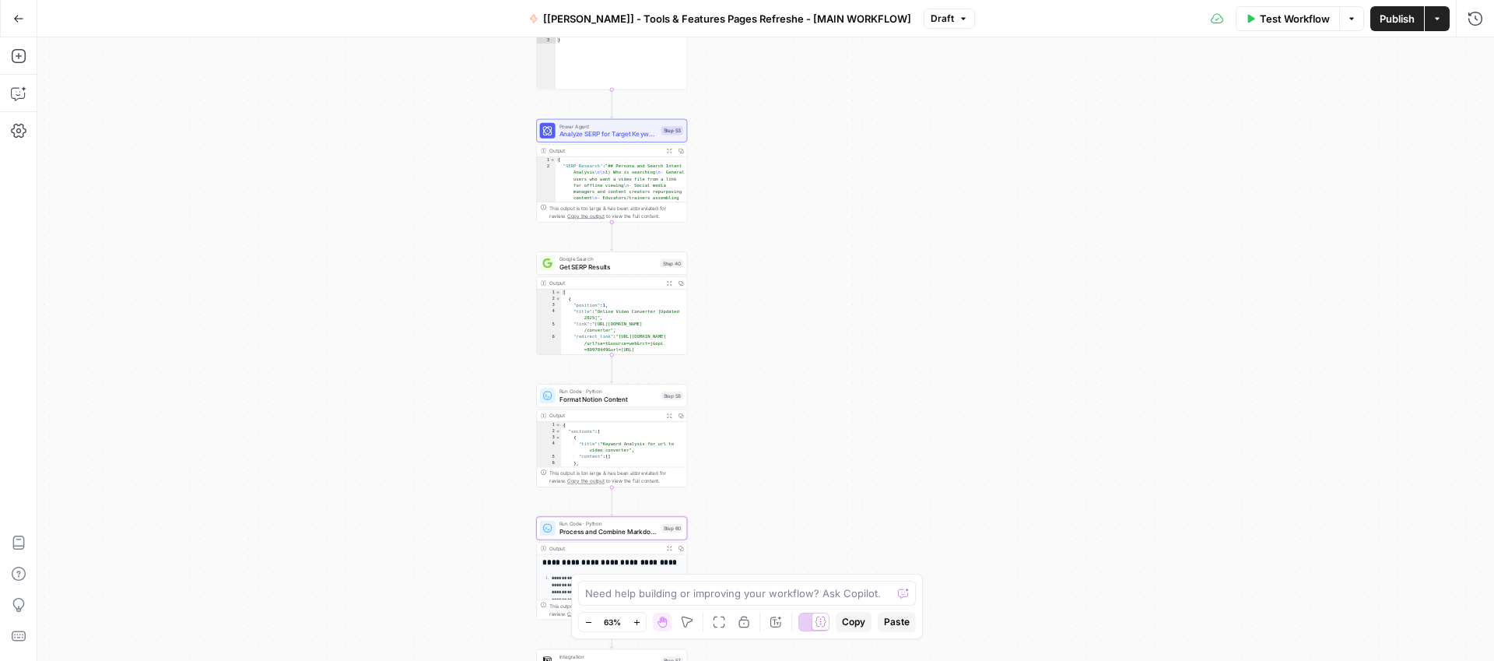
drag, startPoint x: 847, startPoint y: 182, endPoint x: 847, endPoint y: 450, distance: 267.6
click at [847, 450] on div "**********" at bounding box center [765, 348] width 1456 height 623
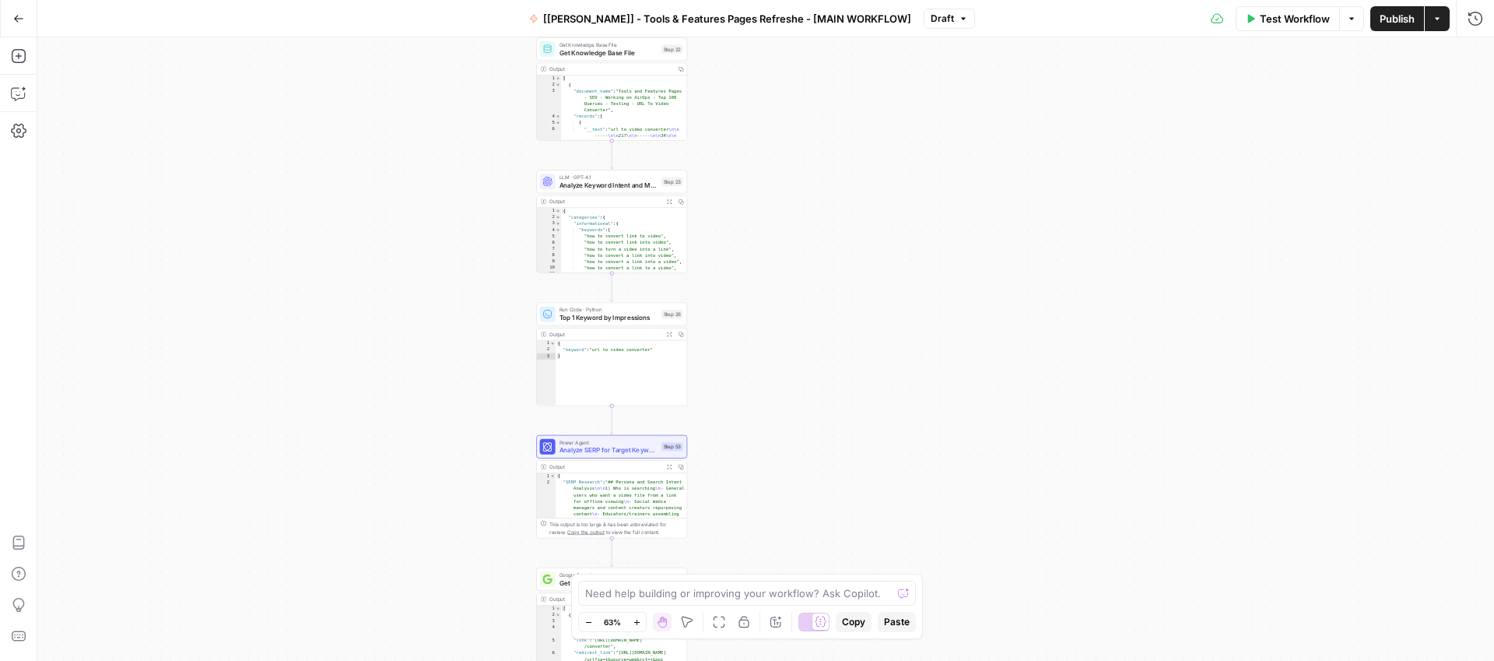
drag, startPoint x: 843, startPoint y: 307, endPoint x: 843, endPoint y: 641, distance: 333.8
click at [843, 641] on div "**********" at bounding box center [765, 348] width 1456 height 623
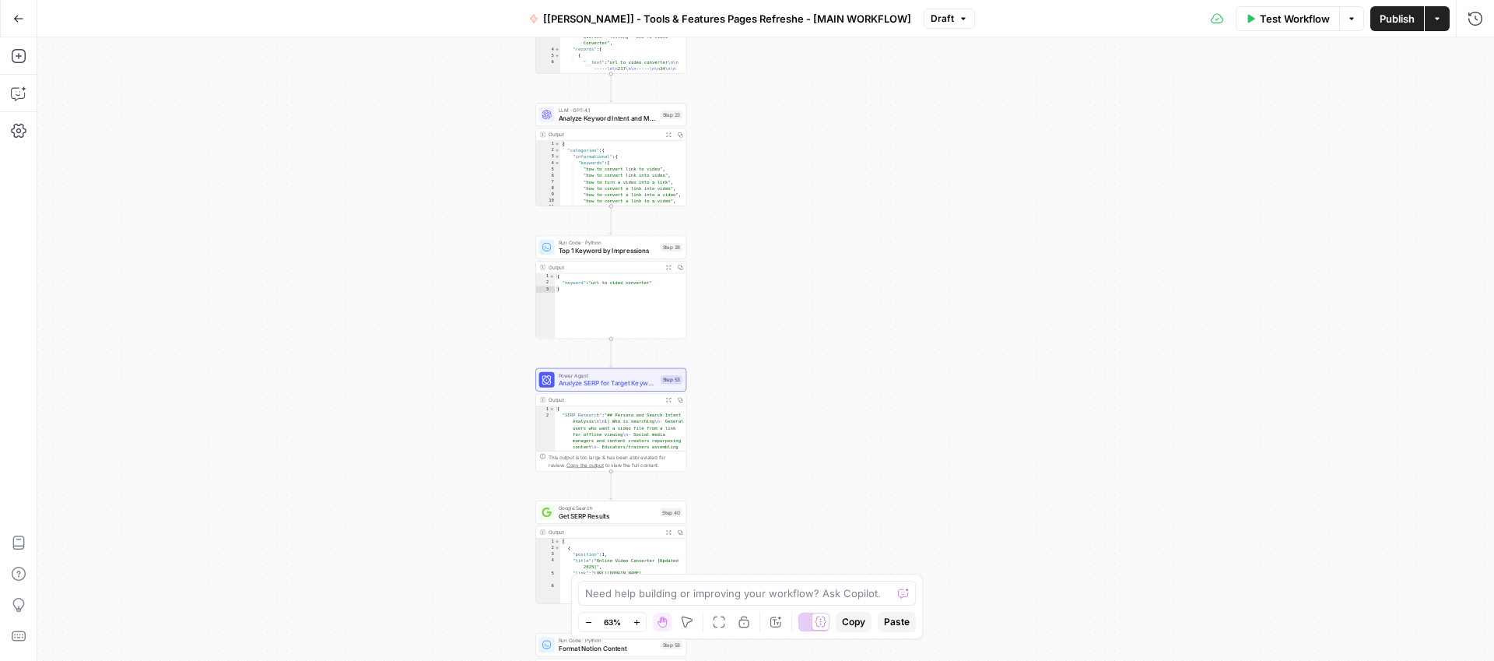
drag, startPoint x: 827, startPoint y: 535, endPoint x: 826, endPoint y: 452, distance: 83.2
click at [826, 452] on div "**********" at bounding box center [765, 348] width 1456 height 623
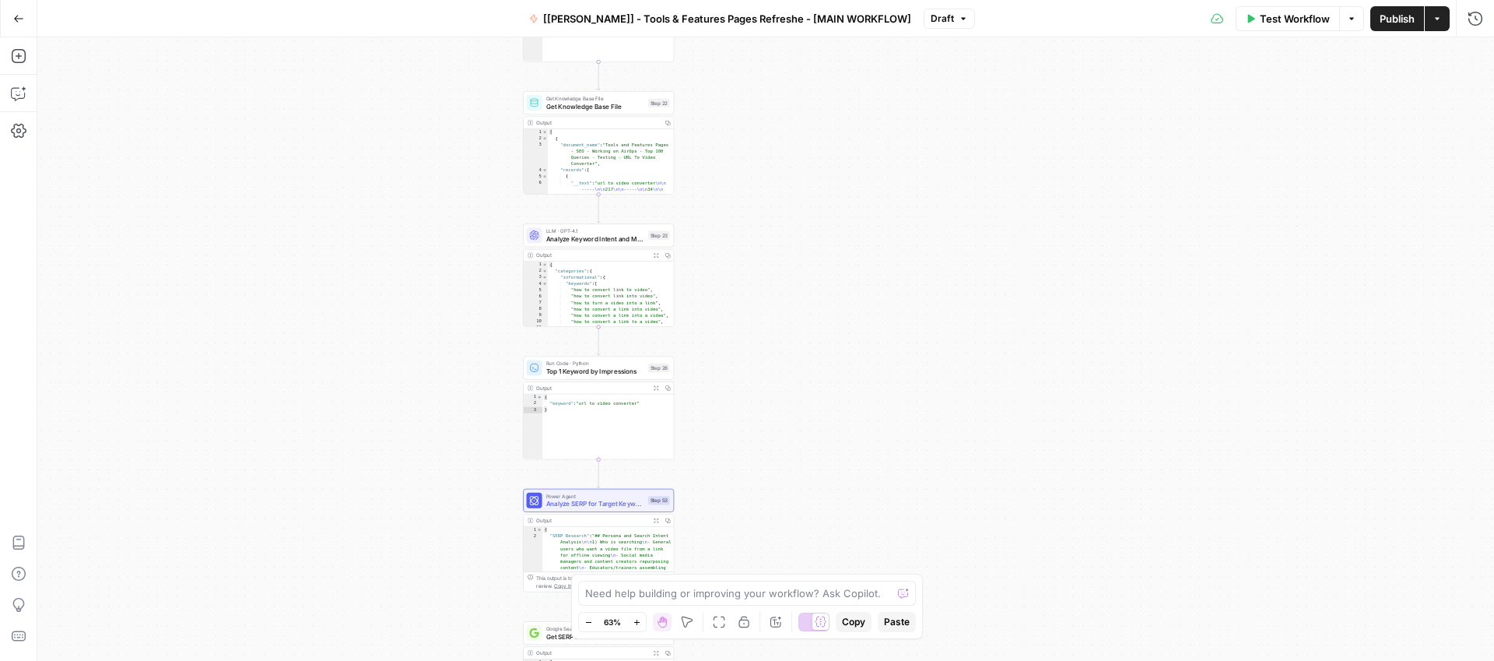
drag, startPoint x: 882, startPoint y: 436, endPoint x: 869, endPoint y: 582, distance: 146.1
click at [869, 582] on body "**********" at bounding box center [747, 330] width 1494 height 661
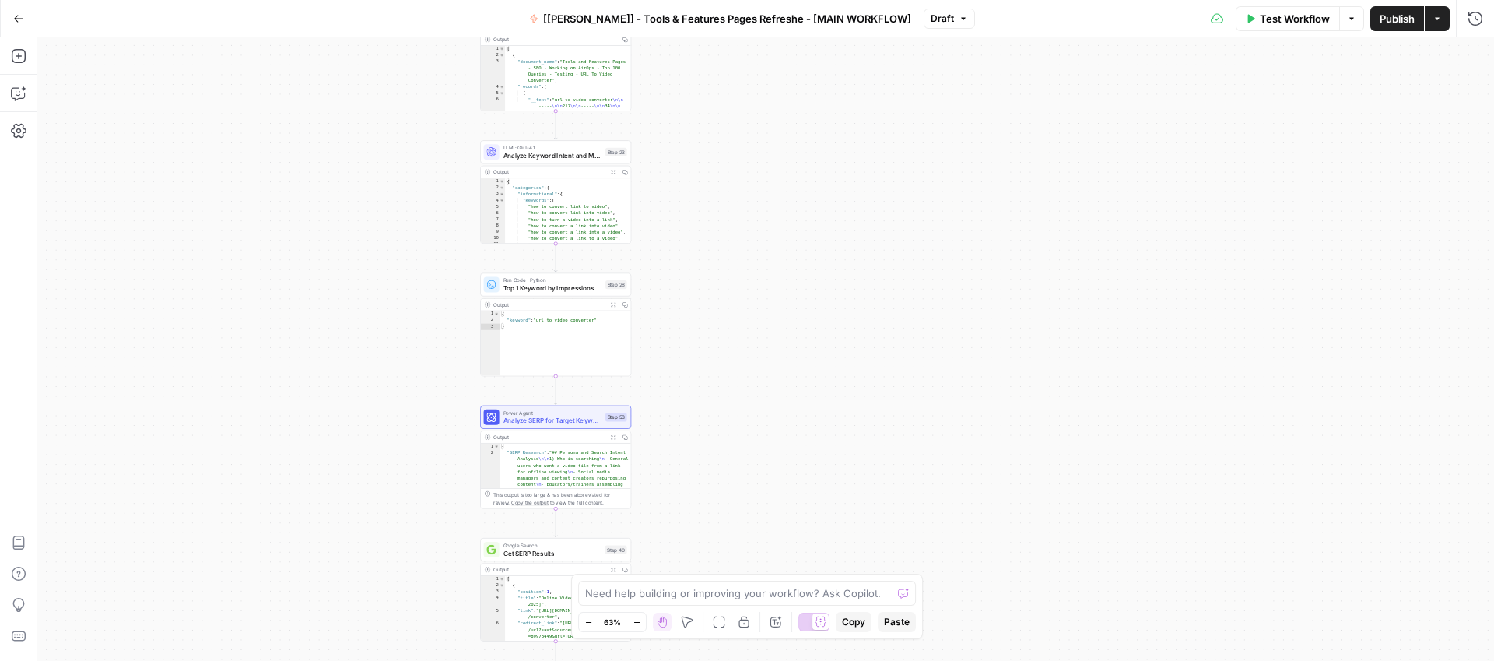
drag, startPoint x: 864, startPoint y: 258, endPoint x: 790, endPoint y: -54, distance: 321.5
click at [790, 0] on html "**********" at bounding box center [747, 330] width 1494 height 661
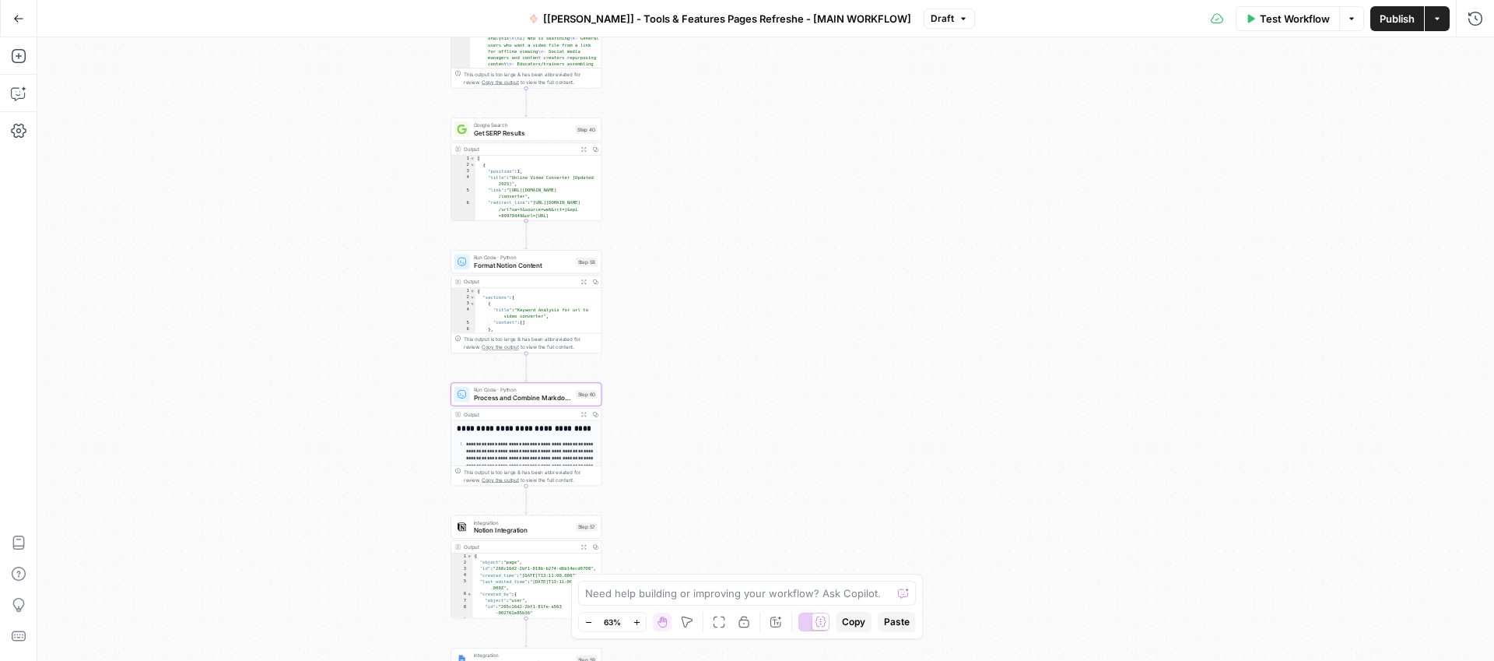
drag, startPoint x: 793, startPoint y: 416, endPoint x: 796, endPoint y: 201, distance: 215.5
click at [796, 201] on div "**********" at bounding box center [765, 348] width 1456 height 623
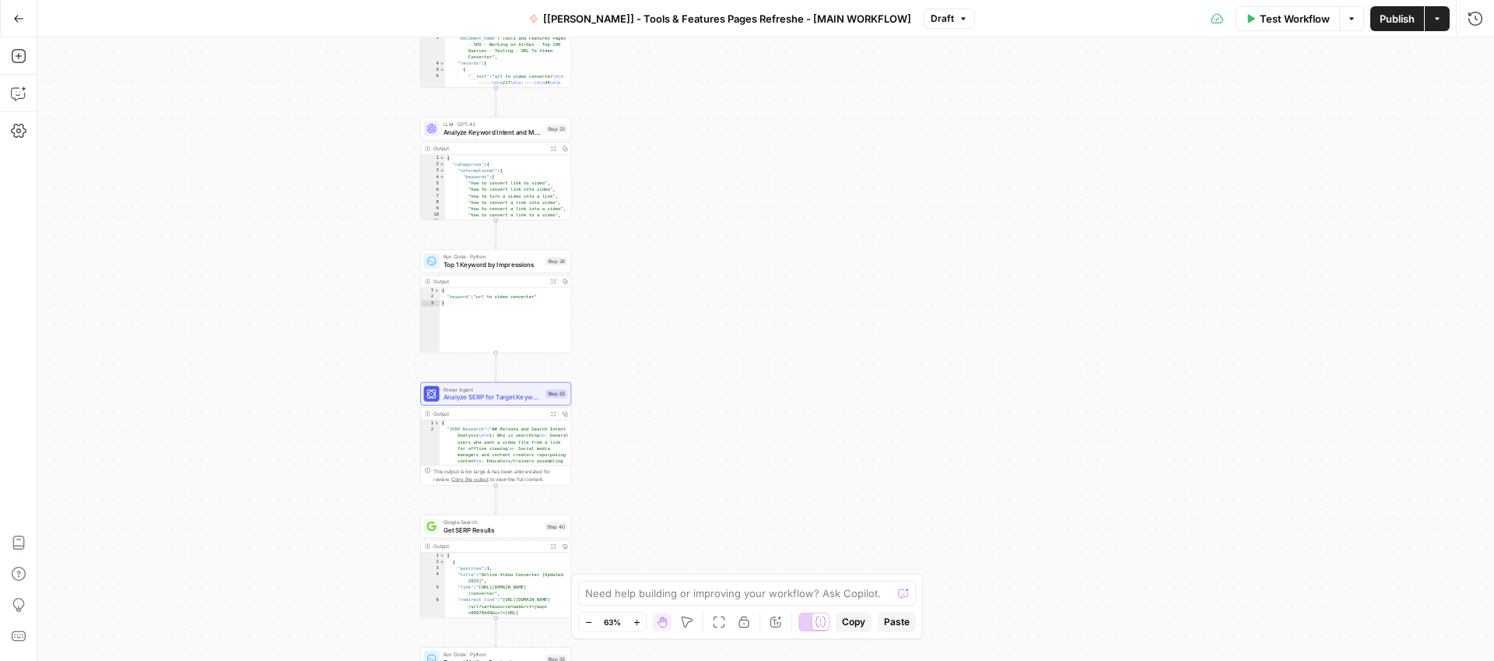
drag, startPoint x: 763, startPoint y: 376, endPoint x: 742, endPoint y: 853, distance: 477.4
click at [742, 660] on html "**********" at bounding box center [747, 330] width 1494 height 661
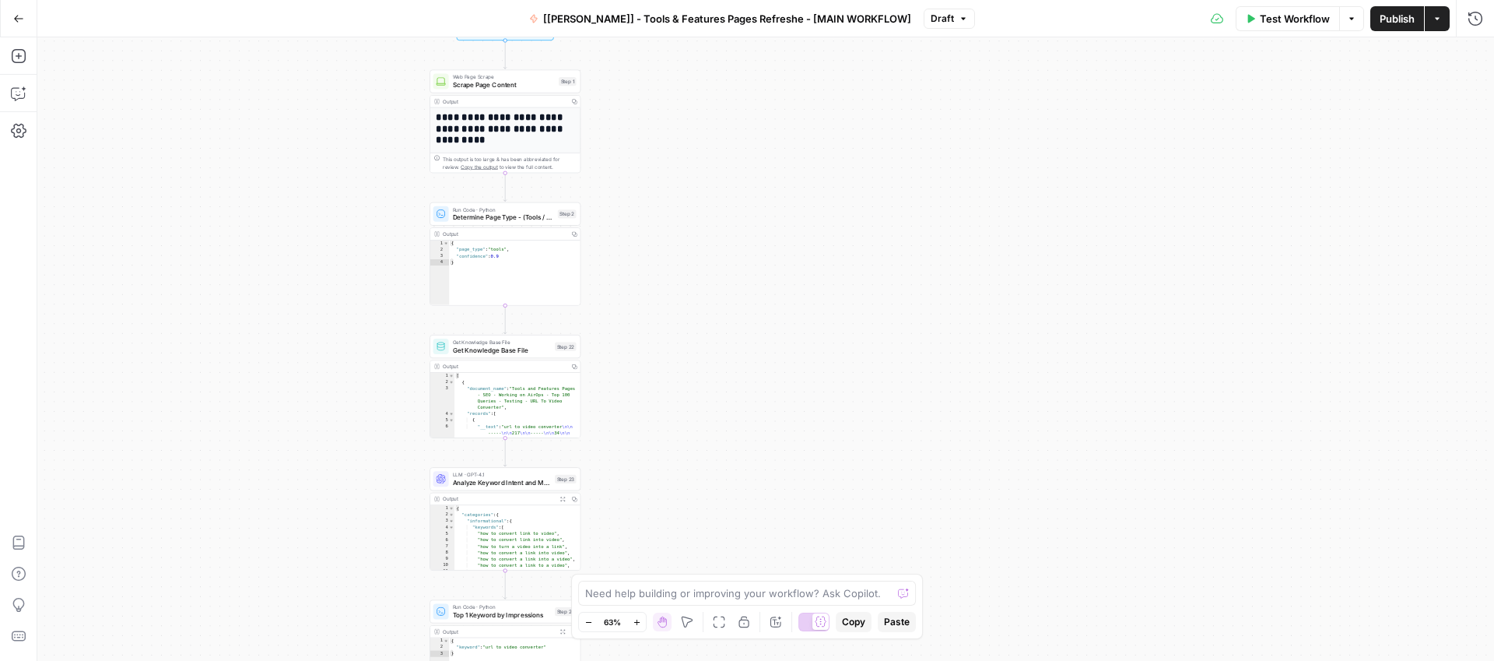
drag, startPoint x: 724, startPoint y: 326, endPoint x: 724, endPoint y: 594, distance: 267.6
click at [724, 594] on body "**********" at bounding box center [747, 330] width 1494 height 661
